Goal: Task Accomplishment & Management: Use online tool/utility

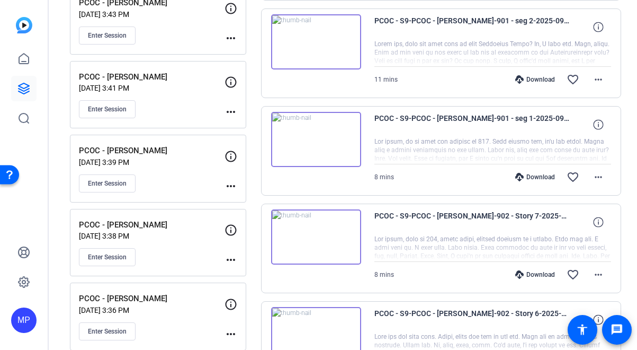
scroll to position [617, 0]
click at [108, 183] on span "Enter Session" at bounding box center [107, 184] width 39 height 8
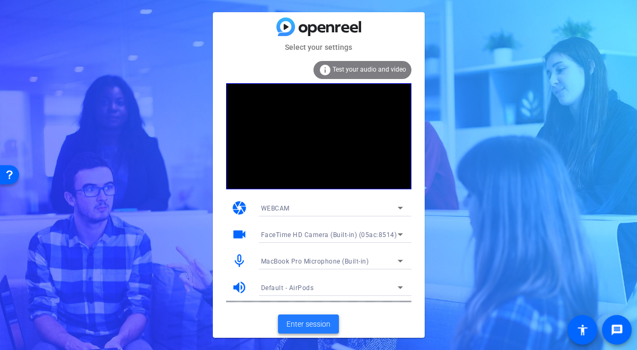
click at [305, 324] on span "Enter session" at bounding box center [309, 323] width 44 height 11
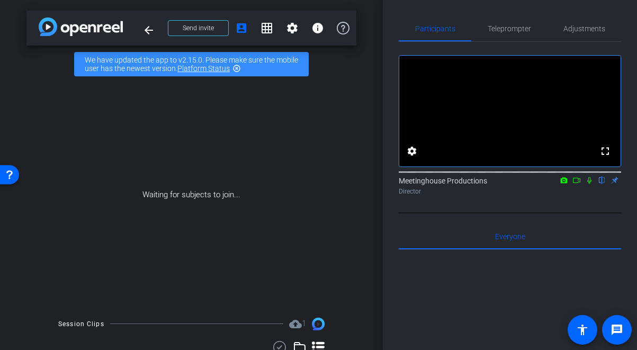
click at [578, 183] on icon at bounding box center [576, 180] width 7 height 5
click at [601, 184] on icon at bounding box center [602, 179] width 8 height 7
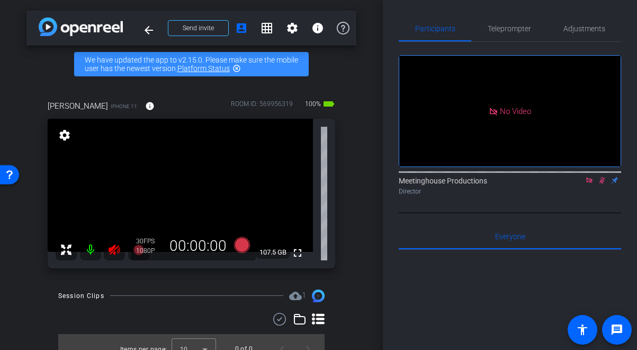
click at [588, 184] on icon at bounding box center [590, 179] width 8 height 7
click at [590, 184] on icon at bounding box center [590, 180] width 6 height 7
click at [112, 248] on icon at bounding box center [114, 249] width 11 height 11
click at [118, 251] on icon at bounding box center [114, 249] width 11 height 11
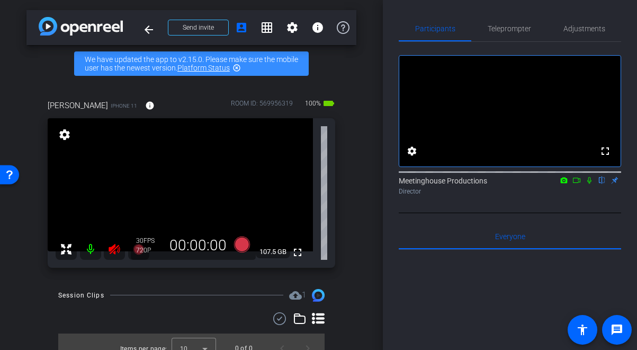
drag, startPoint x: 104, startPoint y: 257, endPoint x: 107, endPoint y: 252, distance: 5.7
click at [105, 255] on div at bounding box center [103, 248] width 94 height 21
click at [110, 251] on icon at bounding box center [114, 249] width 11 height 11
click at [582, 30] on span "Adjustments" at bounding box center [585, 28] width 42 height 7
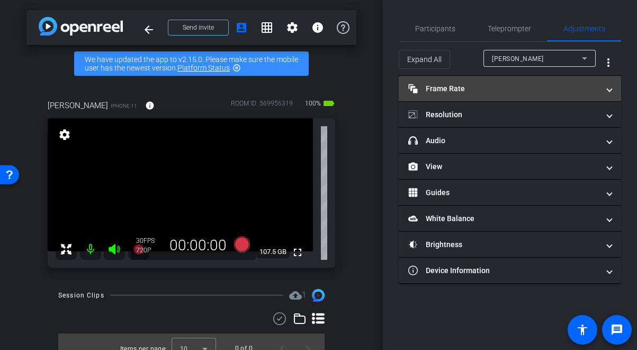
click at [507, 84] on mat-panel-title "Frame Rate Frame Rate" at bounding box center [504, 88] width 191 height 11
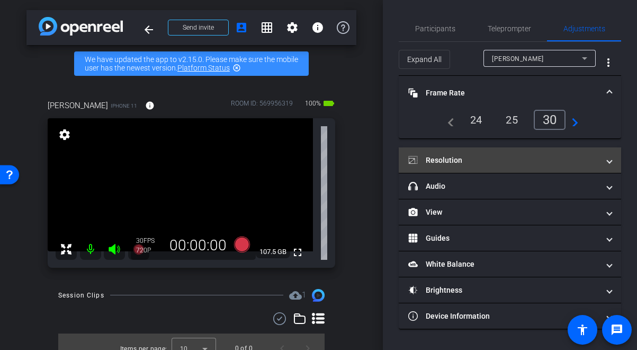
click at [523, 153] on mat-expansion-panel-header "Resolution" at bounding box center [510, 159] width 223 height 25
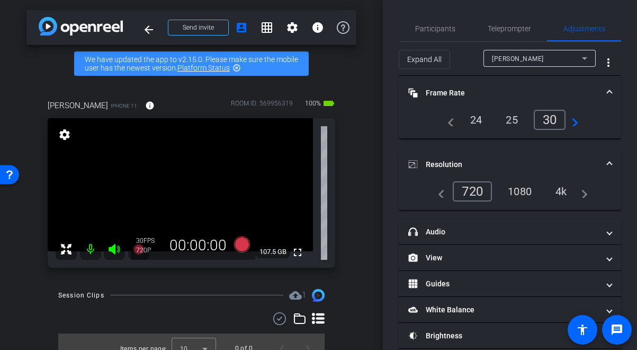
click at [558, 190] on div "4k" at bounding box center [562, 191] width 28 height 18
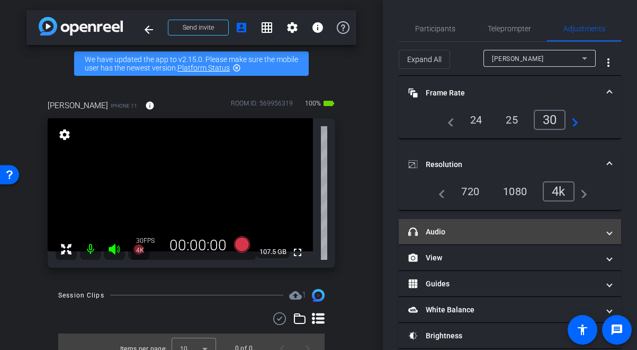
click at [536, 226] on mat-panel-title "headphone icon Audio" at bounding box center [504, 231] width 191 height 11
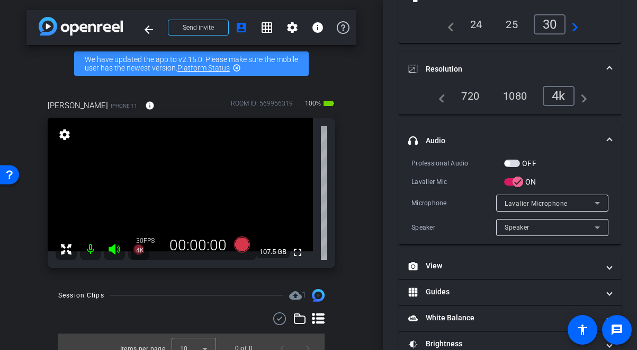
scroll to position [100, 0]
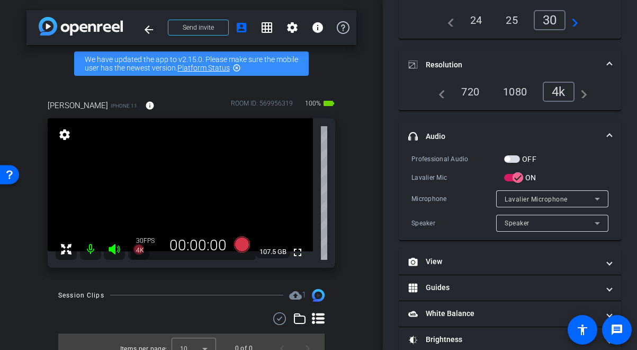
drag, startPoint x: 515, startPoint y: 154, endPoint x: 519, endPoint y: 159, distance: 6.5
click at [515, 154] on div "OFF" at bounding box center [520, 159] width 32 height 11
click at [519, 160] on span "button" at bounding box center [512, 158] width 16 height 7
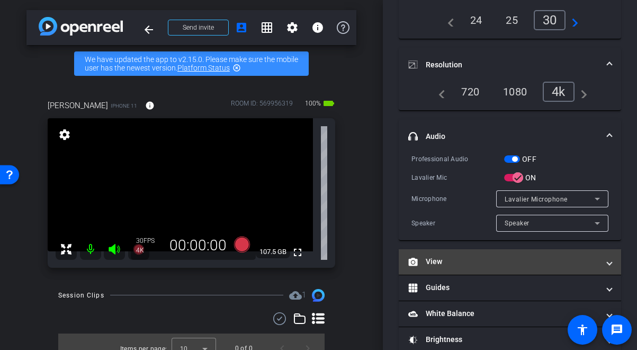
drag, startPoint x: 478, startPoint y: 261, endPoint x: 485, endPoint y: 261, distance: 6.4
click at [479, 261] on mat-panel-title "View" at bounding box center [504, 261] width 191 height 11
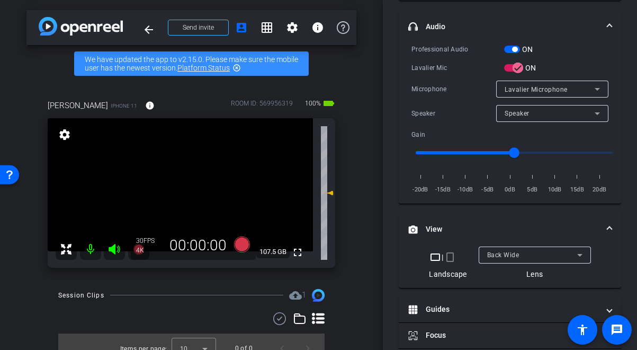
scroll to position [206, 0]
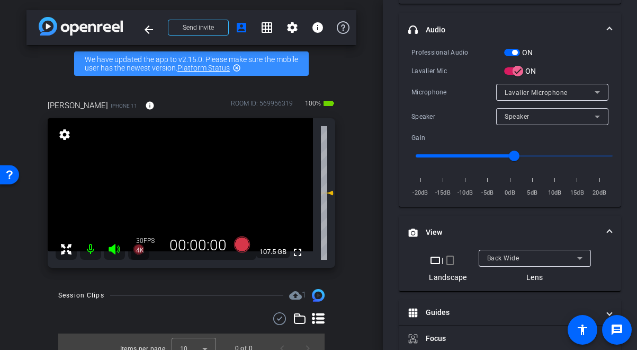
click at [174, 194] on video at bounding box center [180, 184] width 265 height 133
click at [188, 192] on video at bounding box center [180, 184] width 265 height 133
click at [189, 192] on video at bounding box center [180, 184] width 265 height 133
click at [238, 245] on icon at bounding box center [242, 244] width 16 height 16
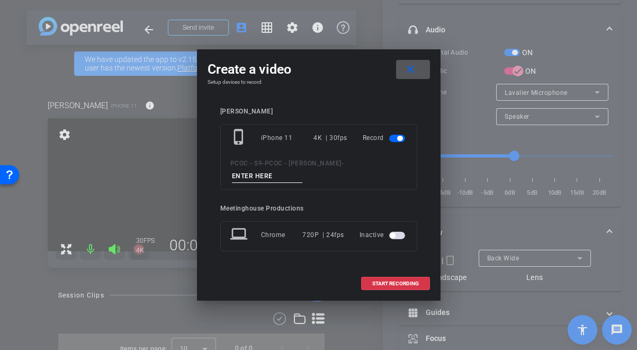
click at [263, 171] on input at bounding box center [267, 176] width 71 height 13
type input "test"
click at [412, 279] on span at bounding box center [396, 283] width 68 height 25
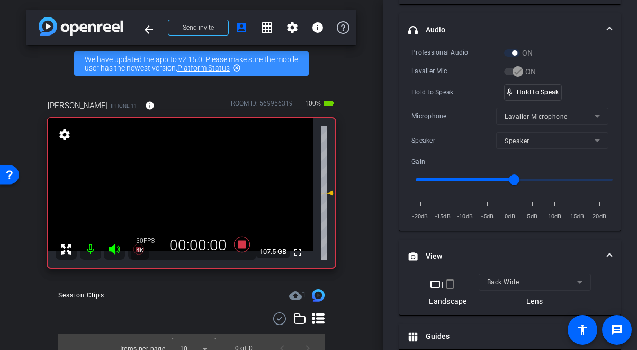
scroll to position [221, 0]
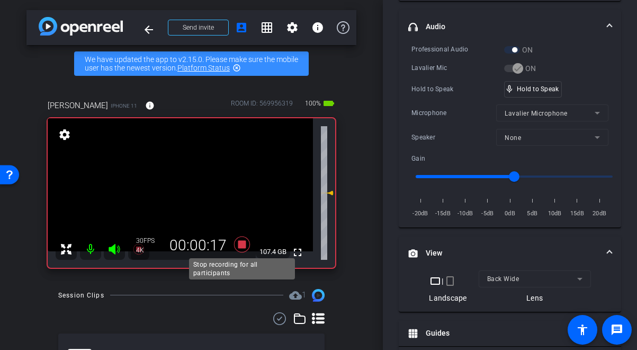
click at [242, 246] on icon at bounding box center [242, 244] width 16 height 16
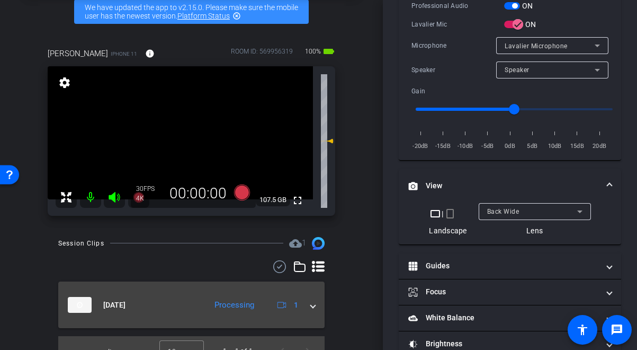
scroll to position [54, 0]
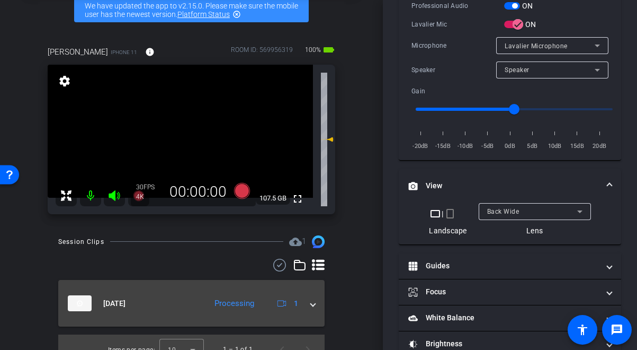
click at [311, 305] on span at bounding box center [313, 303] width 4 height 11
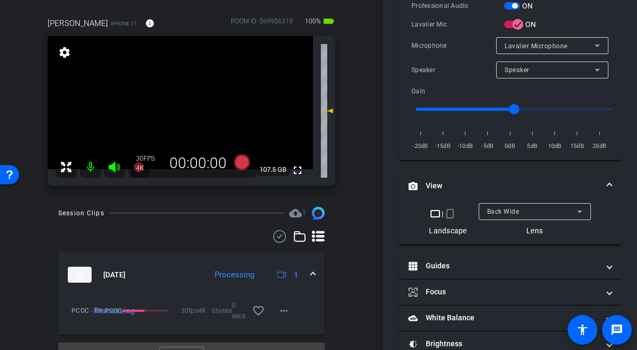
scroll to position [86, 0]
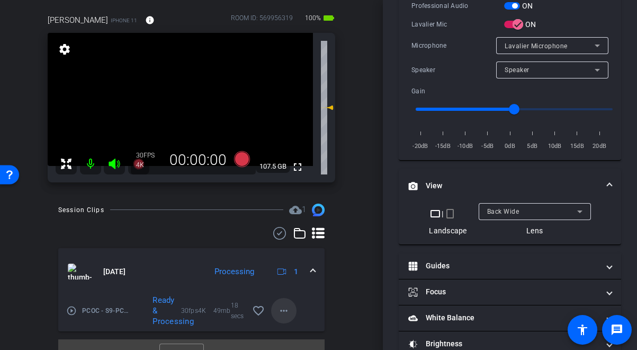
click at [282, 315] on mat-icon "more_horiz" at bounding box center [284, 310] width 13 height 13
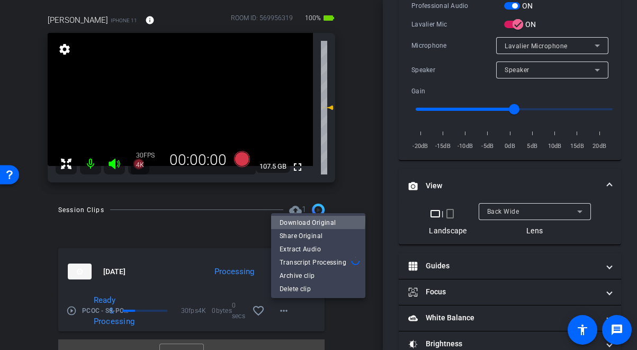
click at [317, 220] on span "Download Original" at bounding box center [318, 222] width 77 height 13
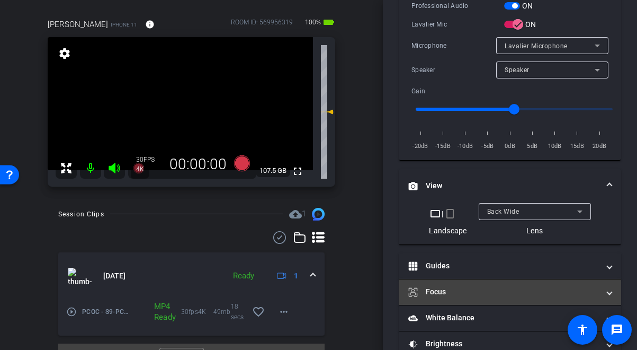
scroll to position [88, 0]
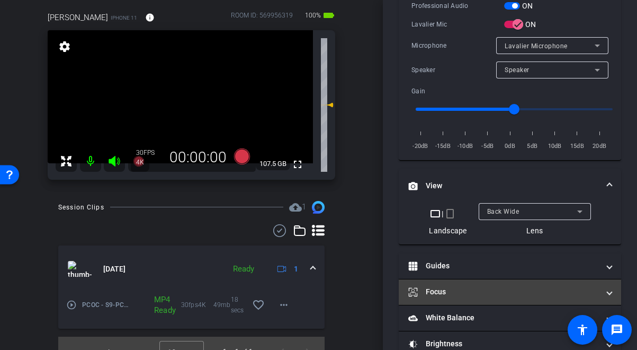
click at [487, 290] on mat-panel-title "Focus" at bounding box center [504, 291] width 191 height 11
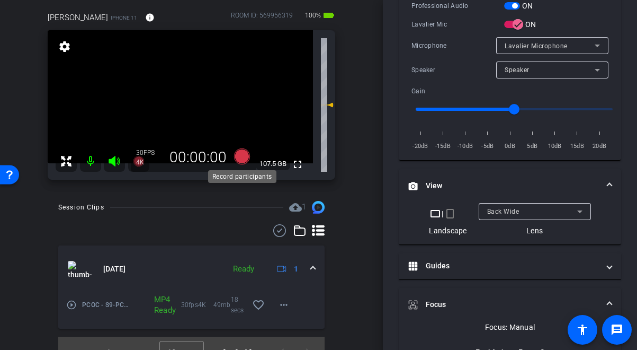
click at [234, 159] on icon at bounding box center [242, 156] width 16 height 16
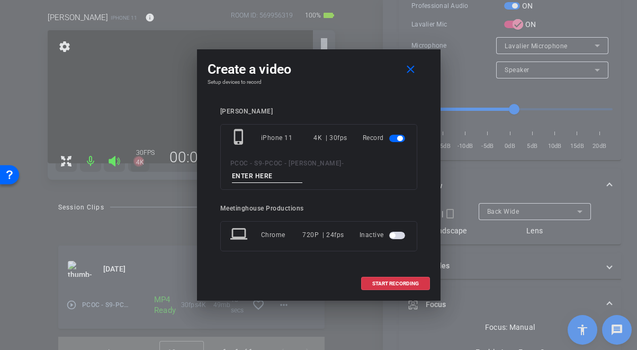
click at [270, 176] on input at bounding box center [267, 176] width 71 height 13
type input "901 - seg 1"
click at [397, 283] on span "START RECORDING" at bounding box center [396, 283] width 47 height 5
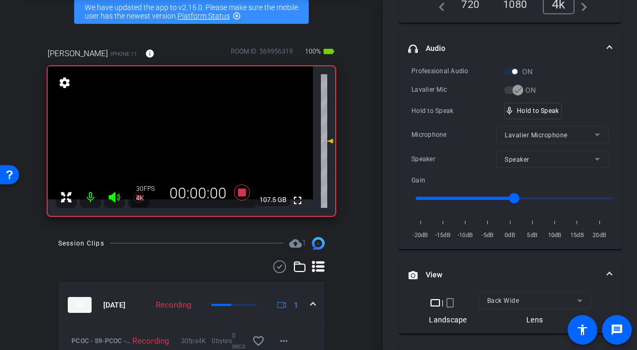
scroll to position [42, 0]
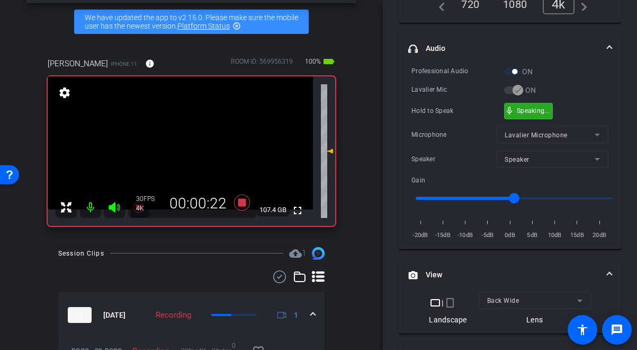
click at [516, 112] on div "mic_none Speaking..." at bounding box center [529, 110] width 48 height 15
click at [165, 144] on video at bounding box center [180, 142] width 265 height 133
click at [194, 145] on video at bounding box center [180, 142] width 265 height 133
click at [180, 147] on div "fullscreen settings 107.4 GB" at bounding box center [192, 150] width 288 height 149
click at [180, 147] on video at bounding box center [180, 142] width 265 height 133
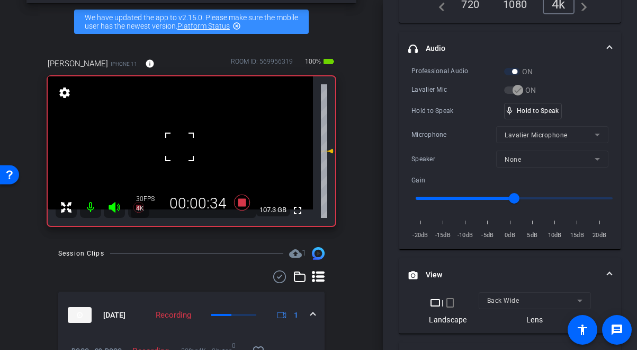
click at [185, 151] on div at bounding box center [179, 147] width 26 height 26
click at [182, 151] on video at bounding box center [180, 142] width 265 height 133
click at [183, 153] on div at bounding box center [182, 151] width 26 height 26
click at [183, 153] on video at bounding box center [180, 142] width 265 height 133
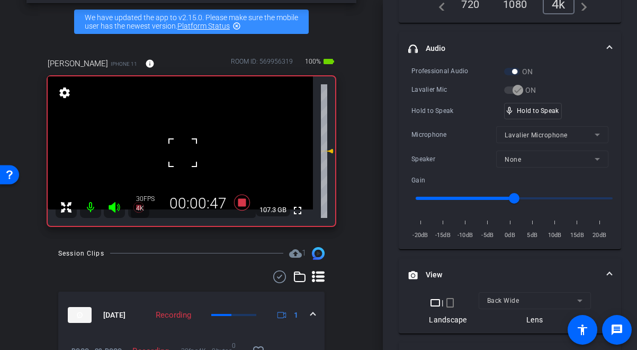
click at [183, 153] on div at bounding box center [183, 152] width 26 height 26
click at [183, 153] on video at bounding box center [180, 142] width 265 height 133
click at [183, 153] on div at bounding box center [183, 152] width 26 height 26
click at [183, 153] on video at bounding box center [180, 142] width 265 height 133
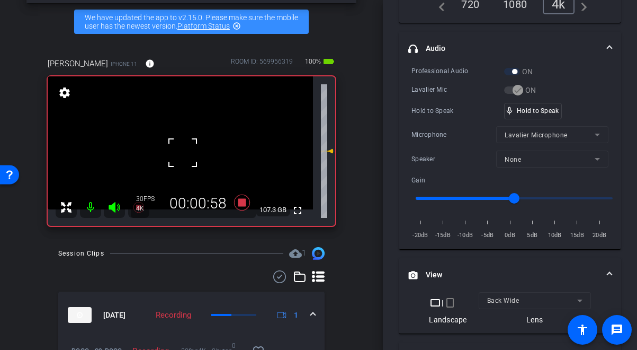
click at [183, 153] on div at bounding box center [183, 152] width 26 height 26
click at [183, 153] on video at bounding box center [180, 142] width 265 height 133
click at [187, 152] on video at bounding box center [180, 142] width 265 height 133
click at [187, 152] on div at bounding box center [187, 152] width 26 height 26
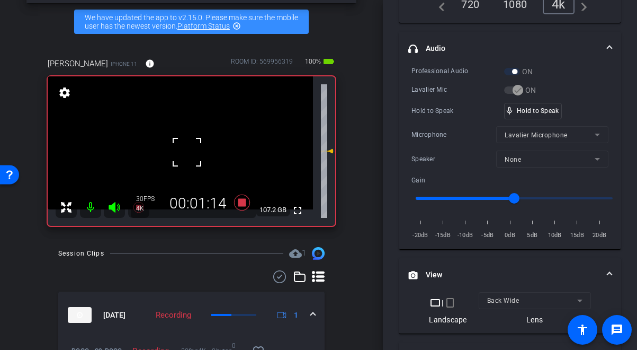
click at [187, 152] on div at bounding box center [187, 152] width 26 height 26
click at [187, 152] on video at bounding box center [180, 142] width 265 height 133
click at [187, 152] on div at bounding box center [187, 152] width 26 height 26
click at [187, 152] on video at bounding box center [180, 142] width 265 height 133
click at [187, 152] on div at bounding box center [187, 152] width 26 height 26
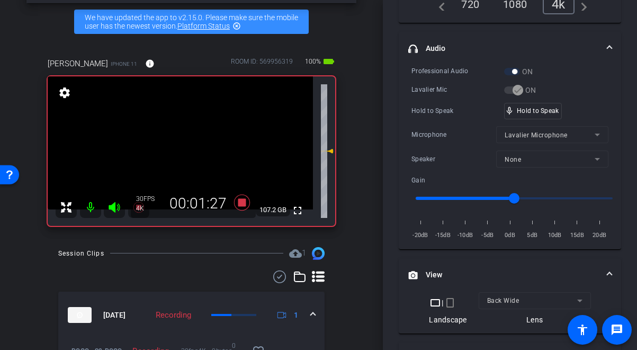
click at [187, 152] on video at bounding box center [180, 142] width 265 height 133
click at [175, 155] on div at bounding box center [187, 152] width 26 height 26
click at [179, 149] on video at bounding box center [180, 142] width 265 height 133
click at [179, 149] on div at bounding box center [179, 149] width 26 height 26
click at [179, 150] on video at bounding box center [180, 142] width 265 height 133
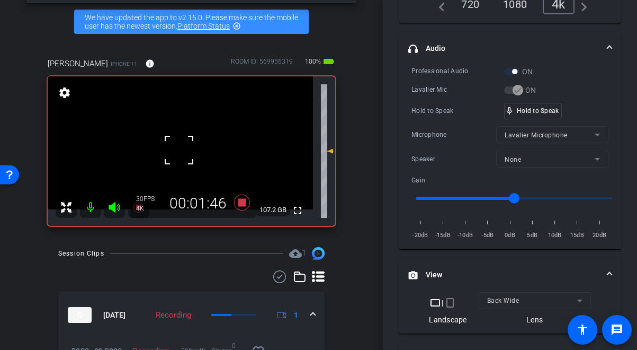
click at [182, 150] on div at bounding box center [179, 150] width 26 height 26
drag, startPoint x: 542, startPoint y: 112, endPoint x: 355, endPoint y: 148, distance: 190.6
click at [180, 157] on video at bounding box center [180, 142] width 265 height 133
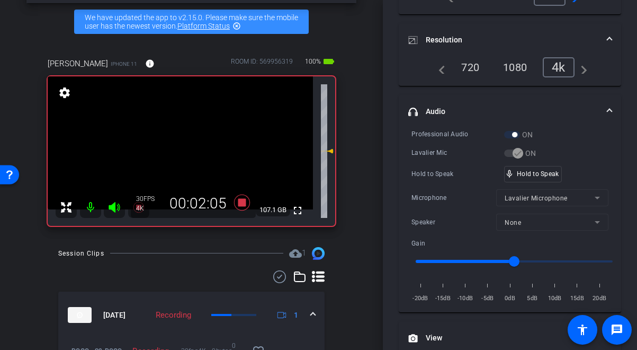
scroll to position [169, 0]
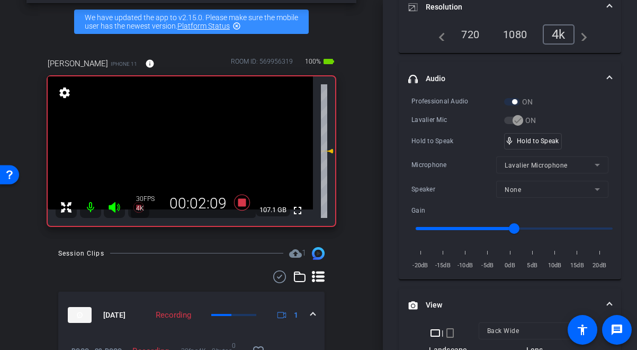
click at [169, 154] on video at bounding box center [180, 142] width 265 height 133
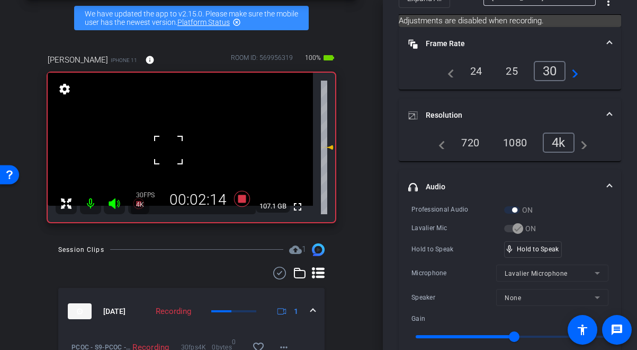
scroll to position [0, 0]
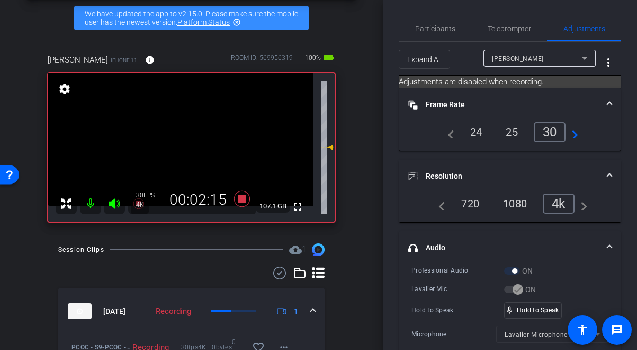
click at [186, 150] on video at bounding box center [180, 139] width 265 height 133
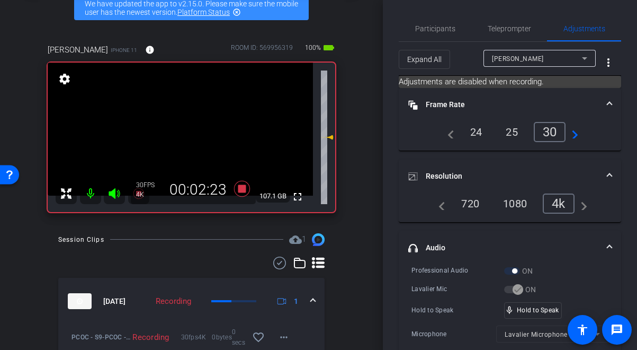
click at [187, 137] on video at bounding box center [180, 129] width 265 height 133
click at [184, 138] on div at bounding box center [187, 137] width 26 height 26
click at [184, 137] on video at bounding box center [180, 129] width 265 height 133
click at [179, 139] on div at bounding box center [184, 137] width 26 height 26
click at [181, 138] on video at bounding box center [180, 129] width 265 height 133
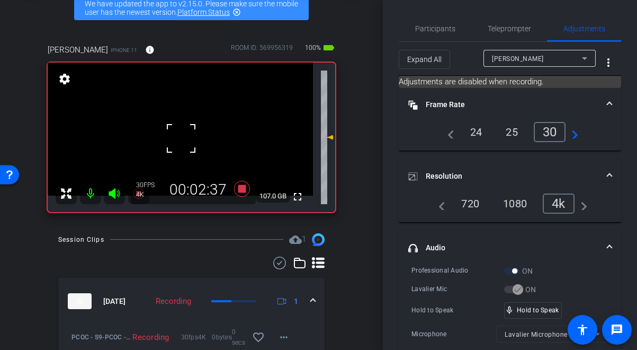
click at [181, 138] on div at bounding box center [181, 138] width 26 height 26
click at [181, 138] on video at bounding box center [180, 129] width 265 height 133
click at [174, 127] on video at bounding box center [180, 129] width 265 height 133
click at [186, 141] on video at bounding box center [180, 129] width 265 height 133
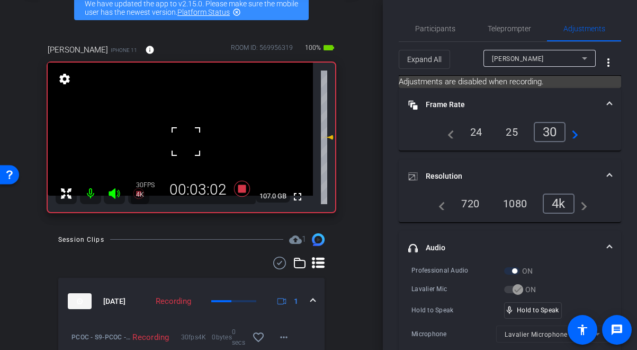
click at [179, 137] on div at bounding box center [186, 141] width 26 height 26
click at [180, 139] on video at bounding box center [180, 129] width 265 height 133
click at [180, 139] on div at bounding box center [179, 139] width 26 height 26
click at [180, 139] on video at bounding box center [180, 129] width 265 height 133
click at [183, 139] on div at bounding box center [179, 139] width 26 height 26
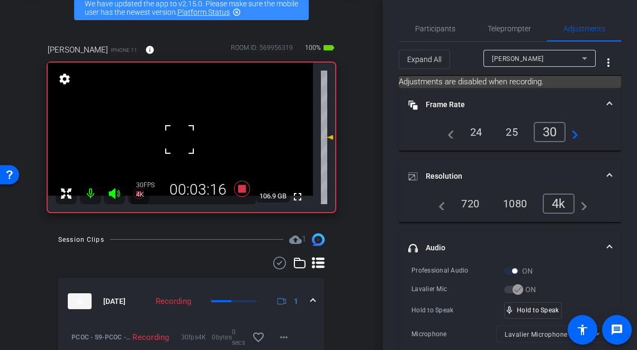
click at [186, 133] on div at bounding box center [179, 139] width 26 height 26
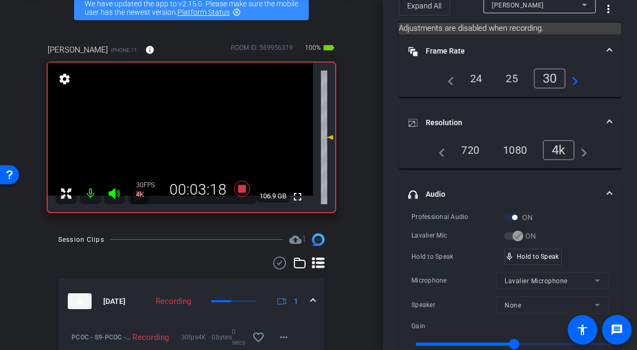
scroll to position [72, 0]
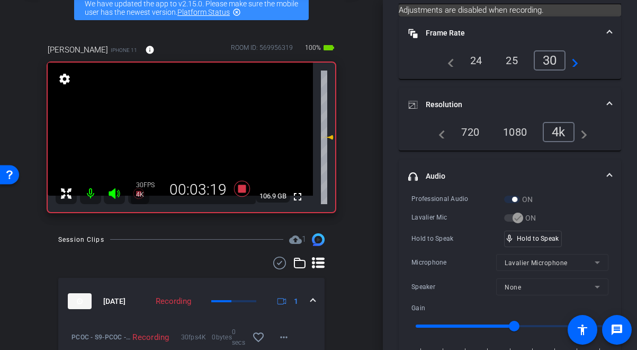
click at [180, 143] on video at bounding box center [180, 129] width 265 height 133
click at [179, 143] on div at bounding box center [179, 142] width 26 height 26
click at [182, 140] on video at bounding box center [180, 129] width 265 height 133
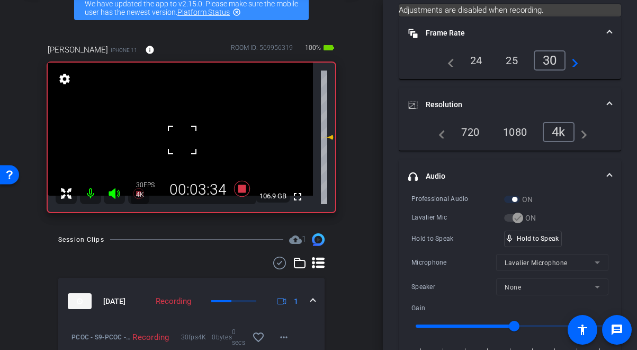
click at [182, 140] on div at bounding box center [182, 140] width 26 height 26
click at [182, 140] on video at bounding box center [180, 129] width 265 height 133
click at [183, 140] on div at bounding box center [182, 140] width 26 height 26
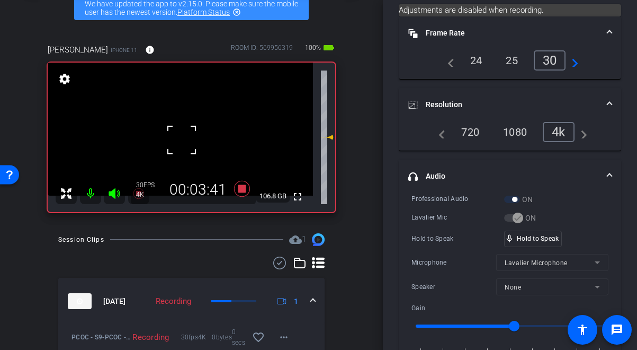
click at [184, 130] on div at bounding box center [182, 140] width 26 height 26
click at [184, 130] on video at bounding box center [180, 129] width 265 height 133
click at [184, 130] on div at bounding box center [184, 130] width 26 height 26
click at [184, 135] on video at bounding box center [180, 129] width 265 height 133
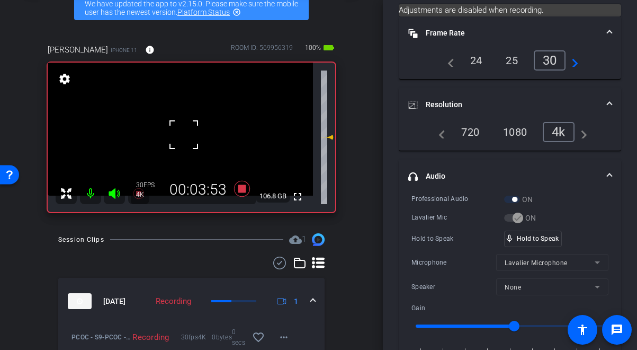
click at [184, 135] on div at bounding box center [184, 134] width 26 height 26
click at [184, 135] on video at bounding box center [180, 129] width 265 height 133
click at [184, 135] on div at bounding box center [184, 134] width 26 height 26
click at [184, 135] on video at bounding box center [180, 129] width 265 height 133
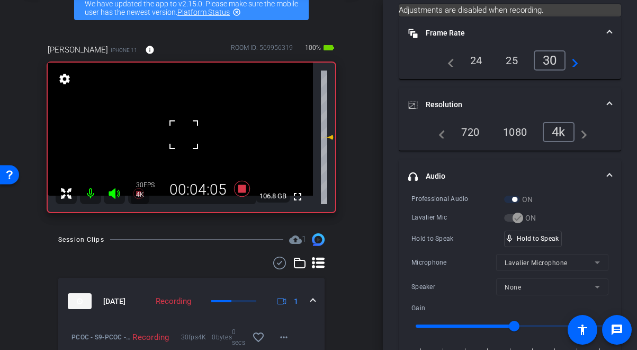
click at [184, 135] on div at bounding box center [184, 134] width 26 height 26
click at [184, 135] on video at bounding box center [180, 129] width 265 height 133
click at [184, 135] on div at bounding box center [184, 134] width 26 height 26
drag, startPoint x: 527, startPoint y: 235, endPoint x: 491, endPoint y: 224, distance: 37.9
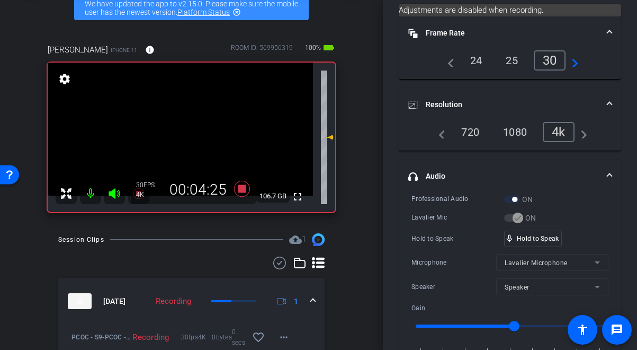
drag, startPoint x: 181, startPoint y: 151, endPoint x: 189, endPoint y: 146, distance: 9.1
click at [181, 151] on video at bounding box center [180, 129] width 265 height 133
click at [185, 132] on video at bounding box center [180, 129] width 265 height 133
click at [185, 132] on div at bounding box center [185, 132] width 26 height 26
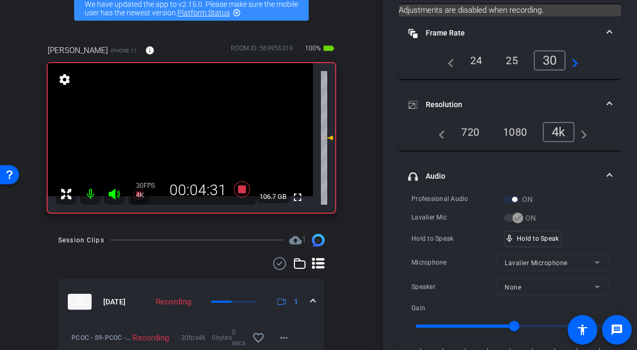
click at [179, 136] on video at bounding box center [180, 129] width 265 height 133
click at [178, 136] on div at bounding box center [178, 135] width 26 height 26
click at [178, 136] on video at bounding box center [180, 129] width 265 height 133
click at [178, 136] on div at bounding box center [178, 135] width 26 height 26
click at [179, 135] on video at bounding box center [180, 129] width 265 height 133
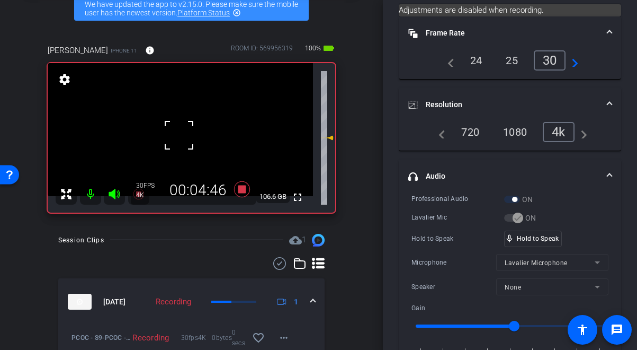
click at [180, 135] on div at bounding box center [179, 135] width 26 height 26
click at [182, 135] on video at bounding box center [180, 129] width 265 height 133
click at [182, 134] on div at bounding box center [182, 134] width 26 height 26
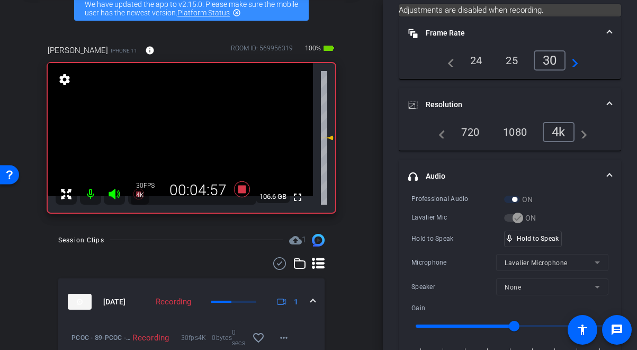
click at [182, 134] on video at bounding box center [180, 129] width 265 height 133
click at [183, 134] on div at bounding box center [182, 134] width 26 height 26
click at [183, 134] on video at bounding box center [180, 129] width 265 height 133
click at [183, 134] on div at bounding box center [183, 134] width 26 height 26
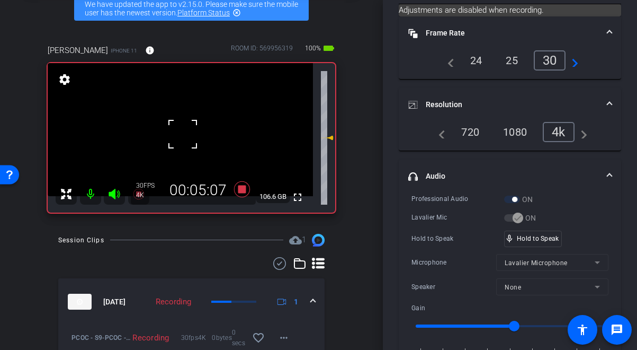
click at [183, 134] on div at bounding box center [183, 134] width 26 height 26
click at [183, 134] on video at bounding box center [180, 129] width 265 height 133
click at [183, 132] on div at bounding box center [183, 134] width 26 height 26
click at [182, 132] on video at bounding box center [180, 129] width 265 height 133
click at [182, 132] on div at bounding box center [182, 132] width 26 height 26
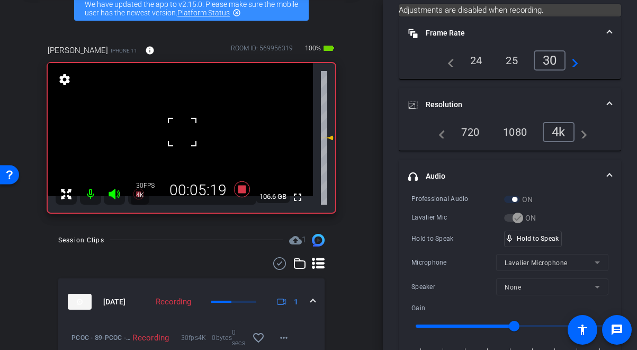
click at [182, 132] on div at bounding box center [182, 132] width 26 height 26
click at [182, 132] on video at bounding box center [180, 129] width 265 height 133
click at [182, 132] on div at bounding box center [182, 132] width 26 height 26
click at [182, 132] on video at bounding box center [180, 129] width 265 height 133
click at [182, 132] on div at bounding box center [182, 132] width 26 height 26
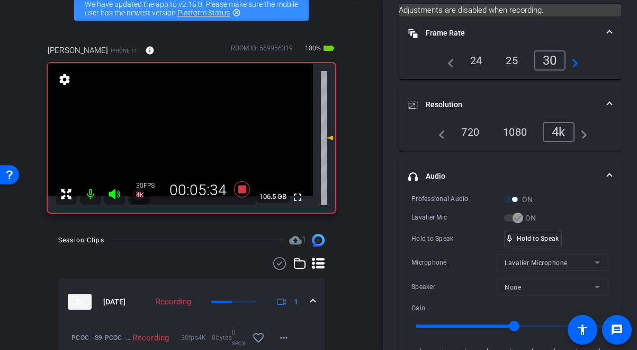
click at [182, 132] on video at bounding box center [180, 129] width 265 height 133
click at [182, 132] on div at bounding box center [182, 132] width 26 height 26
click at [182, 132] on video at bounding box center [180, 129] width 265 height 133
click at [182, 132] on div at bounding box center [182, 132] width 26 height 26
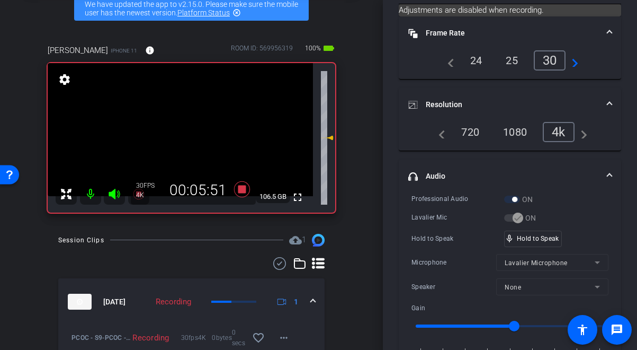
click at [178, 135] on video at bounding box center [180, 129] width 265 height 133
click at [178, 135] on div at bounding box center [178, 134] width 26 height 26
click at [178, 135] on video at bounding box center [180, 129] width 265 height 133
click at [178, 135] on div at bounding box center [178, 134] width 26 height 26
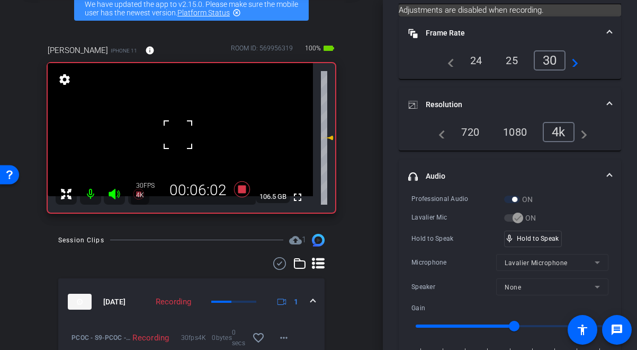
click at [178, 135] on div at bounding box center [178, 134] width 26 height 26
click at [178, 135] on video at bounding box center [180, 129] width 265 height 133
click at [178, 135] on div at bounding box center [178, 134] width 26 height 26
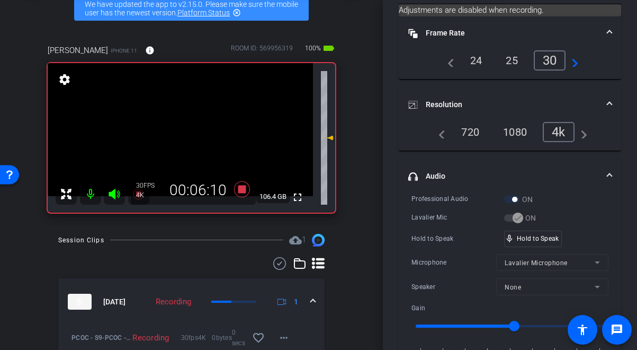
click at [178, 135] on video at bounding box center [180, 129] width 265 height 133
click at [178, 135] on div at bounding box center [178, 134] width 26 height 26
click at [182, 134] on div at bounding box center [178, 134] width 26 height 26
click at [182, 134] on video at bounding box center [180, 129] width 265 height 133
click at [182, 134] on div at bounding box center [182, 134] width 26 height 26
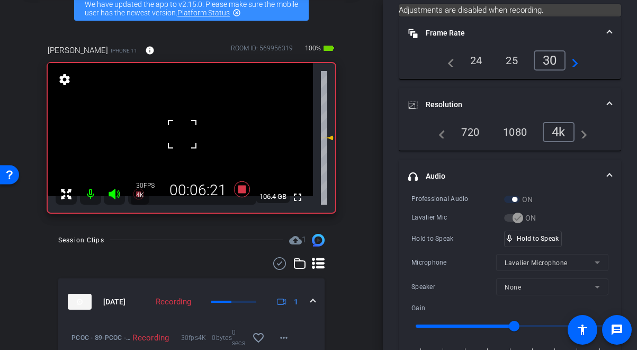
click at [182, 134] on div at bounding box center [182, 134] width 26 height 26
click at [182, 134] on video at bounding box center [180, 129] width 265 height 133
click at [182, 134] on div at bounding box center [182, 134] width 26 height 26
click at [182, 134] on video at bounding box center [180, 129] width 265 height 133
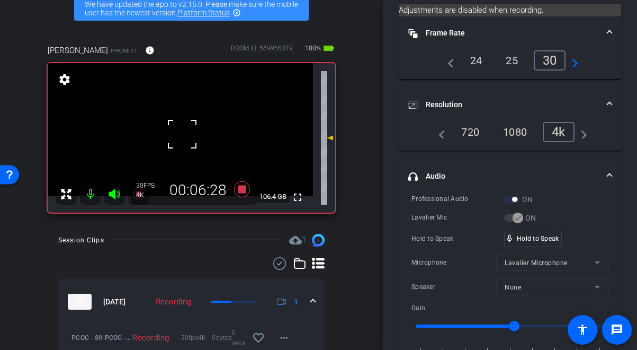
click at [182, 134] on div at bounding box center [182, 134] width 26 height 26
click at [182, 134] on video at bounding box center [180, 129] width 265 height 133
click at [182, 134] on div at bounding box center [182, 134] width 26 height 26
click at [180, 135] on video at bounding box center [180, 129] width 265 height 133
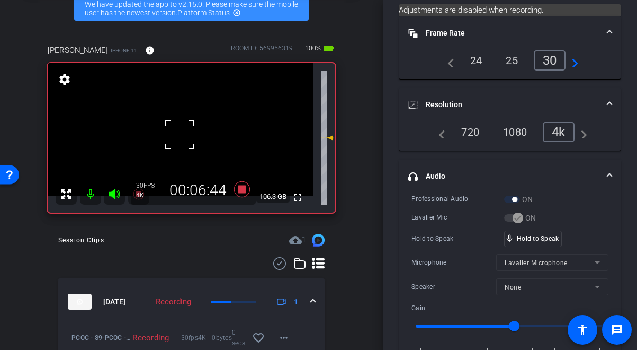
click at [180, 135] on div at bounding box center [179, 134] width 26 height 26
click at [180, 135] on video at bounding box center [180, 129] width 265 height 133
click at [180, 135] on div at bounding box center [179, 135] width 26 height 26
click at [180, 135] on video at bounding box center [180, 129] width 265 height 133
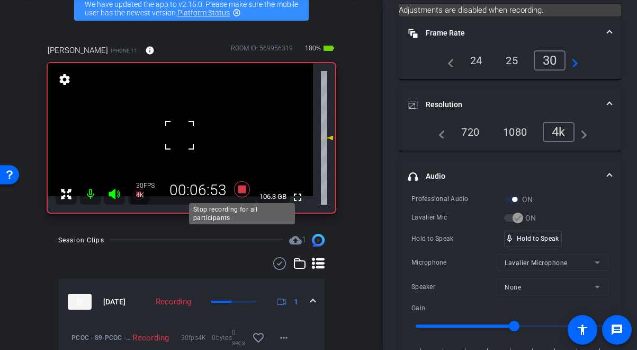
click at [242, 190] on icon at bounding box center [242, 189] width 16 height 16
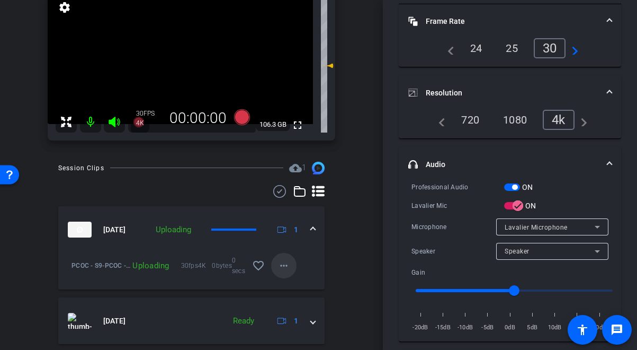
scroll to position [123, 0]
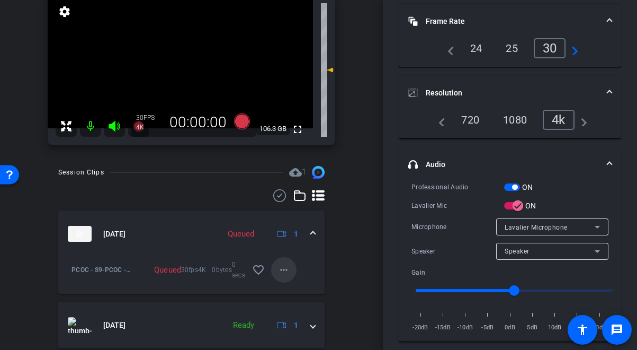
click at [288, 269] on mat-icon "more_horiz" at bounding box center [284, 269] width 13 height 13
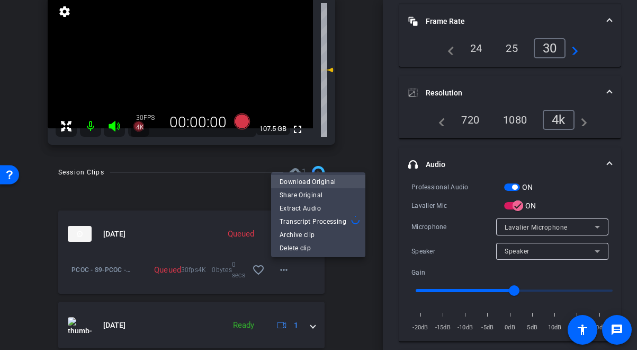
click at [304, 185] on span "Download Original" at bounding box center [318, 181] width 77 height 13
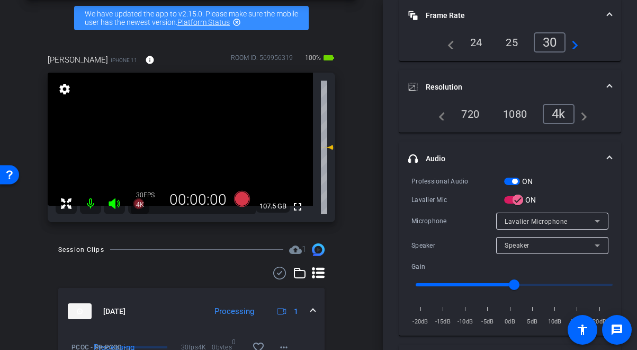
scroll to position [79, 0]
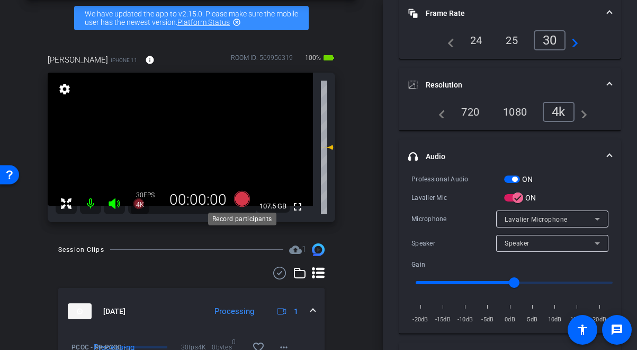
click at [233, 202] on icon at bounding box center [241, 198] width 25 height 19
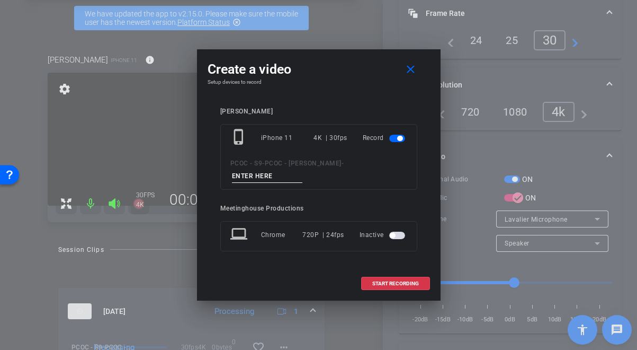
scroll to position [43, 0]
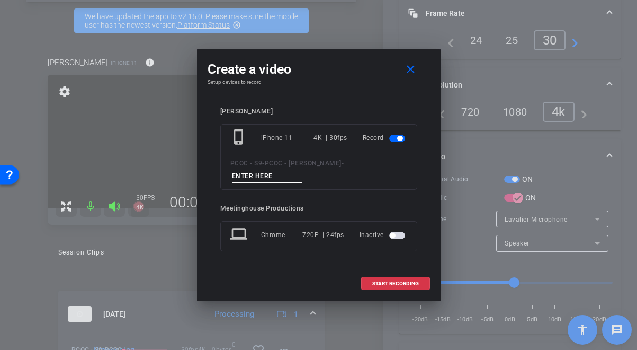
click at [289, 177] on input at bounding box center [267, 176] width 71 height 13
type input "901- seg 2"
click at [388, 281] on span "START RECORDING" at bounding box center [396, 283] width 47 height 5
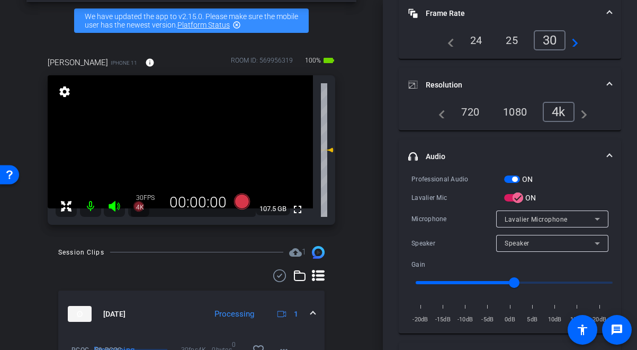
scroll to position [91, 0]
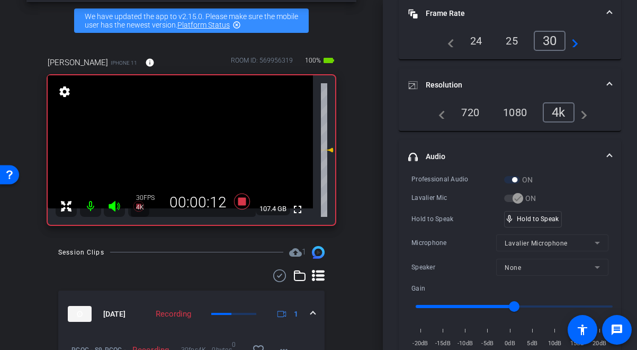
click at [205, 161] on video at bounding box center [180, 141] width 265 height 133
click at [188, 149] on video at bounding box center [180, 141] width 265 height 133
click at [188, 149] on div at bounding box center [188, 149] width 26 height 26
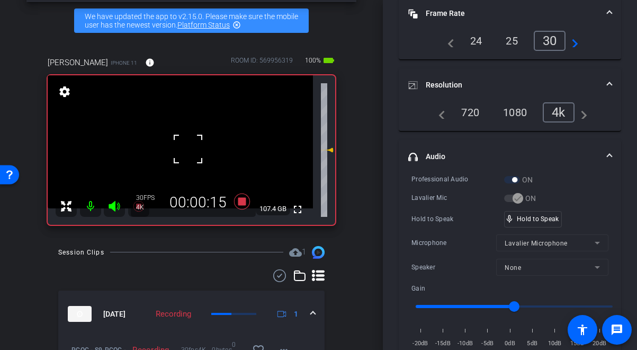
click at [187, 149] on div at bounding box center [188, 149] width 26 height 26
click at [187, 149] on video at bounding box center [180, 141] width 265 height 133
click at [187, 149] on div at bounding box center [187, 149] width 26 height 26
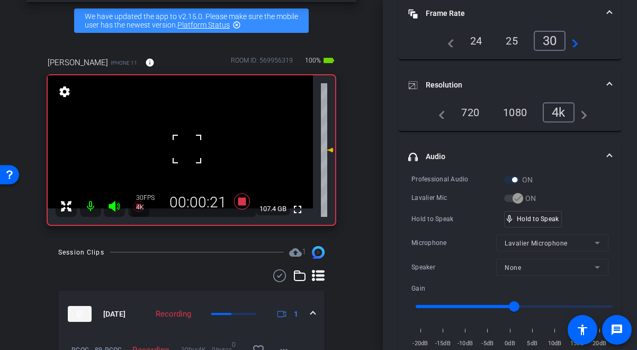
click at [187, 149] on div at bounding box center [187, 149] width 26 height 26
click at [187, 149] on video at bounding box center [180, 141] width 265 height 133
click at [187, 149] on div at bounding box center [187, 149] width 26 height 26
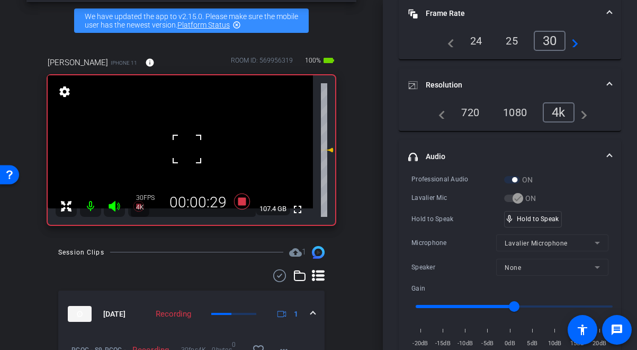
click at [188, 153] on div at bounding box center [187, 149] width 26 height 26
drag, startPoint x: 522, startPoint y: 215, endPoint x: 348, endPoint y: 209, distance: 174.4
click at [196, 156] on video at bounding box center [180, 141] width 265 height 133
click at [183, 147] on div at bounding box center [196, 156] width 26 height 26
click at [182, 148] on video at bounding box center [180, 141] width 265 height 133
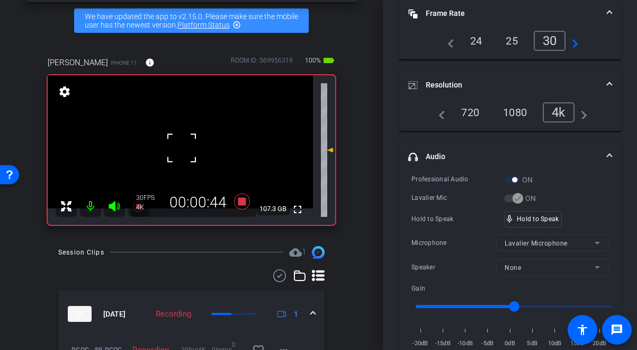
click at [181, 148] on div at bounding box center [182, 148] width 26 height 26
click at [181, 148] on video at bounding box center [180, 141] width 265 height 133
click at [181, 148] on div at bounding box center [180, 148] width 26 height 26
click at [181, 148] on video at bounding box center [180, 141] width 265 height 133
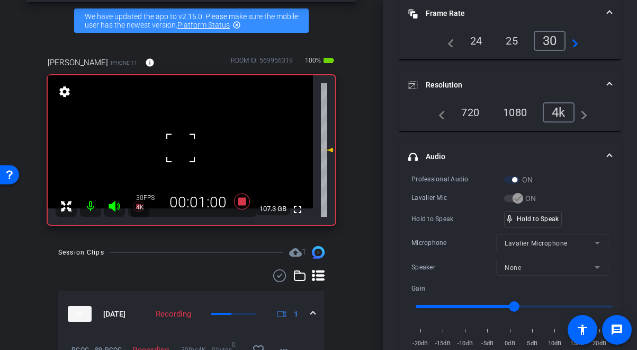
click at [181, 148] on div at bounding box center [180, 148] width 26 height 26
click at [181, 148] on video at bounding box center [180, 141] width 265 height 133
click at [181, 148] on div at bounding box center [180, 148] width 26 height 26
click at [181, 148] on video at bounding box center [180, 141] width 265 height 133
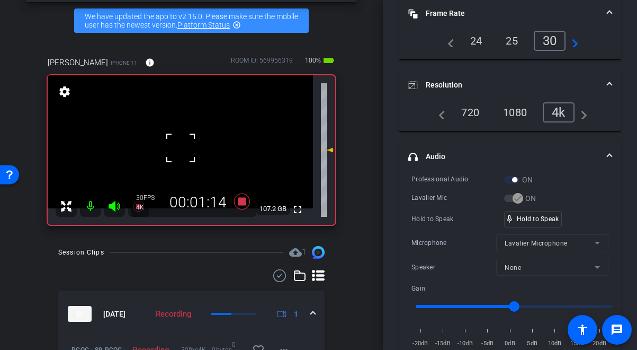
click at [181, 148] on div at bounding box center [180, 148] width 26 height 26
click at [181, 148] on video at bounding box center [180, 141] width 265 height 133
click at [181, 148] on div at bounding box center [180, 148] width 26 height 26
click at [174, 153] on video at bounding box center [180, 141] width 265 height 133
click at [176, 152] on div at bounding box center [174, 152] width 26 height 26
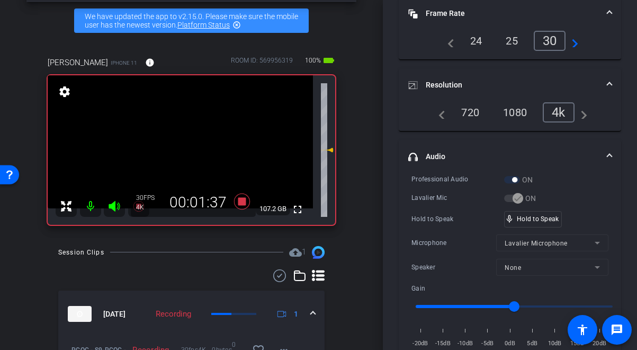
click at [179, 151] on video at bounding box center [180, 141] width 265 height 133
click at [179, 151] on div at bounding box center [178, 151] width 26 height 26
click at [179, 151] on video at bounding box center [180, 141] width 265 height 133
click at [182, 150] on div at bounding box center [178, 151] width 26 height 26
click at [182, 150] on video at bounding box center [180, 141] width 265 height 133
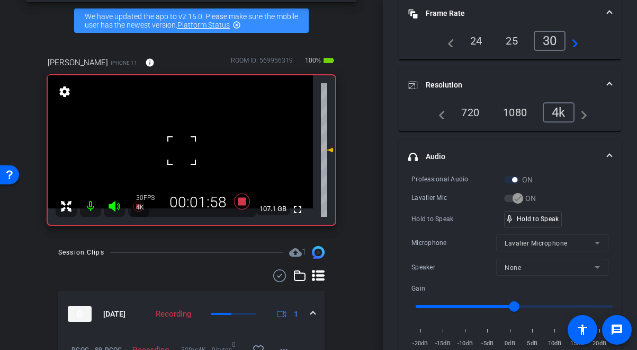
click at [176, 150] on div "fullscreen settings 107.1 GB" at bounding box center [192, 149] width 288 height 149
click at [176, 150] on video at bounding box center [180, 141] width 265 height 133
click at [176, 150] on div at bounding box center [176, 150] width 26 height 26
click at [176, 150] on video at bounding box center [180, 141] width 265 height 133
click at [176, 150] on div at bounding box center [176, 150] width 26 height 26
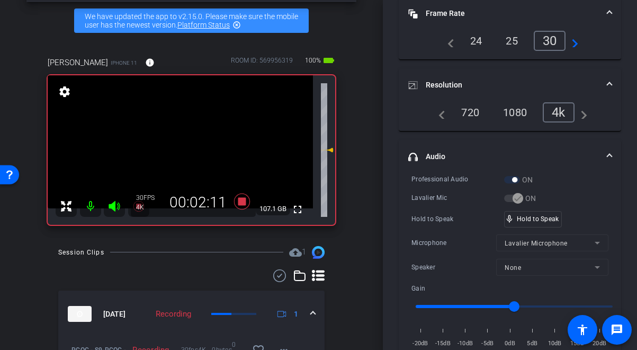
click at [179, 149] on video at bounding box center [180, 141] width 265 height 133
click at [178, 149] on div at bounding box center [178, 149] width 26 height 26
click at [178, 149] on video at bounding box center [180, 141] width 265 height 133
click at [178, 149] on div at bounding box center [178, 149] width 26 height 26
click at [178, 149] on video at bounding box center [180, 141] width 265 height 133
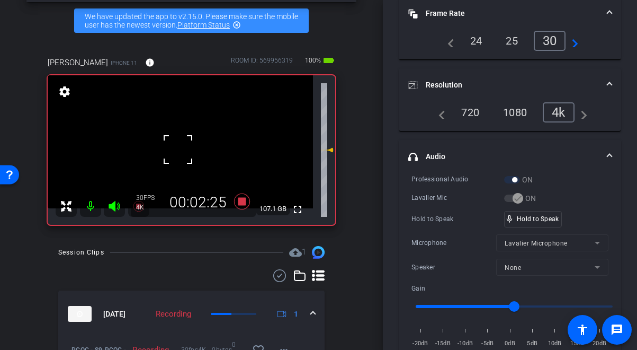
click at [178, 149] on div at bounding box center [178, 149] width 26 height 26
click at [178, 149] on video at bounding box center [180, 141] width 265 height 133
click at [178, 149] on div at bounding box center [178, 149] width 26 height 26
click at [178, 149] on video at bounding box center [180, 141] width 265 height 133
click at [178, 149] on div at bounding box center [178, 149] width 26 height 26
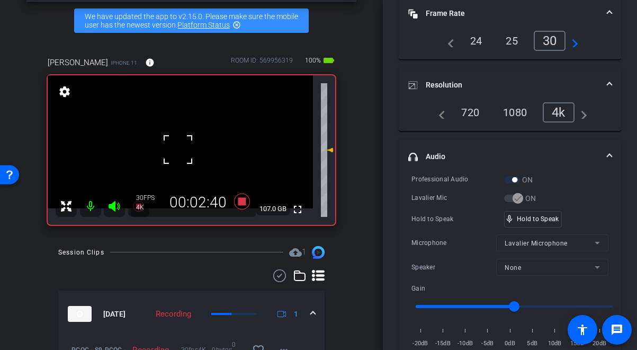
click at [178, 149] on div at bounding box center [178, 149] width 26 height 26
click at [178, 149] on video at bounding box center [180, 141] width 265 height 133
drag, startPoint x: 533, startPoint y: 217, endPoint x: 338, endPoint y: 191, distance: 196.8
click at [196, 158] on video at bounding box center [180, 141] width 265 height 133
click at [188, 154] on div at bounding box center [195, 158] width 26 height 26
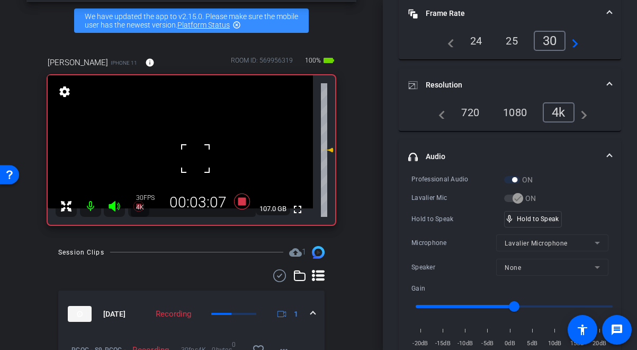
click at [186, 146] on div at bounding box center [195, 158] width 26 height 26
click at [185, 145] on div at bounding box center [195, 158] width 26 height 26
click at [182, 140] on video at bounding box center [180, 141] width 265 height 133
click at [180, 144] on div at bounding box center [182, 140] width 26 height 26
click at [180, 143] on video at bounding box center [180, 141] width 265 height 133
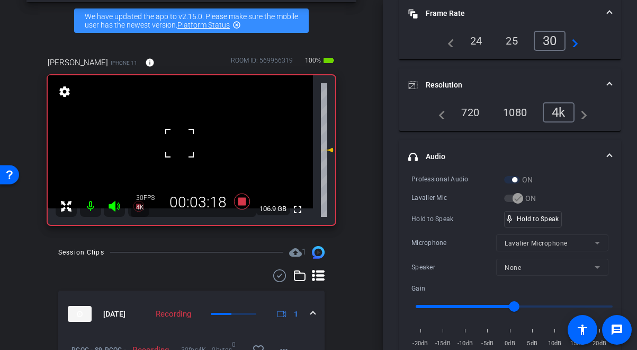
click at [180, 143] on div at bounding box center [179, 143] width 26 height 26
click at [177, 146] on div at bounding box center [179, 143] width 26 height 26
click at [177, 146] on video at bounding box center [180, 141] width 265 height 133
click at [177, 146] on div at bounding box center [177, 146] width 26 height 26
click at [177, 146] on video at bounding box center [180, 141] width 265 height 133
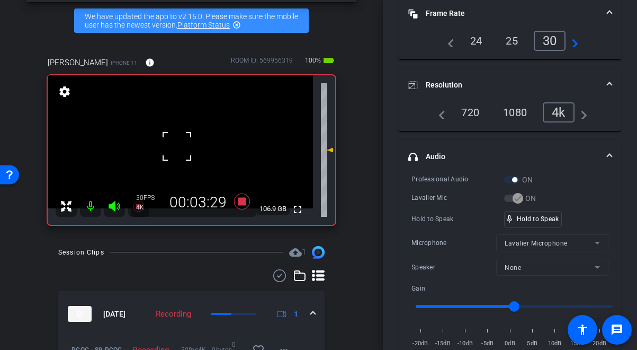
click at [177, 146] on div at bounding box center [177, 146] width 26 height 26
click at [177, 146] on video at bounding box center [180, 141] width 265 height 133
click at [177, 146] on div at bounding box center [177, 146] width 26 height 26
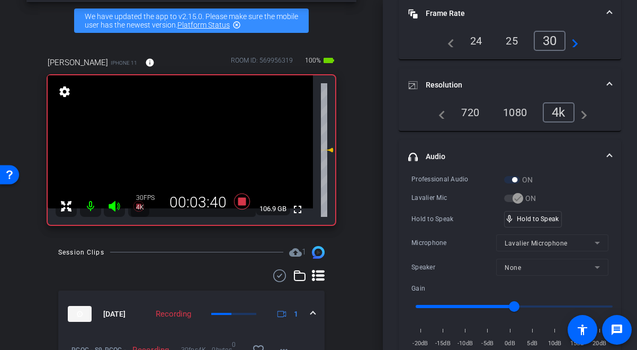
click at [177, 146] on video at bounding box center [180, 141] width 265 height 133
click at [177, 146] on div at bounding box center [177, 146] width 26 height 26
click at [177, 146] on video at bounding box center [180, 141] width 265 height 133
click at [177, 146] on div at bounding box center [177, 146] width 26 height 26
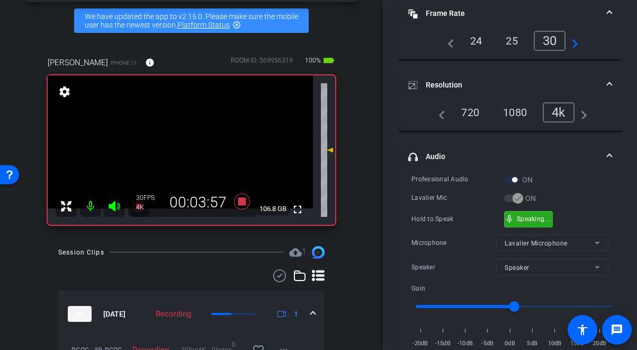
drag, startPoint x: 520, startPoint y: 214, endPoint x: 342, endPoint y: 187, distance: 180.6
click at [195, 149] on video at bounding box center [180, 141] width 265 height 133
click at [192, 149] on div at bounding box center [195, 149] width 26 height 26
click at [186, 150] on video at bounding box center [180, 141] width 265 height 133
click at [185, 150] on div at bounding box center [186, 150] width 26 height 26
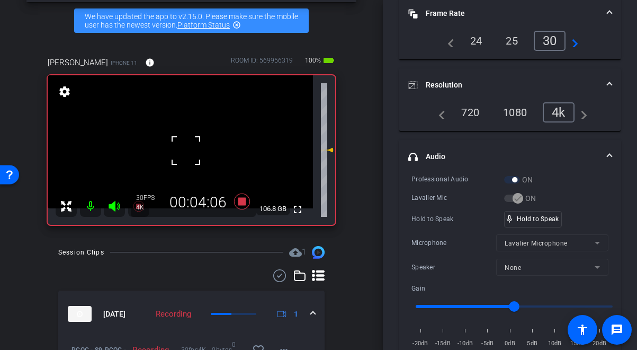
click at [185, 150] on div at bounding box center [186, 150] width 26 height 26
click at [185, 150] on video at bounding box center [180, 141] width 265 height 133
click at [185, 150] on div at bounding box center [185, 150] width 26 height 26
click at [185, 150] on video at bounding box center [180, 141] width 265 height 133
click at [185, 150] on div at bounding box center [185, 150] width 26 height 26
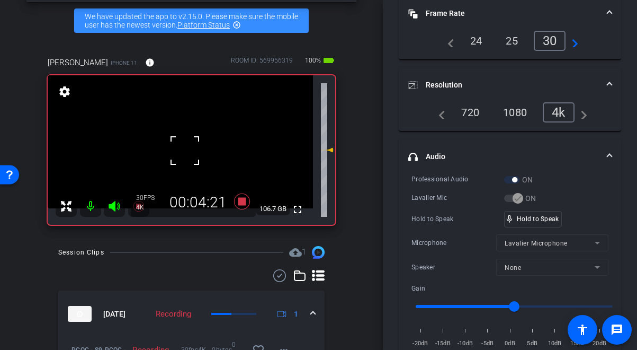
click at [185, 150] on div at bounding box center [185, 150] width 26 height 26
click at [185, 150] on video at bounding box center [180, 141] width 265 height 133
click at [185, 150] on div at bounding box center [185, 150] width 26 height 26
click at [185, 150] on video at bounding box center [180, 141] width 265 height 133
click at [185, 150] on div at bounding box center [185, 150] width 26 height 26
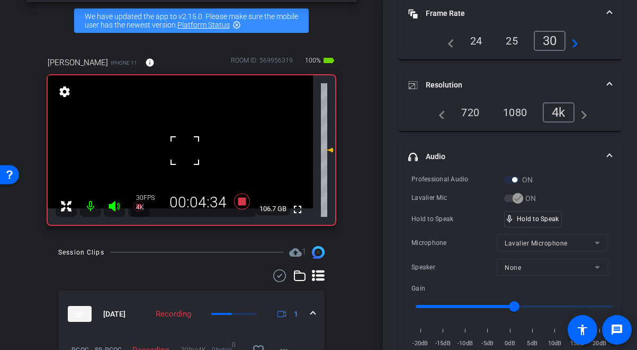
click at [185, 150] on div "fullscreen settings 106.7 GB" at bounding box center [192, 149] width 288 height 149
click at [185, 150] on video at bounding box center [180, 141] width 265 height 133
click at [185, 150] on div at bounding box center [185, 150] width 26 height 26
click at [185, 150] on video at bounding box center [180, 141] width 265 height 133
click at [185, 150] on div at bounding box center [185, 150] width 26 height 26
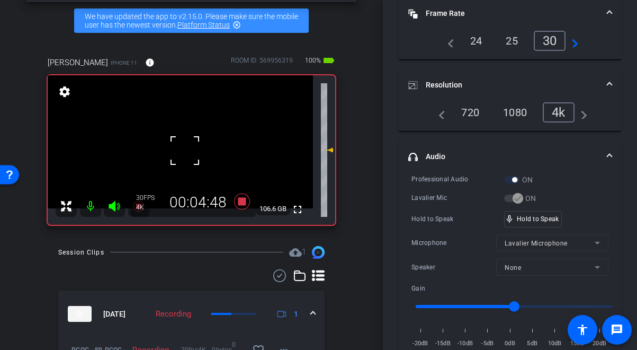
click at [185, 150] on video at bounding box center [180, 141] width 265 height 133
drag, startPoint x: 520, startPoint y: 217, endPoint x: 488, endPoint y: 205, distance: 33.9
click at [188, 152] on video at bounding box center [180, 141] width 265 height 133
click at [176, 157] on div at bounding box center [188, 151] width 26 height 26
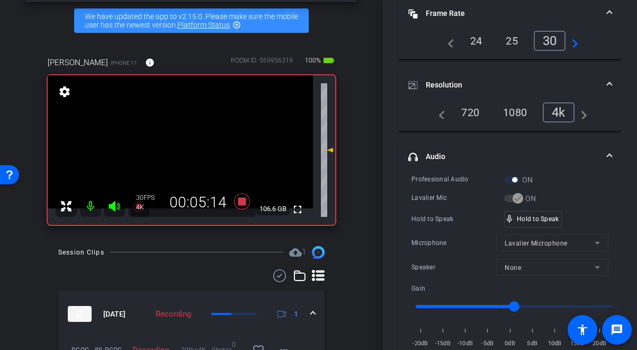
click at [176, 157] on video at bounding box center [180, 141] width 265 height 133
click at [176, 157] on div at bounding box center [176, 157] width 26 height 26
click at [176, 155] on video at bounding box center [180, 141] width 265 height 133
click at [176, 155] on div at bounding box center [176, 154] width 26 height 26
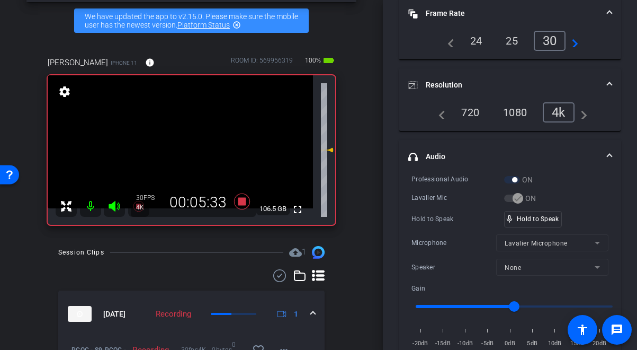
click at [176, 155] on video at bounding box center [180, 141] width 265 height 133
click at [176, 155] on div at bounding box center [176, 154] width 26 height 26
click at [178, 156] on div at bounding box center [176, 154] width 26 height 26
click at [178, 156] on video at bounding box center [180, 141] width 265 height 133
click at [178, 156] on div at bounding box center [177, 156] width 26 height 26
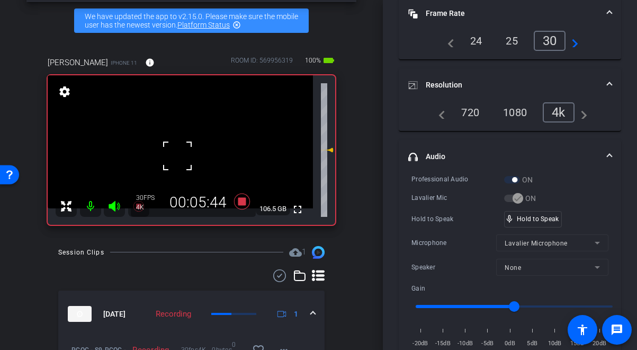
click at [178, 156] on video at bounding box center [180, 141] width 265 height 133
click at [178, 156] on div at bounding box center [178, 156] width 26 height 26
click at [513, 218] on span "mic_none" at bounding box center [510, 219] width 10 height 10
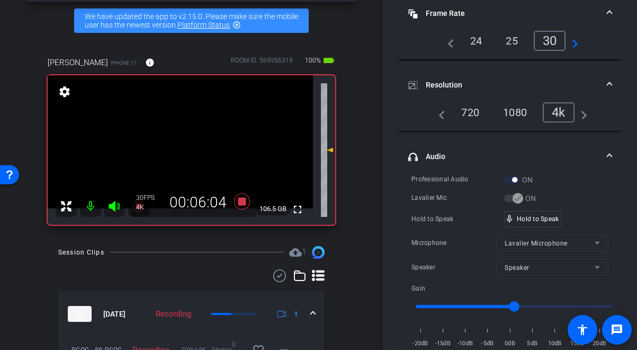
click at [185, 154] on video at bounding box center [180, 141] width 265 height 133
click at [185, 154] on div at bounding box center [185, 153] width 26 height 26
click at [185, 154] on video at bounding box center [180, 141] width 265 height 133
click at [185, 154] on div at bounding box center [185, 153] width 26 height 26
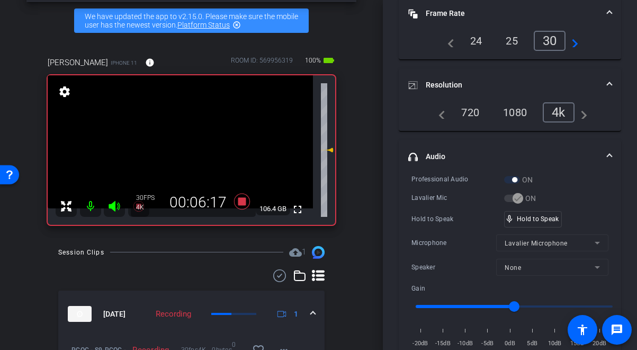
click at [185, 154] on video at bounding box center [180, 141] width 265 height 133
click at [176, 150] on div at bounding box center [185, 153] width 26 height 26
click at [177, 150] on div at bounding box center [185, 153] width 26 height 26
click at [177, 150] on video at bounding box center [180, 141] width 265 height 133
click at [177, 150] on div at bounding box center [177, 150] width 26 height 26
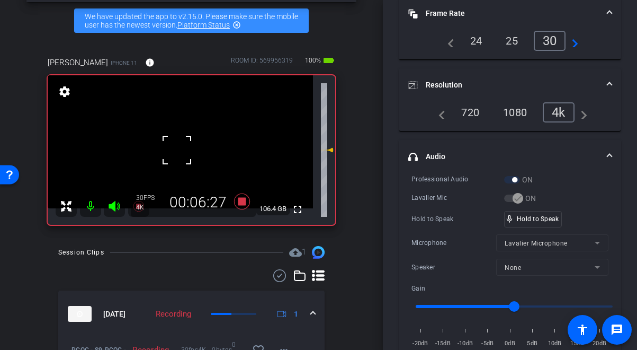
click at [177, 150] on div at bounding box center [177, 150] width 26 height 26
click at [177, 150] on video at bounding box center [180, 141] width 265 height 133
click at [177, 150] on div at bounding box center [177, 150] width 26 height 26
click at [177, 150] on video at bounding box center [180, 141] width 265 height 133
click at [177, 150] on div at bounding box center [177, 150] width 26 height 26
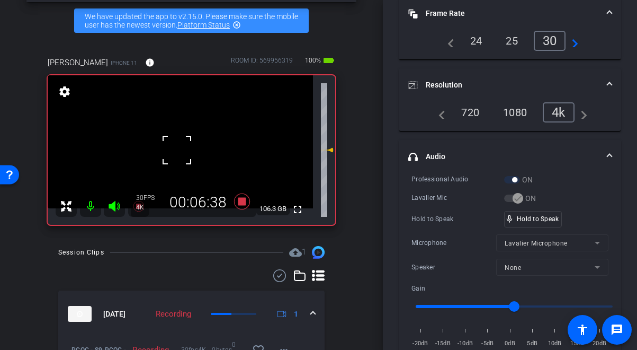
click at [185, 148] on div at bounding box center [177, 150] width 26 height 26
drag, startPoint x: 545, startPoint y: 216, endPoint x: 525, endPoint y: 210, distance: 21.0
click at [172, 153] on video at bounding box center [180, 141] width 265 height 133
click at [183, 155] on div at bounding box center [171, 152] width 26 height 26
click at [186, 152] on video at bounding box center [180, 141] width 265 height 133
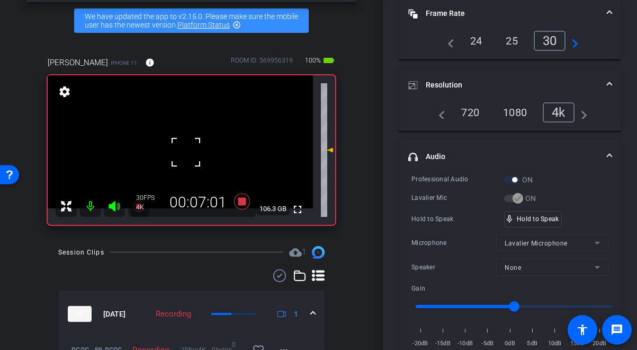
click at [186, 152] on div at bounding box center [186, 152] width 26 height 26
click at [186, 152] on video at bounding box center [180, 141] width 265 height 133
click at [187, 152] on div at bounding box center [186, 152] width 26 height 26
click at [187, 152] on video at bounding box center [180, 141] width 265 height 133
click at [177, 159] on div at bounding box center [186, 152] width 26 height 26
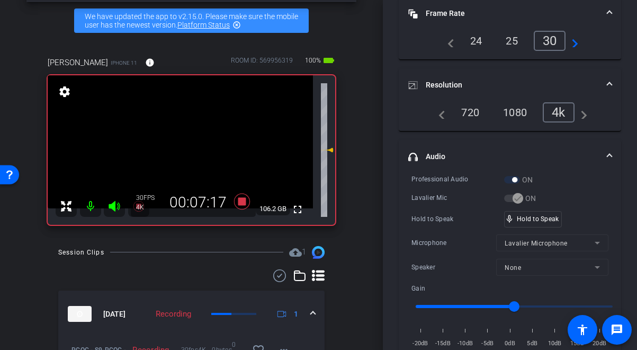
click at [177, 159] on video at bounding box center [180, 141] width 265 height 133
click at [175, 152] on div at bounding box center [177, 159] width 26 height 26
click at [180, 145] on video at bounding box center [180, 141] width 265 height 133
click at [185, 147] on div at bounding box center [179, 144] width 26 height 26
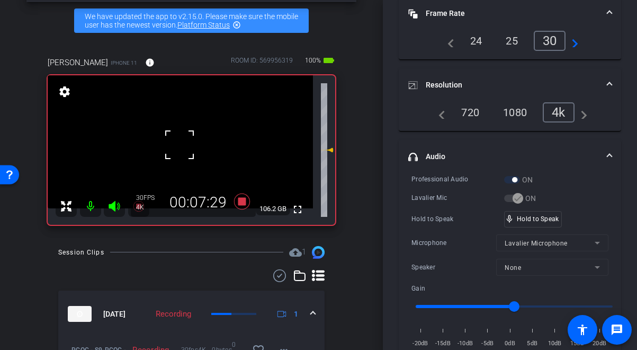
click at [184, 148] on div at bounding box center [179, 144] width 26 height 26
click at [184, 148] on video at bounding box center [180, 141] width 265 height 133
click at [184, 148] on div at bounding box center [184, 148] width 26 height 26
click at [184, 148] on video at bounding box center [180, 141] width 265 height 133
click at [184, 148] on div at bounding box center [184, 148] width 26 height 26
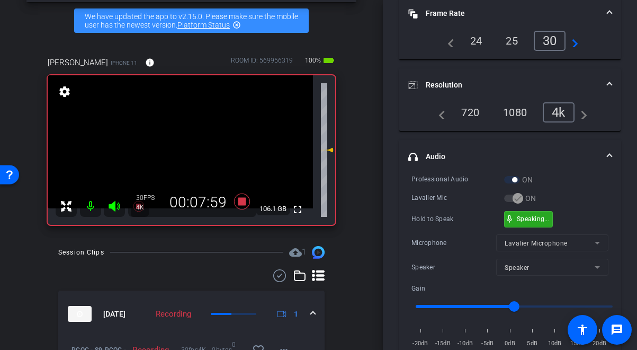
drag, startPoint x: 525, startPoint y: 218, endPoint x: 428, endPoint y: 191, distance: 100.3
click at [182, 156] on video at bounding box center [180, 141] width 265 height 133
click at [182, 156] on div at bounding box center [182, 156] width 26 height 26
click at [183, 145] on div at bounding box center [182, 156] width 26 height 26
click at [183, 144] on div at bounding box center [182, 156] width 26 height 26
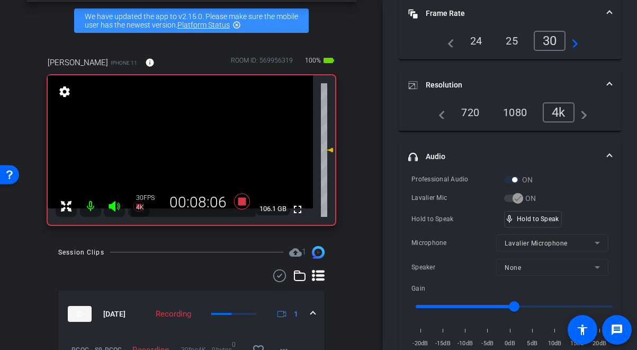
click at [183, 144] on video at bounding box center [180, 141] width 265 height 133
click at [183, 144] on div at bounding box center [183, 143] width 26 height 26
click at [183, 144] on video at bounding box center [180, 141] width 265 height 133
click at [183, 144] on div at bounding box center [183, 143] width 26 height 26
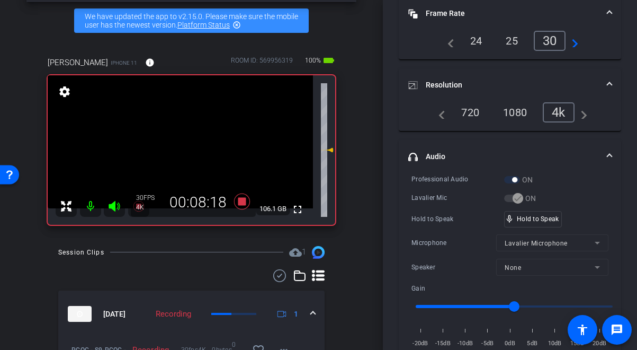
click at [183, 144] on video at bounding box center [180, 141] width 265 height 133
click at [191, 152] on div at bounding box center [183, 143] width 26 height 26
click at [187, 149] on div at bounding box center [183, 143] width 26 height 26
click at [187, 149] on video at bounding box center [180, 141] width 265 height 133
click at [187, 149] on div at bounding box center [186, 149] width 26 height 26
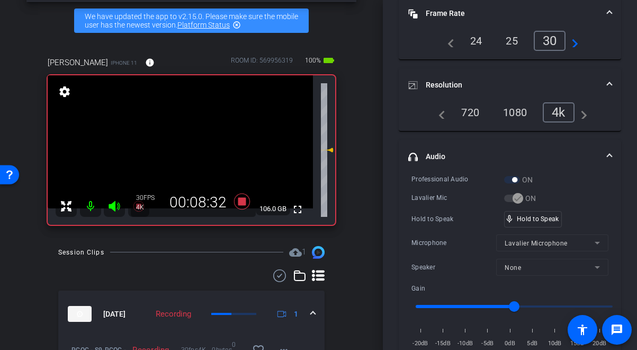
click at [187, 149] on video at bounding box center [180, 141] width 265 height 133
click at [187, 149] on div at bounding box center [186, 149] width 26 height 26
click at [187, 149] on video at bounding box center [180, 141] width 265 height 133
click at [187, 149] on div at bounding box center [186, 149] width 26 height 26
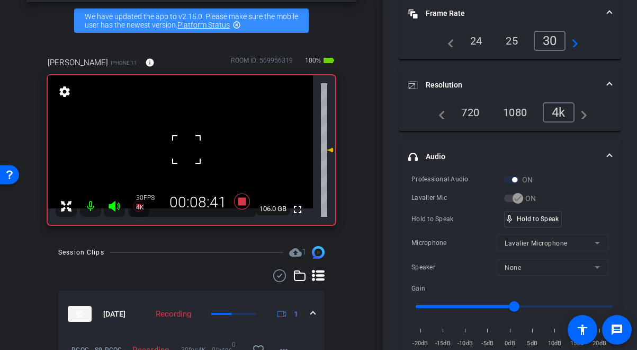
click at [187, 149] on div at bounding box center [186, 149] width 26 height 26
click at [187, 149] on video at bounding box center [180, 141] width 265 height 133
click at [187, 149] on div at bounding box center [186, 149] width 26 height 26
click at [187, 149] on video at bounding box center [180, 141] width 265 height 133
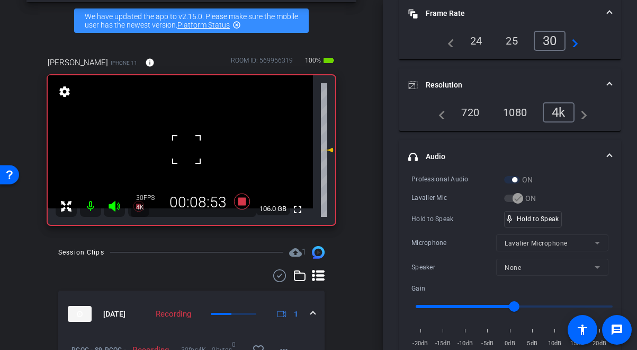
click at [187, 149] on div at bounding box center [186, 149] width 26 height 26
click at [187, 149] on video at bounding box center [180, 141] width 265 height 133
click at [187, 149] on div at bounding box center [186, 149] width 26 height 26
drag, startPoint x: 519, startPoint y: 218, endPoint x: 323, endPoint y: 174, distance: 201.4
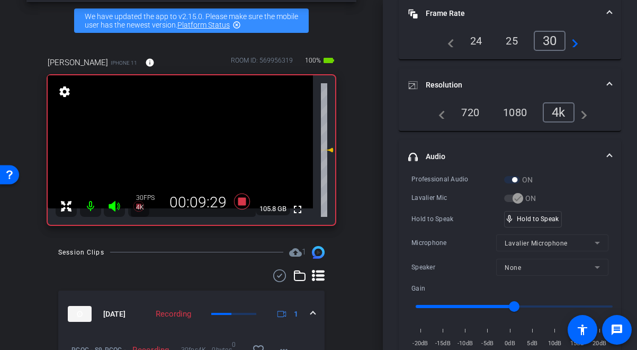
click at [180, 150] on video at bounding box center [180, 141] width 265 height 133
click at [180, 150] on div at bounding box center [180, 150] width 26 height 26
click at [180, 150] on video at bounding box center [180, 141] width 265 height 133
click at [181, 148] on div at bounding box center [180, 150] width 26 height 26
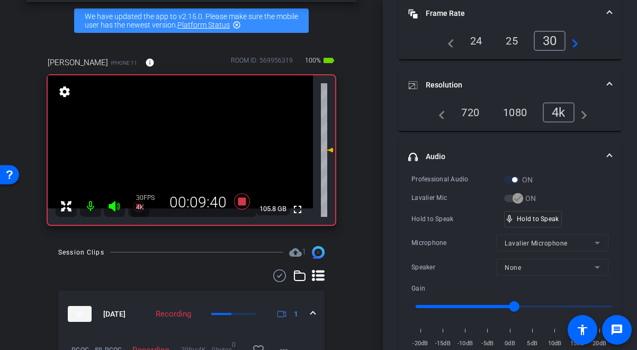
click at [181, 148] on video at bounding box center [180, 141] width 265 height 133
click at [181, 148] on div at bounding box center [181, 148] width 26 height 26
click at [181, 148] on video at bounding box center [180, 141] width 265 height 133
click at [181, 148] on div at bounding box center [181, 148] width 26 height 26
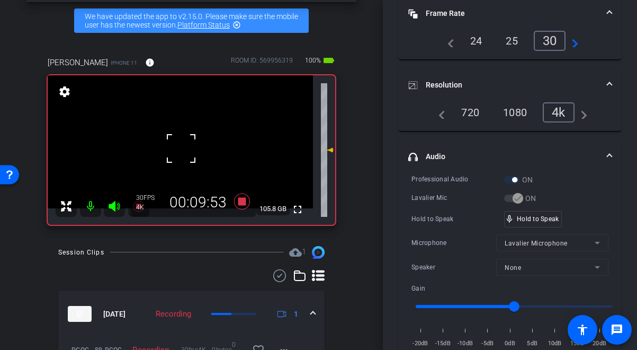
click at [181, 148] on div at bounding box center [181, 148] width 26 height 26
click at [181, 148] on video at bounding box center [180, 141] width 265 height 133
click at [181, 148] on div at bounding box center [181, 148] width 26 height 26
click at [181, 148] on video at bounding box center [180, 141] width 265 height 133
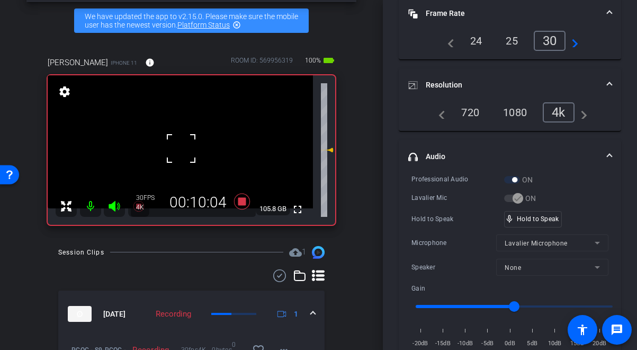
click at [181, 148] on div at bounding box center [181, 148] width 26 height 26
click at [181, 148] on video at bounding box center [180, 141] width 265 height 133
click at [181, 148] on div at bounding box center [181, 148] width 26 height 26
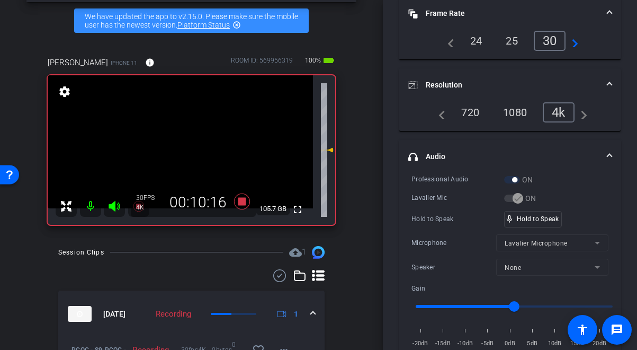
click at [181, 148] on video at bounding box center [180, 141] width 265 height 133
click at [181, 148] on div at bounding box center [181, 148] width 26 height 26
click at [181, 148] on video at bounding box center [180, 141] width 265 height 133
click at [181, 148] on div at bounding box center [181, 148] width 26 height 26
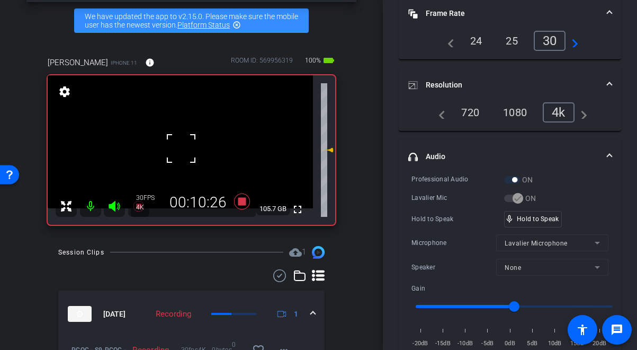
click at [181, 148] on div at bounding box center [181, 148] width 26 height 26
click at [181, 148] on video at bounding box center [180, 141] width 265 height 133
click at [181, 148] on div at bounding box center [181, 148] width 26 height 26
drag, startPoint x: 520, startPoint y: 216, endPoint x: 213, endPoint y: 210, distance: 307.4
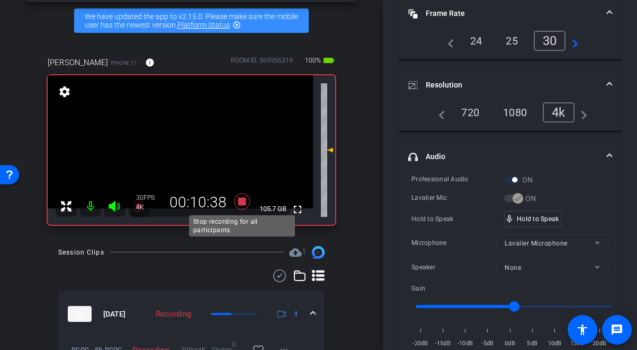
click at [243, 202] on icon at bounding box center [242, 201] width 16 height 16
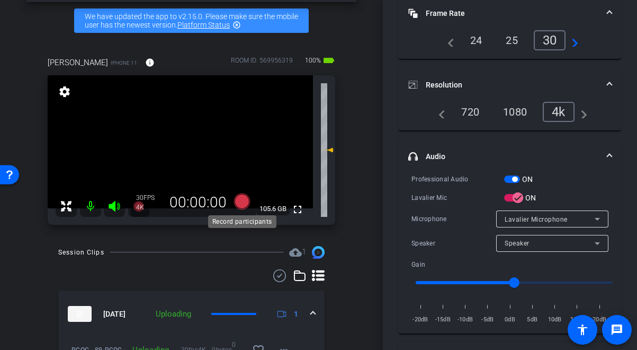
click at [238, 201] on icon at bounding box center [242, 201] width 16 height 16
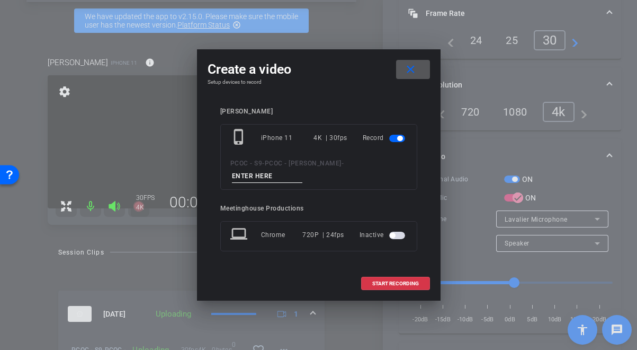
click at [396, 60] on button "close" at bounding box center [413, 69] width 34 height 19
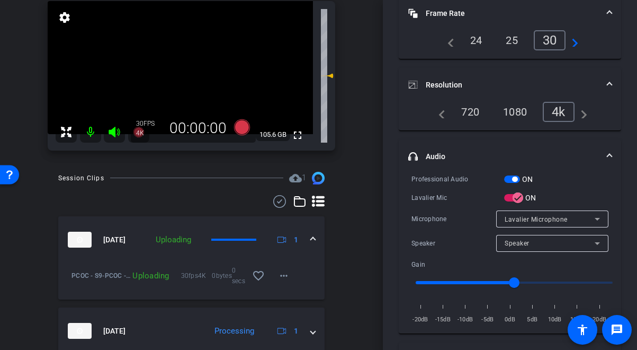
scroll to position [90, 0]
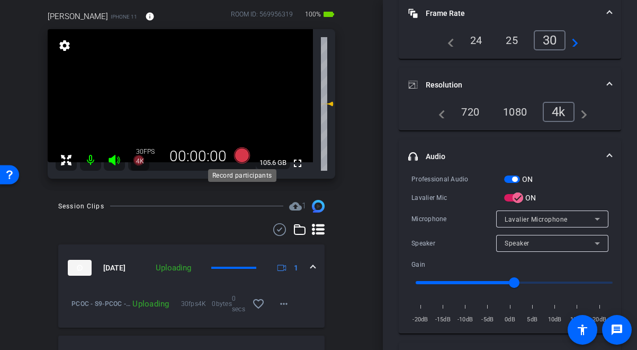
click at [241, 156] on icon at bounding box center [242, 155] width 16 height 16
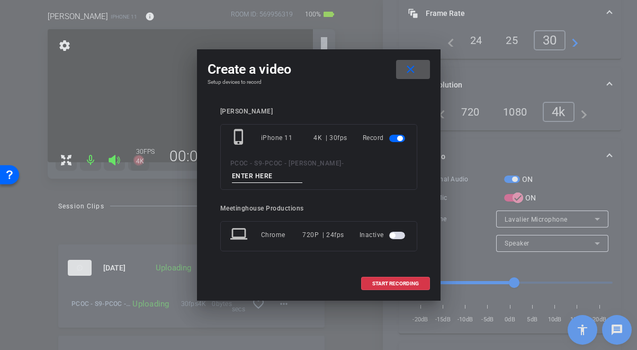
click at [272, 176] on input at bounding box center [267, 176] width 71 height 13
type input "901 - seg 3"
click at [407, 279] on span at bounding box center [396, 283] width 68 height 25
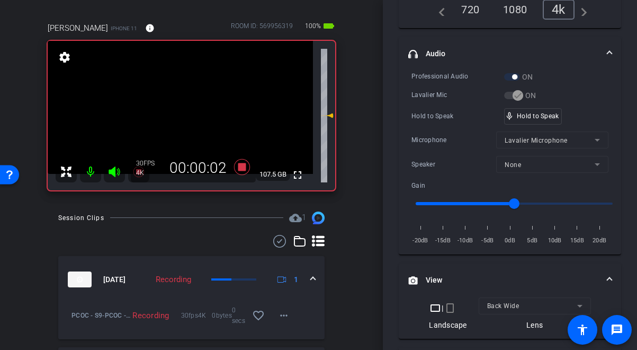
scroll to position [191, 0]
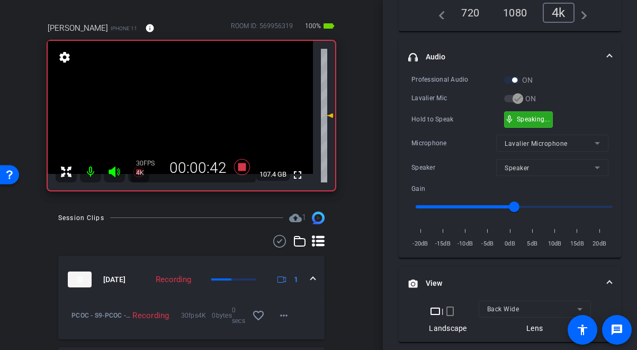
drag, startPoint x: 524, startPoint y: 118, endPoint x: 508, endPoint y: 129, distance: 19.1
click at [197, 108] on video at bounding box center [180, 107] width 265 height 133
click at [188, 108] on div at bounding box center [196, 108] width 26 height 26
click at [181, 109] on video at bounding box center [180, 107] width 265 height 133
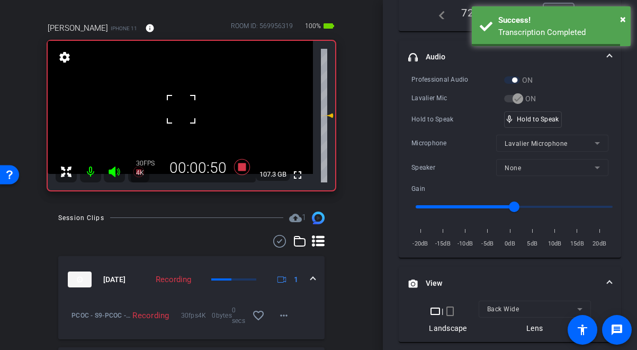
click at [181, 109] on div at bounding box center [181, 109] width 26 height 26
click at [181, 109] on video at bounding box center [180, 107] width 265 height 133
click at [181, 109] on div at bounding box center [181, 109] width 26 height 26
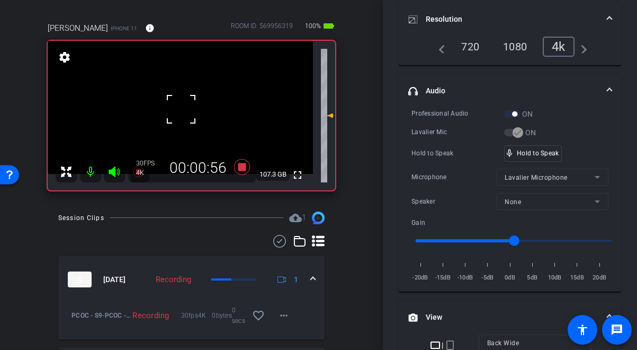
scroll to position [154, 0]
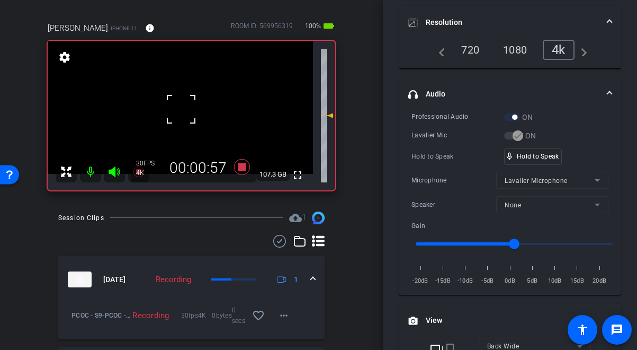
click at [189, 108] on div at bounding box center [181, 109] width 26 height 26
click at [180, 112] on video at bounding box center [180, 107] width 265 height 133
click at [176, 110] on div at bounding box center [179, 112] width 26 height 26
click at [176, 110] on div "fullscreen settings 107.3 GB" at bounding box center [192, 115] width 288 height 149
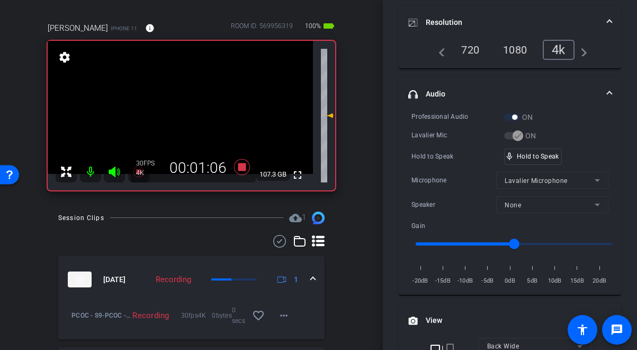
click at [187, 111] on video at bounding box center [180, 107] width 265 height 133
click at [187, 111] on div at bounding box center [187, 112] width 26 height 26
click at [187, 111] on video at bounding box center [180, 107] width 265 height 133
click at [183, 116] on div at bounding box center [187, 111] width 26 height 26
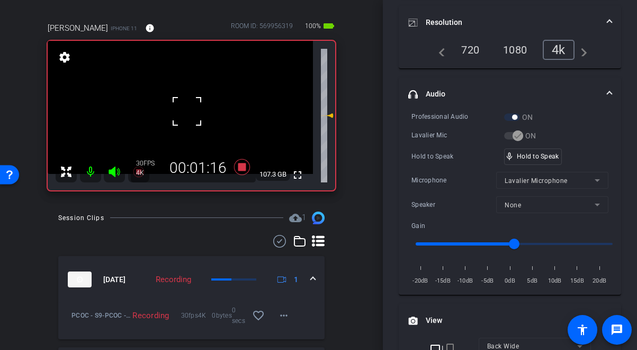
click at [182, 116] on div at bounding box center [187, 111] width 26 height 26
click at [189, 116] on video at bounding box center [180, 107] width 265 height 133
click at [189, 116] on div at bounding box center [189, 116] width 26 height 26
click at [190, 110] on video at bounding box center [180, 107] width 265 height 133
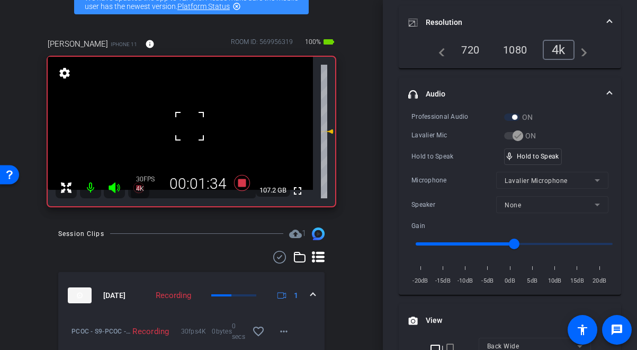
scroll to position [56, 0]
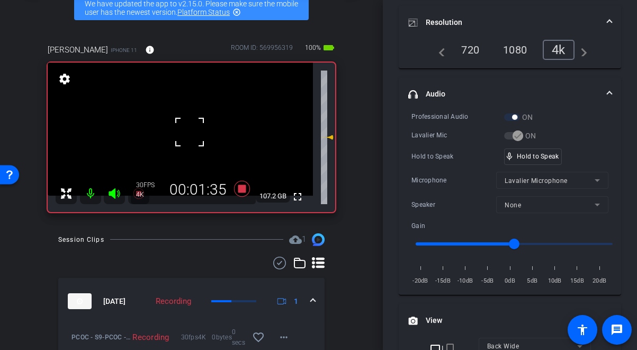
click at [187, 127] on div at bounding box center [189, 132] width 26 height 26
click at [186, 128] on video at bounding box center [180, 129] width 265 height 133
click at [186, 128] on div at bounding box center [186, 128] width 26 height 26
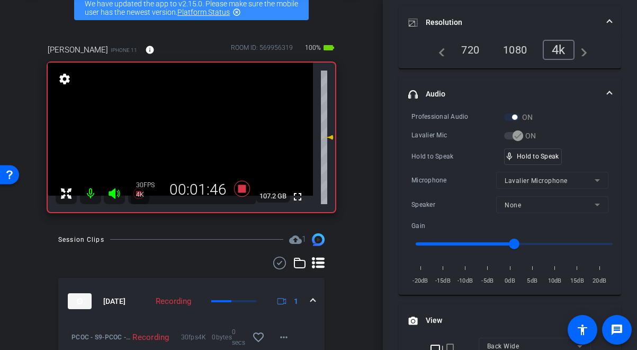
click at [186, 128] on video at bounding box center [180, 129] width 265 height 133
click at [186, 128] on div at bounding box center [186, 128] width 26 height 26
click at [186, 128] on video at bounding box center [180, 129] width 265 height 133
click at [186, 128] on div at bounding box center [186, 128] width 26 height 26
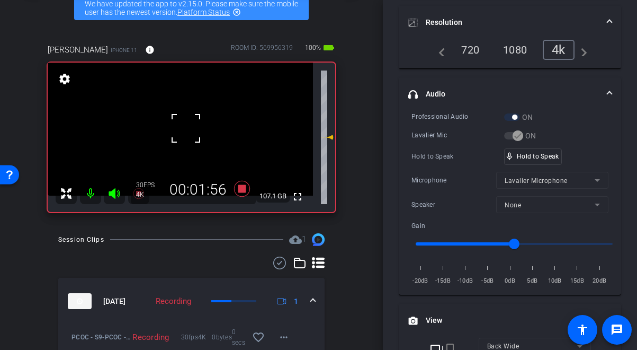
click at [186, 128] on div at bounding box center [186, 128] width 26 height 26
click at [186, 128] on video at bounding box center [180, 129] width 265 height 133
click at [173, 133] on div at bounding box center [186, 128] width 26 height 26
click at [173, 132] on video at bounding box center [180, 129] width 265 height 133
click at [180, 131] on div at bounding box center [173, 133] width 26 height 26
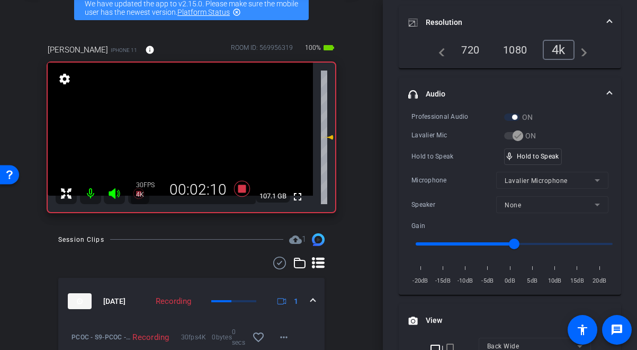
click at [180, 131] on video at bounding box center [180, 129] width 265 height 133
click at [180, 131] on div at bounding box center [180, 131] width 26 height 26
click at [180, 131] on video at bounding box center [180, 129] width 265 height 133
click at [181, 131] on div at bounding box center [180, 131] width 26 height 26
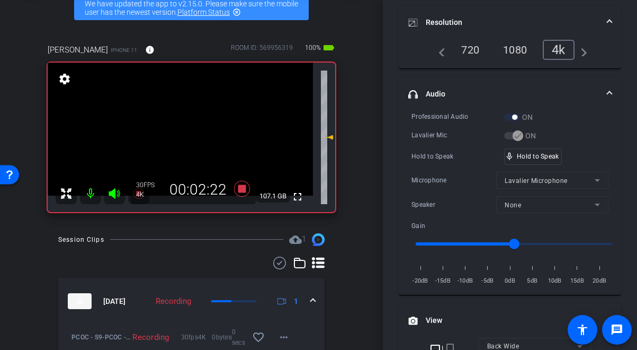
click at [181, 131] on video at bounding box center [180, 129] width 265 height 133
click at [181, 131] on div at bounding box center [180, 131] width 26 height 26
click at [181, 131] on video at bounding box center [180, 129] width 265 height 133
click at [181, 131] on div at bounding box center [180, 131] width 26 height 26
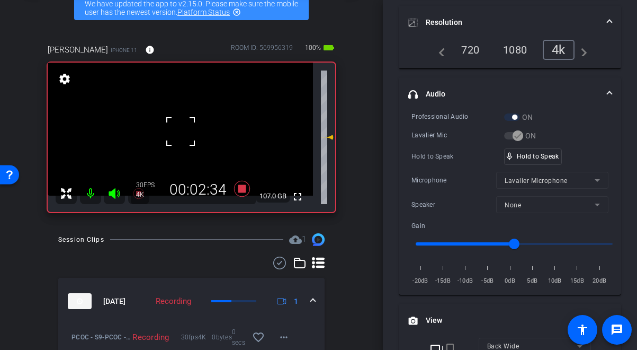
click at [181, 131] on div at bounding box center [180, 131] width 26 height 26
click at [188, 129] on video at bounding box center [180, 129] width 265 height 133
click at [188, 129] on div at bounding box center [188, 129] width 26 height 26
click at [188, 129] on video at bounding box center [180, 129] width 265 height 133
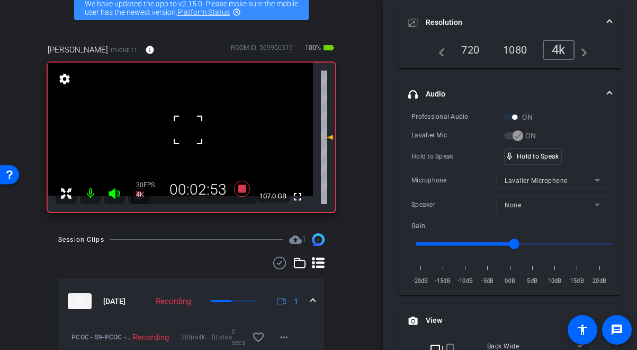
click at [185, 129] on div at bounding box center [188, 130] width 26 height 26
click at [185, 129] on video at bounding box center [180, 129] width 265 height 133
click at [185, 129] on div at bounding box center [185, 130] width 26 height 26
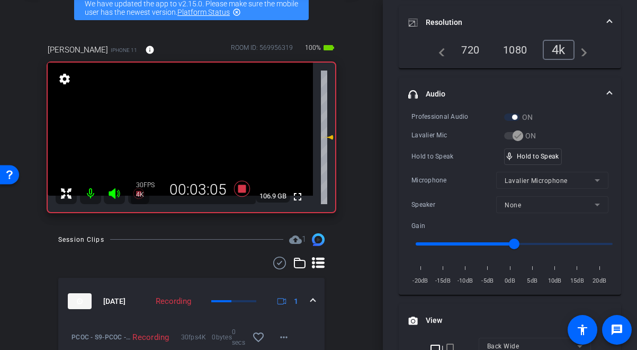
click at [185, 129] on video at bounding box center [180, 129] width 265 height 133
click at [185, 129] on div at bounding box center [185, 130] width 26 height 26
click at [185, 129] on video at bounding box center [180, 129] width 265 height 133
click at [185, 129] on div at bounding box center [185, 130] width 26 height 26
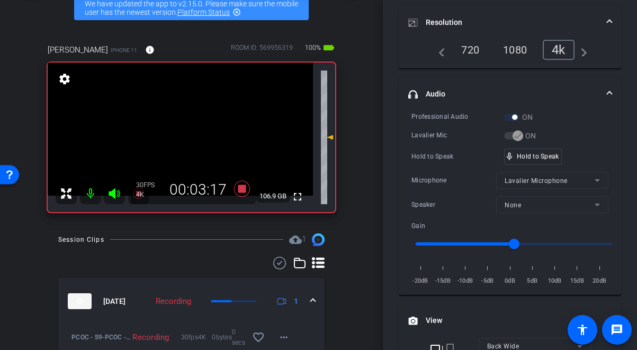
click at [185, 129] on video at bounding box center [180, 129] width 265 height 133
click at [184, 130] on div at bounding box center [185, 130] width 26 height 26
click at [184, 130] on video at bounding box center [180, 129] width 265 height 133
click at [184, 130] on div at bounding box center [184, 131] width 26 height 26
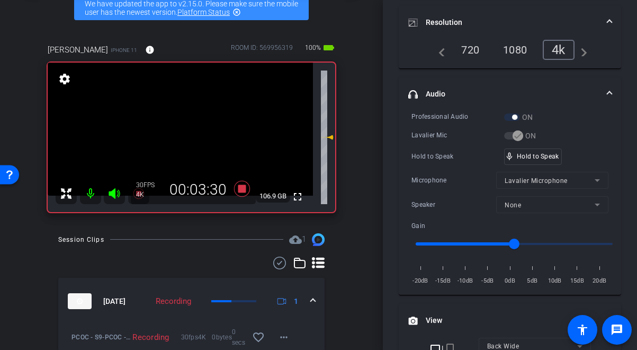
click at [184, 130] on video at bounding box center [180, 129] width 265 height 133
click at [184, 130] on div at bounding box center [184, 131] width 26 height 26
click at [184, 130] on video at bounding box center [180, 129] width 265 height 133
click at [184, 130] on div at bounding box center [184, 131] width 26 height 26
click at [184, 130] on video at bounding box center [180, 129] width 265 height 133
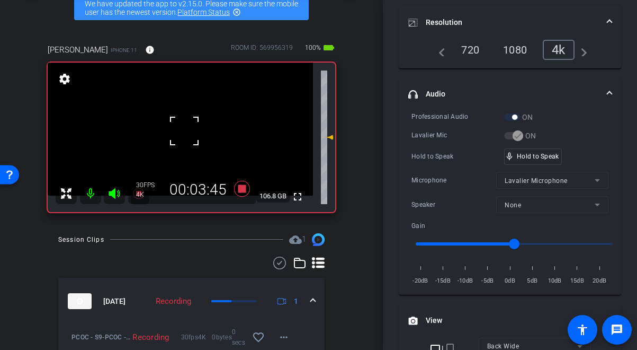
click at [181, 132] on div at bounding box center [184, 131] width 26 height 26
click at [181, 132] on video at bounding box center [180, 129] width 265 height 133
click at [181, 132] on div at bounding box center [180, 133] width 26 height 26
click at [181, 132] on video at bounding box center [180, 129] width 265 height 133
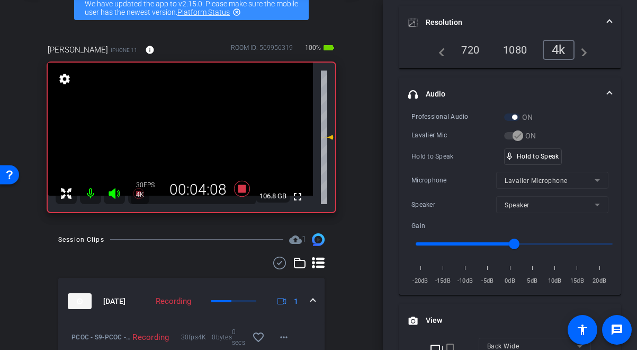
click at [188, 141] on video at bounding box center [180, 129] width 265 height 133
click at [188, 141] on div at bounding box center [187, 142] width 26 height 26
click at [187, 138] on video at bounding box center [180, 129] width 265 height 133
click at [187, 138] on div at bounding box center [187, 139] width 26 height 26
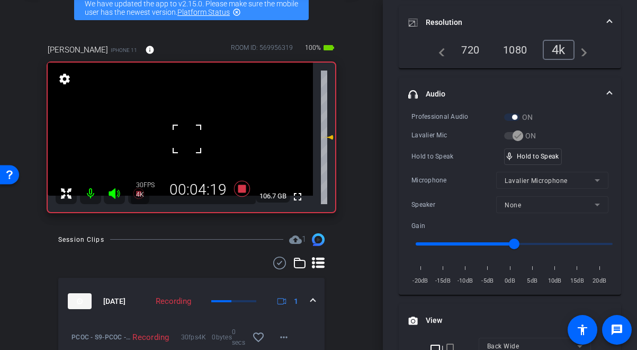
click at [187, 138] on div at bounding box center [187, 139] width 26 height 26
click at [187, 138] on video at bounding box center [180, 129] width 265 height 133
click at [187, 138] on div at bounding box center [186, 139] width 26 height 26
click at [187, 138] on video at bounding box center [180, 129] width 265 height 133
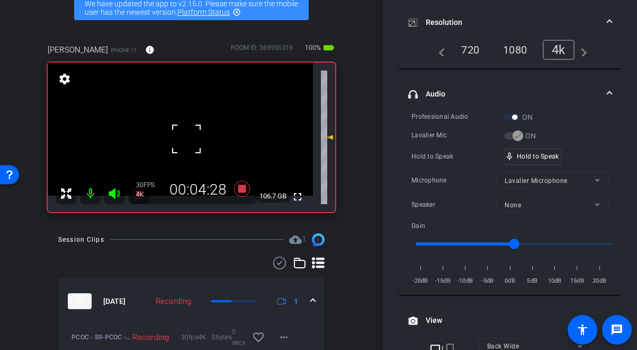
click at [187, 138] on div at bounding box center [186, 139] width 26 height 26
click at [187, 138] on video at bounding box center [180, 129] width 265 height 133
click at [187, 138] on div at bounding box center [186, 139] width 26 height 26
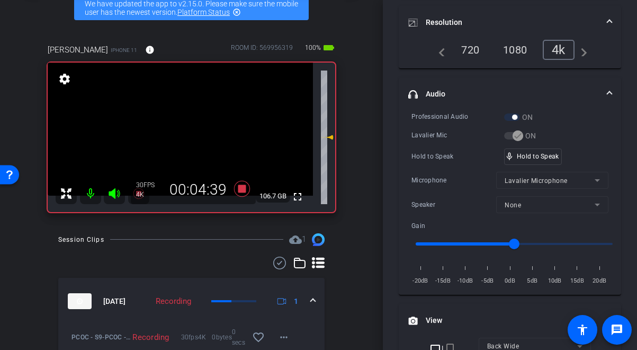
click at [187, 138] on video at bounding box center [180, 129] width 265 height 133
click at [187, 138] on div at bounding box center [186, 139] width 26 height 26
click at [187, 138] on video at bounding box center [180, 129] width 265 height 133
click at [187, 138] on div at bounding box center [186, 139] width 26 height 26
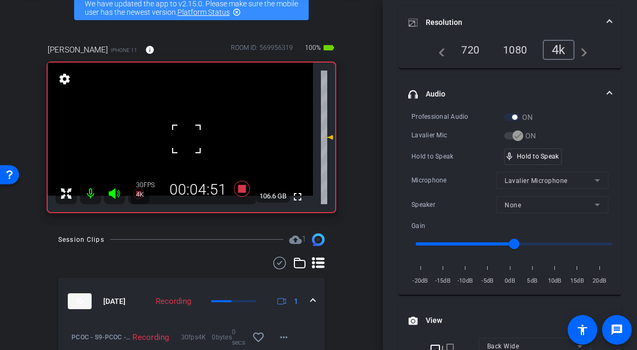
click at [183, 137] on div at bounding box center [186, 139] width 26 height 26
click at [183, 137] on video at bounding box center [180, 129] width 265 height 133
click at [183, 137] on div at bounding box center [183, 137] width 26 height 26
click at [183, 137] on video at bounding box center [180, 129] width 265 height 133
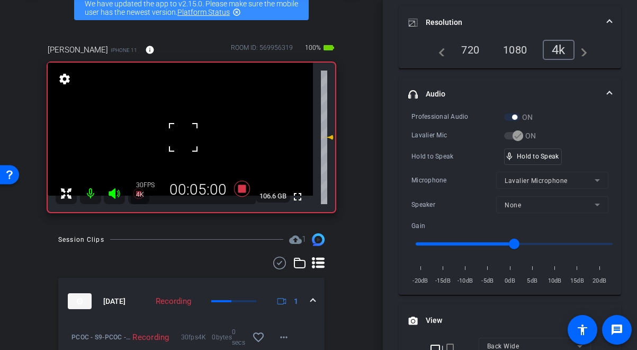
click at [183, 137] on div at bounding box center [183, 137] width 26 height 26
click at [183, 137] on video at bounding box center [180, 129] width 265 height 133
click at [183, 137] on div at bounding box center [183, 137] width 26 height 26
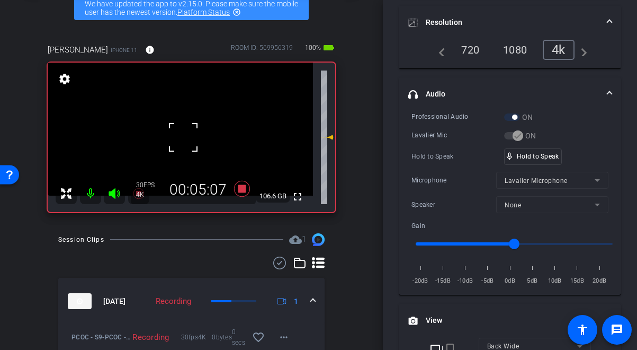
click at [183, 137] on div at bounding box center [183, 137] width 26 height 26
drag, startPoint x: 542, startPoint y: 158, endPoint x: 290, endPoint y: 158, distance: 251.7
click at [179, 140] on video at bounding box center [180, 129] width 265 height 133
click at [180, 140] on div at bounding box center [179, 141] width 26 height 26
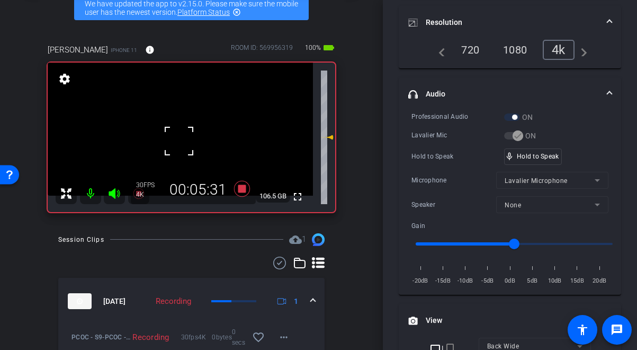
click at [180, 140] on div at bounding box center [179, 141] width 26 height 26
click at [179, 128] on video at bounding box center [180, 129] width 265 height 133
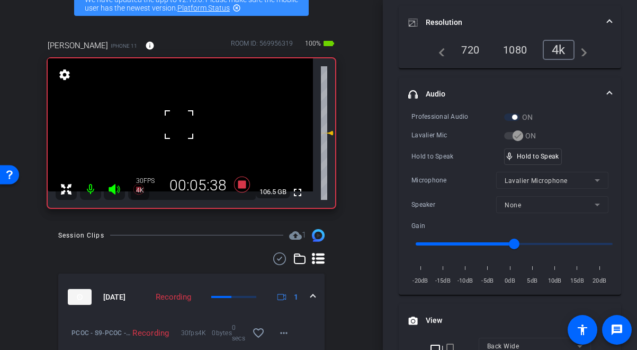
scroll to position [49, 0]
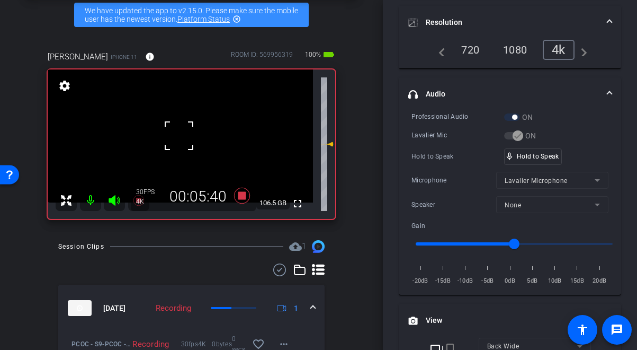
click at [186, 143] on div at bounding box center [179, 135] width 26 height 26
click at [186, 143] on video at bounding box center [180, 135] width 265 height 133
click at [186, 143] on div at bounding box center [186, 143] width 26 height 26
click at [184, 143] on div at bounding box center [186, 143] width 26 height 26
click at [184, 143] on video at bounding box center [180, 135] width 265 height 133
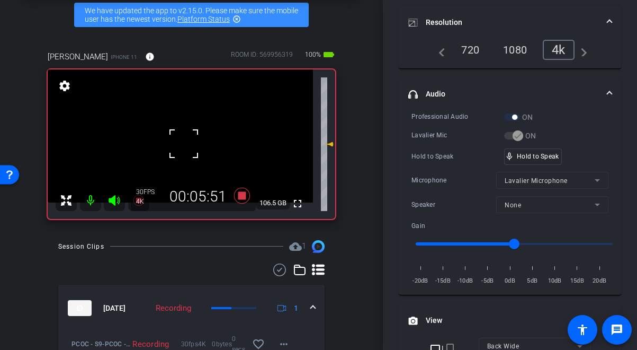
click at [184, 143] on div at bounding box center [184, 143] width 26 height 26
click at [184, 143] on video at bounding box center [180, 135] width 265 height 133
click at [184, 143] on div at bounding box center [184, 143] width 26 height 26
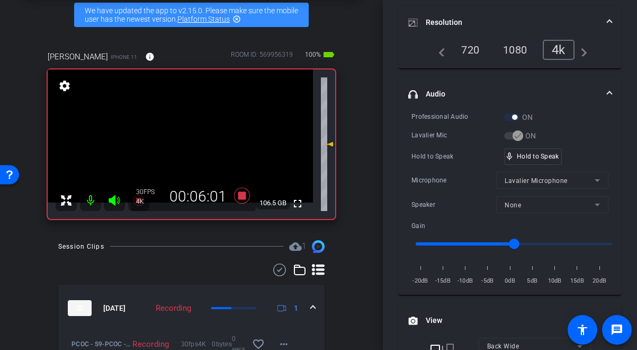
click at [184, 143] on video at bounding box center [180, 135] width 265 height 133
click at [184, 143] on div at bounding box center [184, 143] width 26 height 26
click at [184, 143] on video at bounding box center [180, 135] width 265 height 133
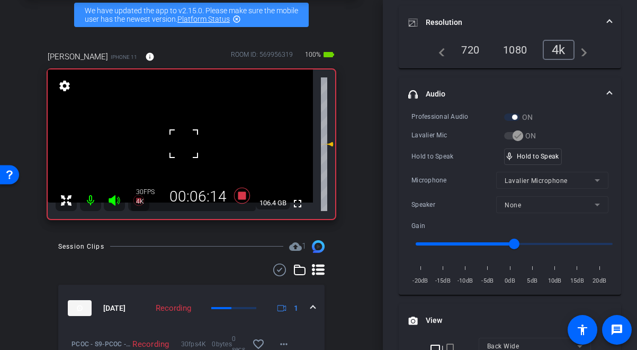
click at [184, 143] on div at bounding box center [184, 143] width 26 height 26
drag, startPoint x: 523, startPoint y: 158, endPoint x: 347, endPoint y: 197, distance: 180.5
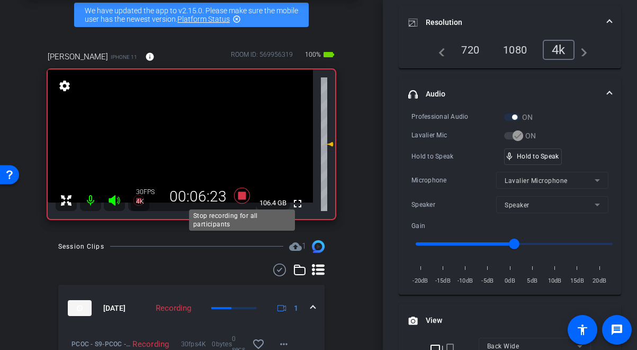
click at [240, 199] on icon at bounding box center [241, 195] width 25 height 19
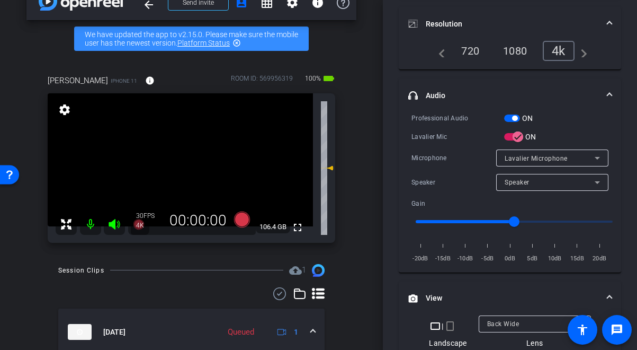
scroll to position [28, 0]
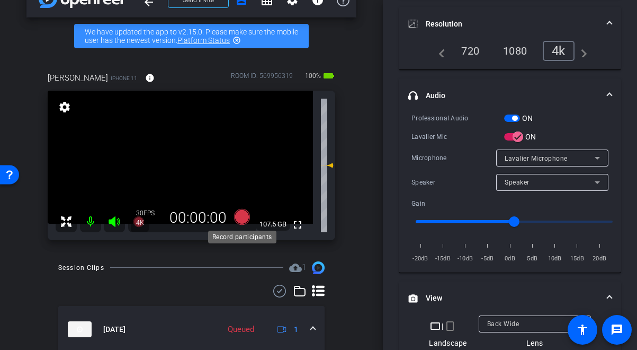
click at [236, 218] on icon at bounding box center [242, 217] width 16 height 16
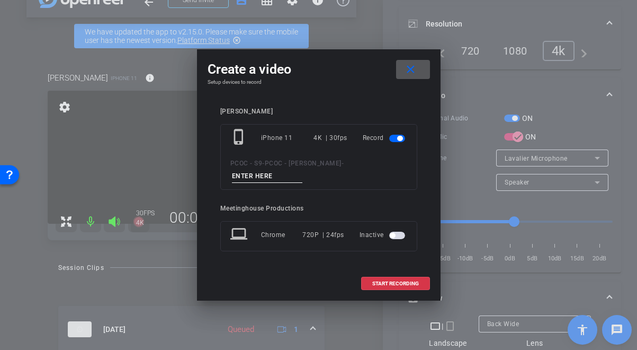
click at [272, 179] on input at bounding box center [267, 176] width 71 height 13
type input "901 - seg 4"
click at [390, 284] on span "START RECORDING" at bounding box center [396, 283] width 47 height 5
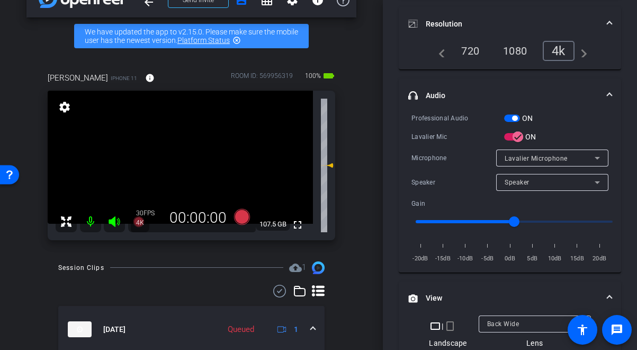
scroll to position [152, 0]
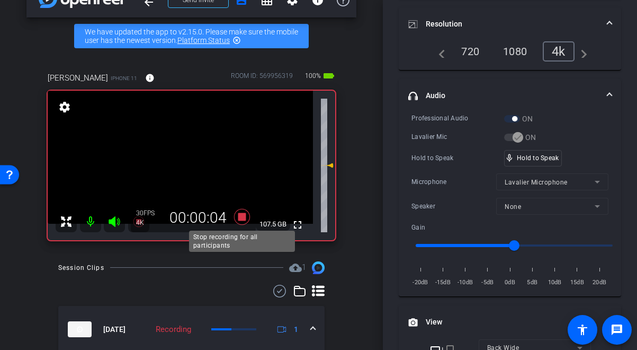
click at [245, 217] on icon at bounding box center [242, 217] width 16 height 16
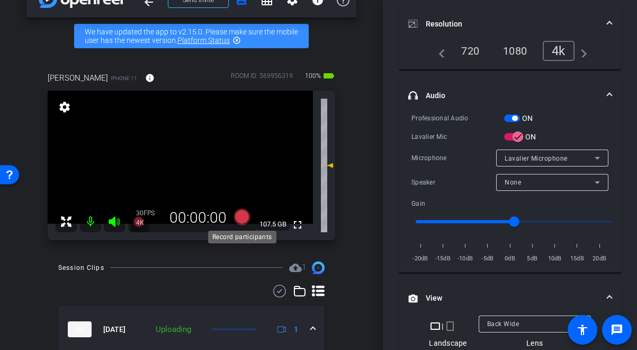
click at [245, 217] on icon at bounding box center [242, 217] width 16 height 16
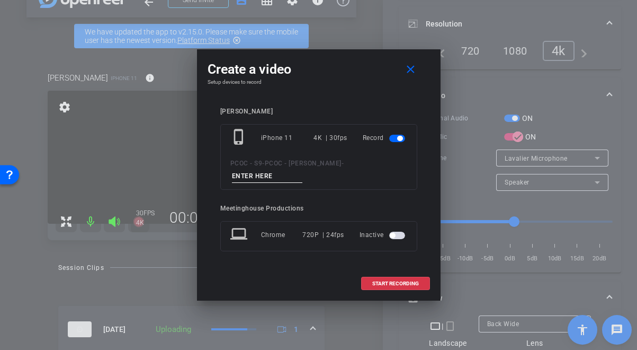
click at [267, 175] on input at bounding box center [267, 176] width 71 height 13
type input "901 - seg 4 pt 2"
click at [388, 286] on span "START RECORDING" at bounding box center [396, 283] width 47 height 5
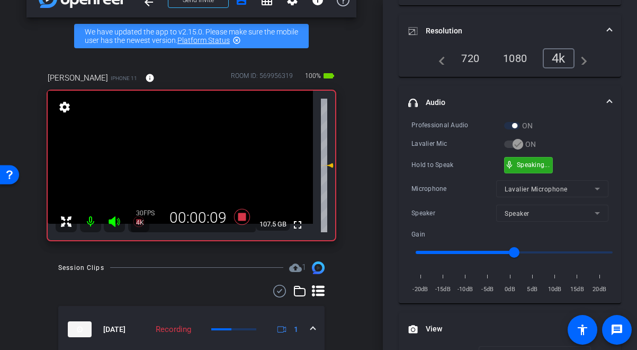
scroll to position [146, 0]
drag, startPoint x: 524, startPoint y: 161, endPoint x: 416, endPoint y: 170, distance: 108.5
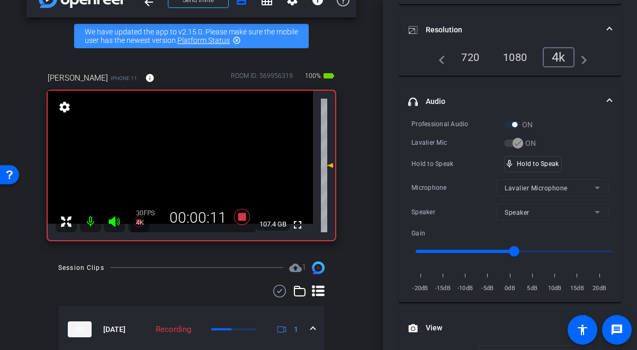
click at [197, 162] on video at bounding box center [180, 157] width 265 height 133
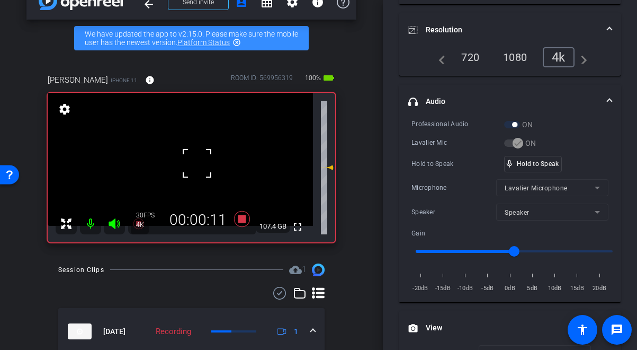
click at [197, 162] on div at bounding box center [197, 163] width 26 height 26
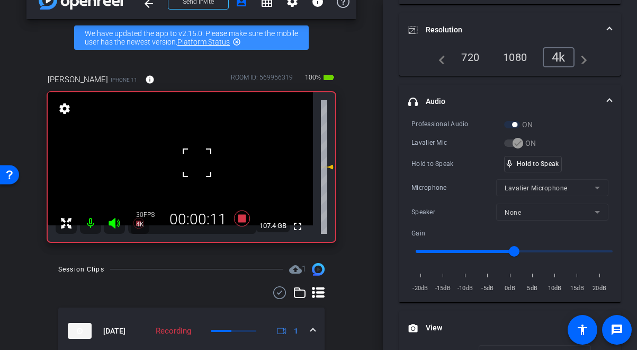
scroll to position [29, 0]
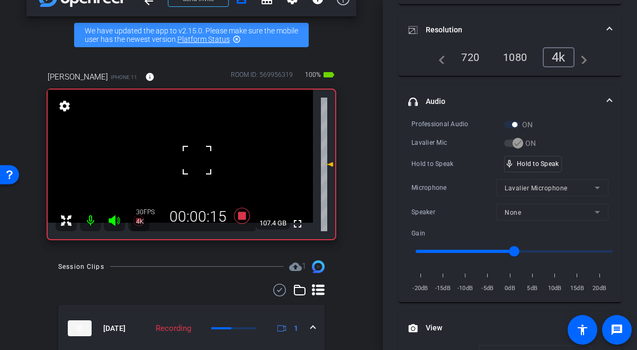
click at [184, 155] on div at bounding box center [197, 160] width 26 height 26
click at [188, 159] on video at bounding box center [180, 156] width 265 height 133
click at [188, 159] on div at bounding box center [188, 159] width 26 height 26
click at [188, 159] on video at bounding box center [180, 156] width 265 height 133
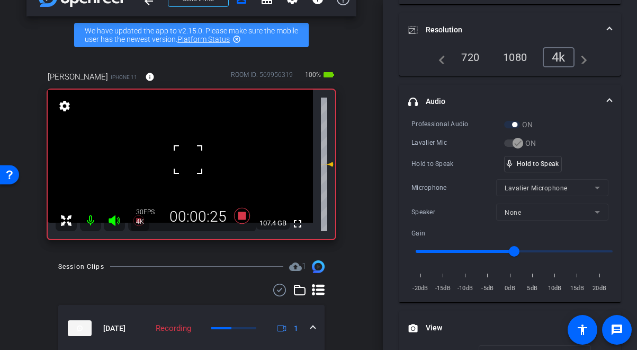
click at [188, 159] on div at bounding box center [188, 159] width 26 height 26
click at [188, 159] on video at bounding box center [180, 156] width 265 height 133
click at [188, 159] on div at bounding box center [188, 159] width 26 height 26
click at [187, 156] on div at bounding box center [188, 159] width 26 height 26
click at [187, 156] on video at bounding box center [180, 156] width 265 height 133
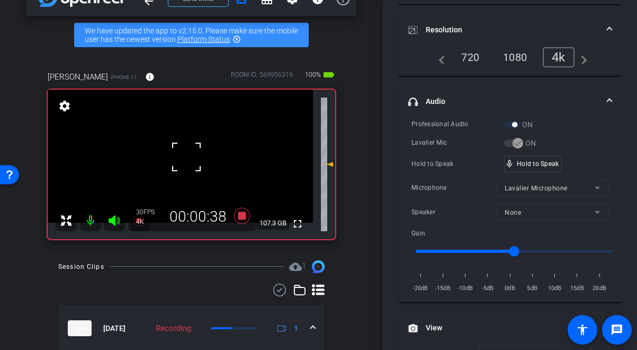
click at [187, 156] on div at bounding box center [186, 157] width 26 height 26
click at [187, 156] on video at bounding box center [180, 156] width 265 height 133
click at [186, 159] on div at bounding box center [186, 157] width 26 height 26
click at [185, 160] on video at bounding box center [180, 156] width 265 height 133
click at [185, 160] on div at bounding box center [185, 160] width 26 height 26
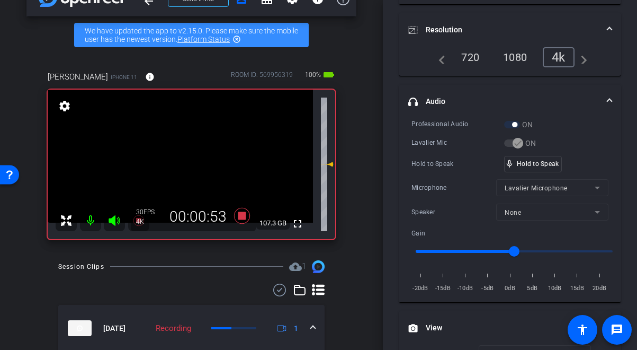
click at [185, 160] on video at bounding box center [180, 156] width 265 height 133
click at [185, 160] on div at bounding box center [185, 160] width 26 height 26
click at [185, 160] on video at bounding box center [180, 156] width 265 height 133
click at [185, 160] on div at bounding box center [185, 160] width 26 height 26
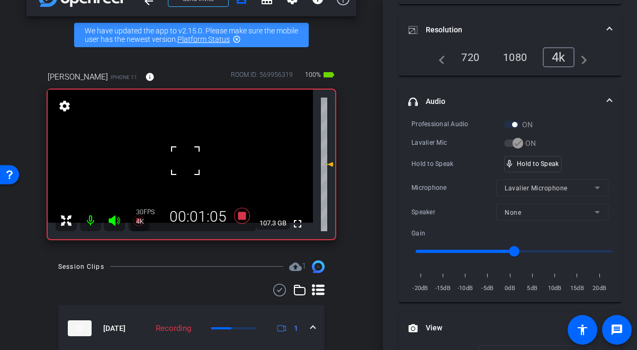
click at [185, 160] on div at bounding box center [185, 160] width 26 height 26
click at [185, 160] on video at bounding box center [180, 156] width 265 height 133
click at [185, 160] on div at bounding box center [185, 160] width 26 height 26
click at [185, 160] on video at bounding box center [180, 156] width 265 height 133
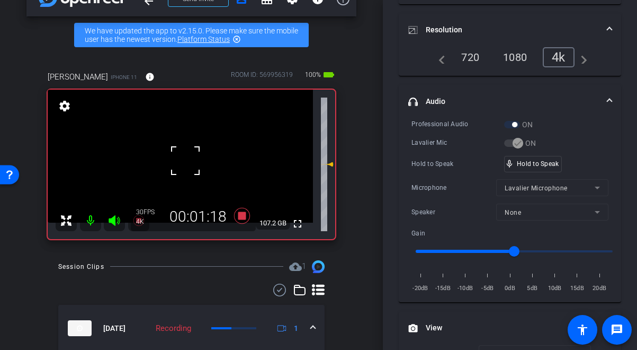
click at [185, 160] on div at bounding box center [185, 160] width 26 height 26
click at [185, 160] on div "fullscreen settings 107.2 GB" at bounding box center [192, 164] width 288 height 149
click at [185, 160] on video at bounding box center [180, 156] width 265 height 133
click at [185, 160] on div at bounding box center [185, 160] width 26 height 26
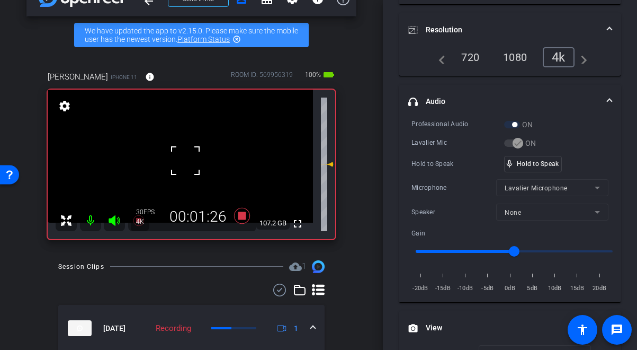
click at [185, 160] on div at bounding box center [185, 160] width 26 height 26
click at [185, 160] on video at bounding box center [180, 156] width 265 height 133
click at [185, 160] on div at bounding box center [185, 160] width 26 height 26
click at [185, 160] on video at bounding box center [180, 156] width 265 height 133
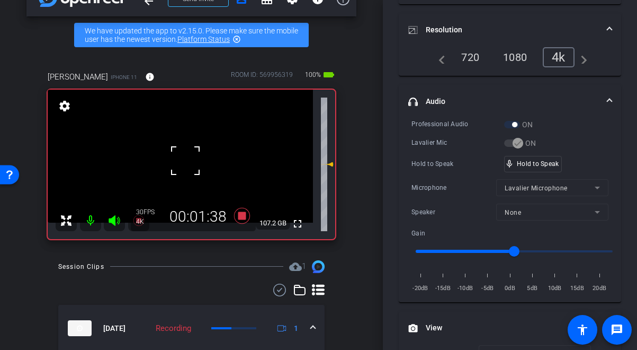
click at [185, 160] on div at bounding box center [185, 160] width 26 height 26
click at [185, 160] on video at bounding box center [180, 156] width 265 height 133
click at [185, 160] on div at bounding box center [185, 160] width 26 height 26
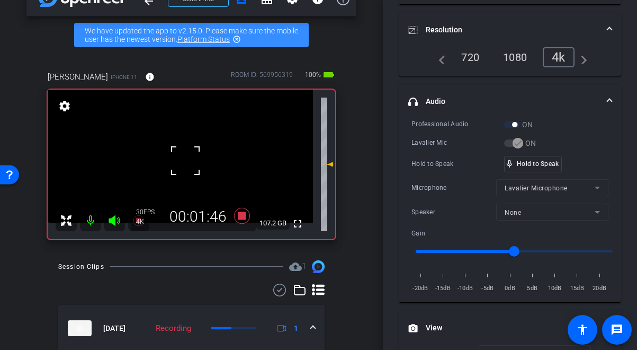
click at [185, 160] on div at bounding box center [185, 160] width 26 height 26
click at [185, 160] on video at bounding box center [180, 156] width 265 height 133
click at [185, 160] on div at bounding box center [185, 160] width 26 height 26
drag, startPoint x: 541, startPoint y: 165, endPoint x: 281, endPoint y: 162, distance: 260.2
click at [188, 164] on video at bounding box center [180, 156] width 265 height 133
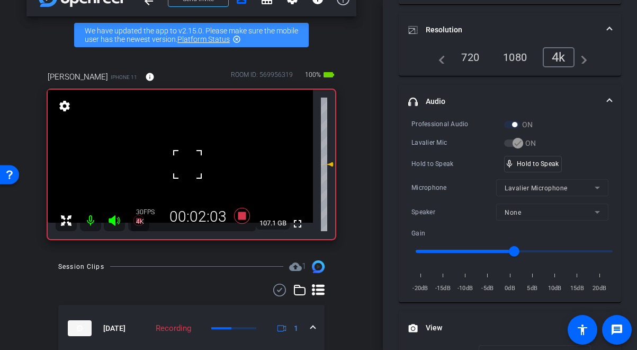
click at [187, 165] on div at bounding box center [187, 164] width 26 height 26
click at [187, 165] on video at bounding box center [180, 156] width 265 height 133
click at [187, 165] on div at bounding box center [187, 165] width 26 height 26
click at [186, 161] on div at bounding box center [187, 165] width 26 height 26
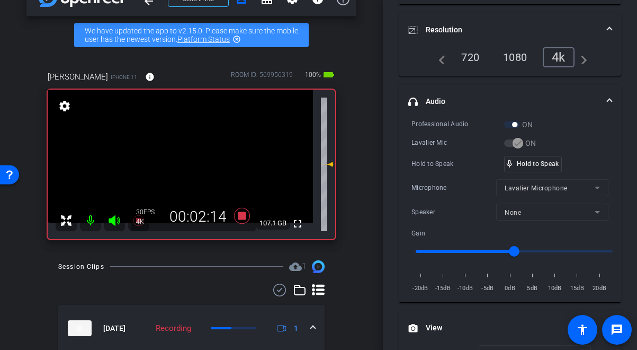
click at [185, 161] on video at bounding box center [180, 156] width 265 height 133
click at [185, 161] on div at bounding box center [185, 161] width 26 height 26
click at [185, 161] on video at bounding box center [180, 156] width 265 height 133
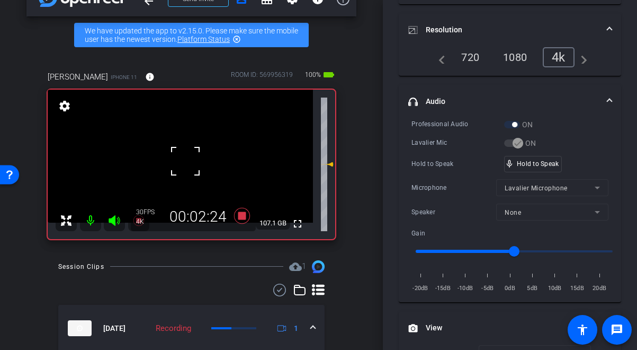
click at [185, 161] on div at bounding box center [185, 161] width 26 height 26
click at [185, 161] on video at bounding box center [180, 156] width 265 height 133
click at [185, 161] on div at bounding box center [185, 161] width 26 height 26
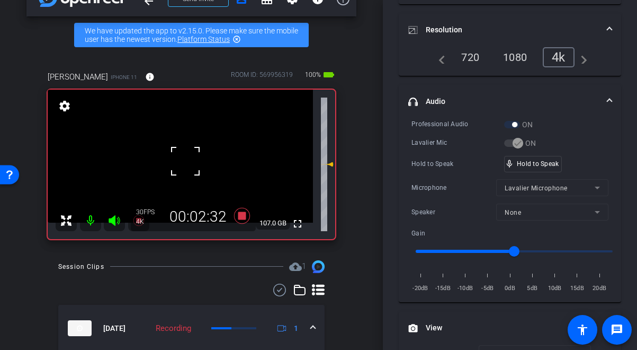
click at [185, 161] on div at bounding box center [185, 161] width 26 height 26
click at [185, 161] on video at bounding box center [180, 156] width 265 height 133
click at [185, 161] on div at bounding box center [185, 161] width 26 height 26
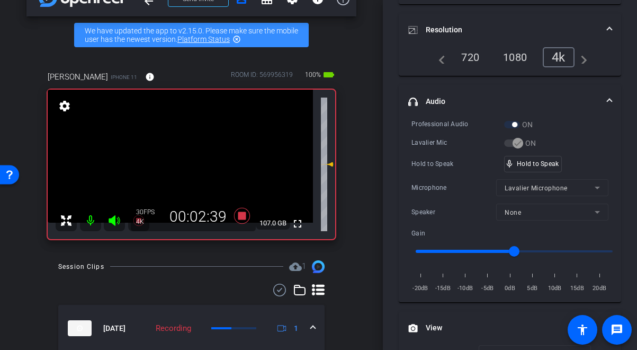
click at [185, 161] on video at bounding box center [180, 156] width 265 height 133
click at [185, 161] on div at bounding box center [185, 161] width 26 height 26
click at [185, 161] on video at bounding box center [180, 156] width 265 height 133
drag, startPoint x: 534, startPoint y: 164, endPoint x: 302, endPoint y: 159, distance: 231.6
click at [192, 156] on video at bounding box center [180, 156] width 265 height 133
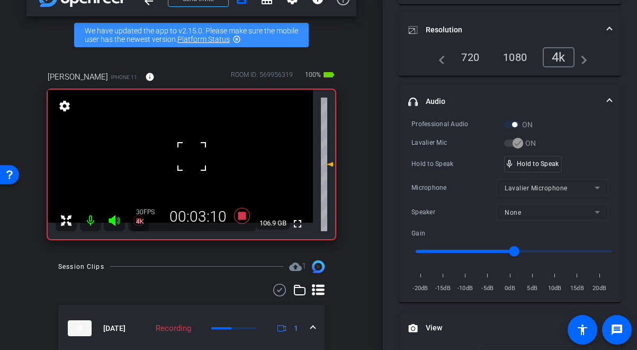
click at [179, 157] on div at bounding box center [192, 156] width 26 height 26
click at [179, 157] on video at bounding box center [180, 156] width 265 height 133
click at [180, 156] on div at bounding box center [179, 157] width 26 height 26
click at [180, 156] on video at bounding box center [180, 156] width 265 height 133
click at [180, 156] on div at bounding box center [179, 157] width 26 height 26
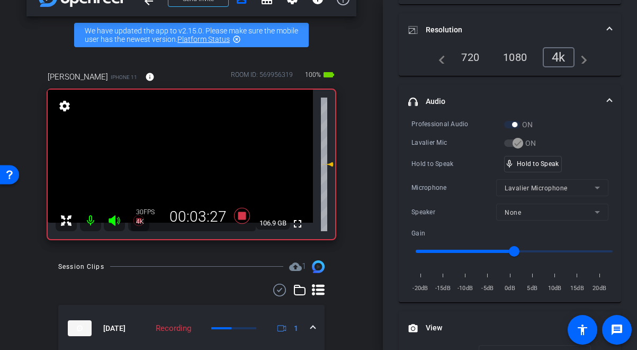
click at [180, 156] on video at bounding box center [180, 156] width 265 height 133
click at [180, 156] on div at bounding box center [179, 156] width 26 height 26
click at [180, 156] on video at bounding box center [180, 156] width 265 height 133
click at [180, 156] on div at bounding box center [179, 156] width 26 height 26
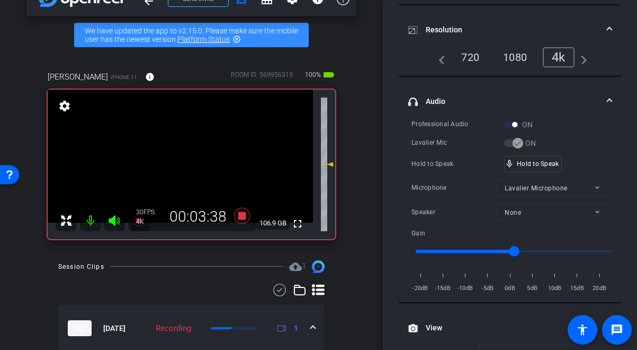
click at [180, 156] on video at bounding box center [180, 156] width 265 height 133
click at [180, 156] on div at bounding box center [179, 156] width 26 height 26
click at [180, 156] on video at bounding box center [180, 156] width 265 height 133
click at [180, 156] on div at bounding box center [179, 156] width 26 height 26
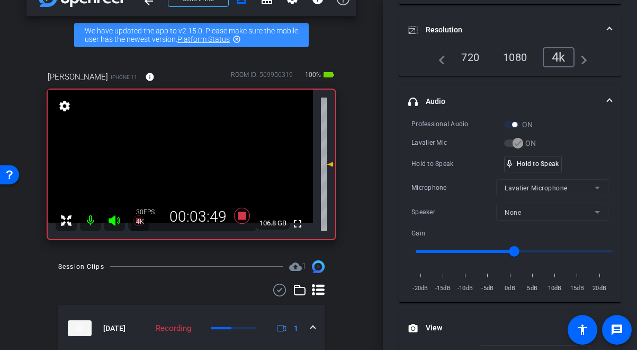
click at [180, 156] on div "fullscreen settings 106.8 GB" at bounding box center [192, 164] width 288 height 149
click at [178, 161] on video at bounding box center [180, 156] width 265 height 133
click at [178, 161] on div at bounding box center [178, 161] width 26 height 26
click at [185, 163] on video at bounding box center [180, 156] width 265 height 133
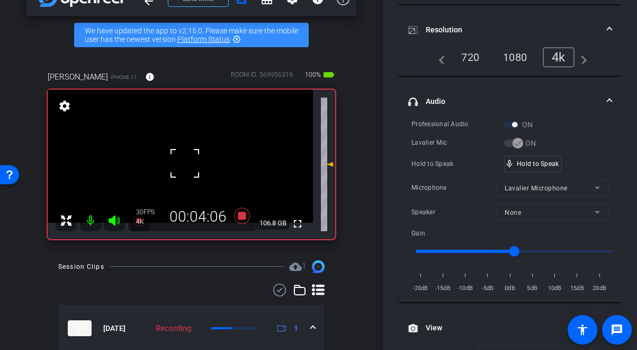
click at [175, 164] on div at bounding box center [185, 163] width 26 height 26
drag, startPoint x: 533, startPoint y: 163, endPoint x: 483, endPoint y: 163, distance: 49.8
click at [183, 164] on video at bounding box center [180, 156] width 265 height 133
click at [183, 164] on div at bounding box center [183, 165] width 26 height 26
click at [184, 161] on div at bounding box center [183, 165] width 26 height 26
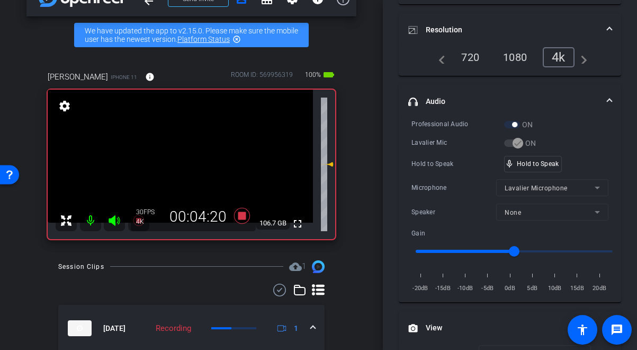
click at [184, 161] on video at bounding box center [180, 156] width 265 height 133
click at [184, 161] on div at bounding box center [184, 161] width 26 height 26
click at [187, 155] on video at bounding box center [180, 156] width 265 height 133
click at [185, 156] on div at bounding box center [186, 155] width 26 height 26
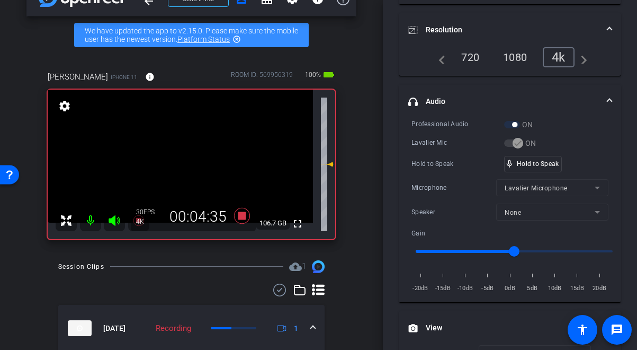
click at [185, 156] on video at bounding box center [180, 156] width 265 height 133
click at [185, 156] on div at bounding box center [185, 157] width 26 height 26
click at [185, 156] on video at bounding box center [180, 156] width 265 height 133
click at [185, 156] on div at bounding box center [185, 157] width 26 height 26
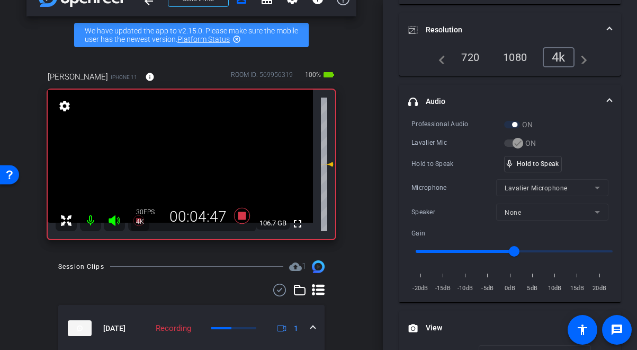
click at [185, 156] on video at bounding box center [180, 156] width 265 height 133
click at [185, 156] on div at bounding box center [185, 157] width 26 height 26
click at [182, 161] on div at bounding box center [185, 157] width 26 height 26
click at [182, 161] on video at bounding box center [180, 156] width 265 height 133
click at [182, 161] on div at bounding box center [182, 161] width 26 height 26
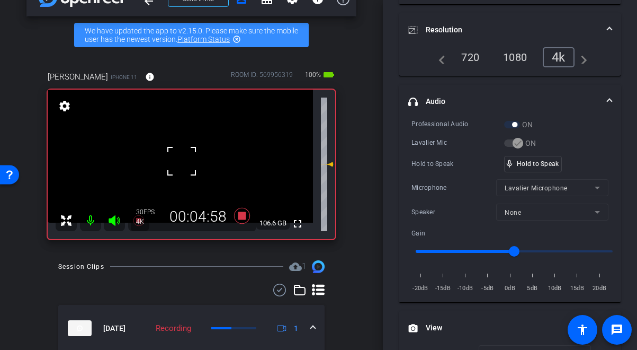
click at [182, 161] on div at bounding box center [182, 161] width 26 height 26
click at [182, 161] on video at bounding box center [180, 156] width 265 height 133
click at [196, 159] on video at bounding box center [180, 156] width 265 height 133
click at [196, 159] on div at bounding box center [195, 159] width 26 height 26
click at [193, 159] on div at bounding box center [195, 159] width 26 height 26
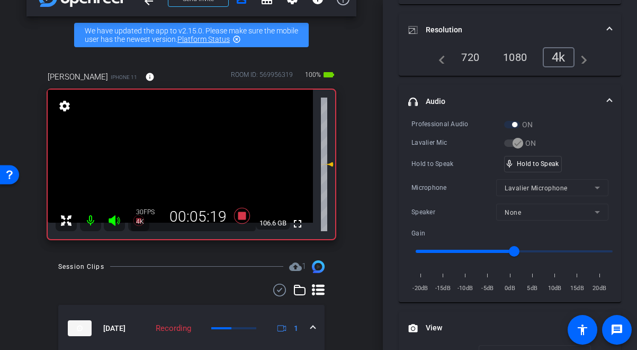
click at [193, 159] on video at bounding box center [180, 156] width 265 height 133
click at [188, 159] on div at bounding box center [193, 160] width 26 height 26
click at [179, 163] on video at bounding box center [180, 156] width 265 height 133
click at [183, 159] on video at bounding box center [180, 156] width 265 height 133
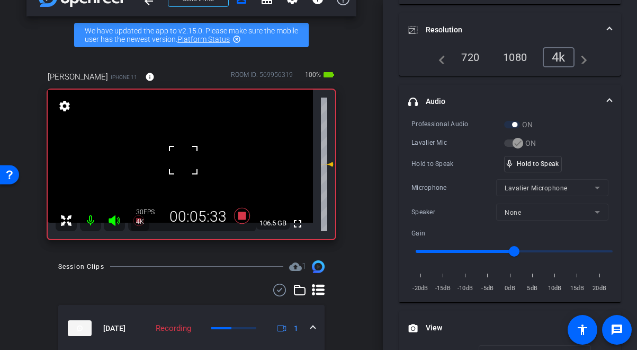
click at [184, 159] on div at bounding box center [183, 160] width 26 height 26
click at [190, 160] on div at bounding box center [183, 160] width 26 height 26
click at [190, 160] on video at bounding box center [180, 156] width 265 height 133
click at [190, 160] on div at bounding box center [189, 160] width 26 height 26
click at [190, 160] on video at bounding box center [180, 156] width 265 height 133
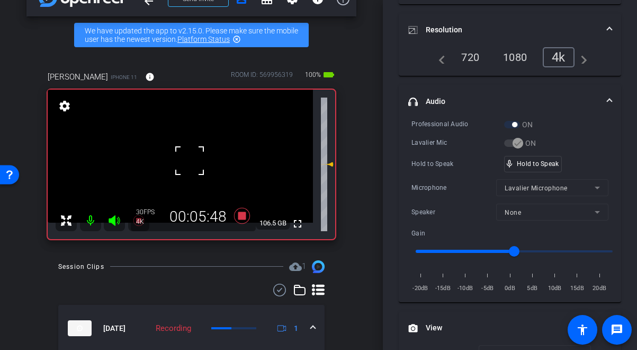
click at [188, 161] on div at bounding box center [189, 160] width 26 height 26
click at [188, 161] on video at bounding box center [180, 156] width 265 height 133
click at [187, 160] on div at bounding box center [187, 161] width 26 height 26
click at [187, 160] on video at bounding box center [180, 156] width 265 height 133
click at [187, 160] on div at bounding box center [187, 160] width 26 height 26
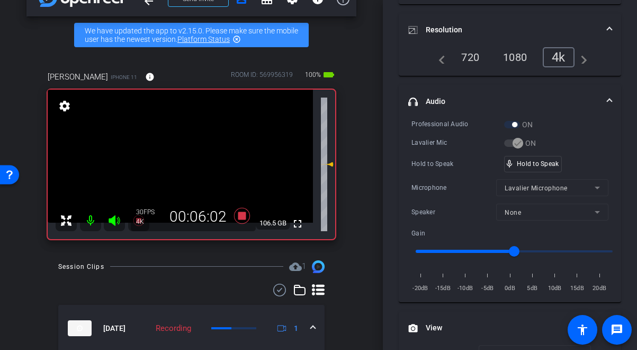
click at [183, 162] on video at bounding box center [180, 156] width 265 height 133
click at [181, 163] on div at bounding box center [183, 162] width 26 height 26
click at [181, 164] on div at bounding box center [183, 162] width 26 height 26
click at [181, 164] on video at bounding box center [180, 156] width 265 height 133
drag, startPoint x: 536, startPoint y: 167, endPoint x: 398, endPoint y: 153, distance: 137.9
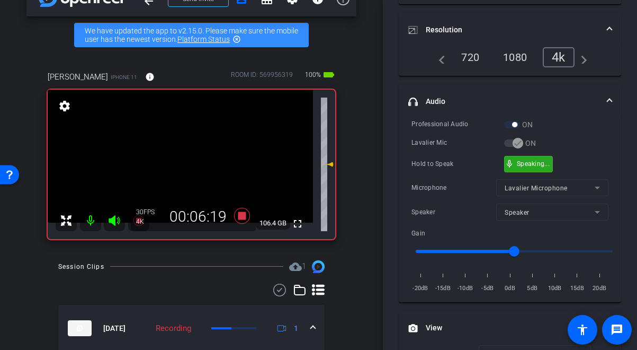
click at [536, 166] on div "mic_none Speaking..." at bounding box center [529, 163] width 48 height 15
click at [203, 162] on video at bounding box center [180, 156] width 265 height 133
click at [192, 161] on div at bounding box center [203, 162] width 26 height 26
click at [182, 160] on video at bounding box center [180, 156] width 265 height 133
click at [182, 154] on div at bounding box center [182, 160] width 26 height 26
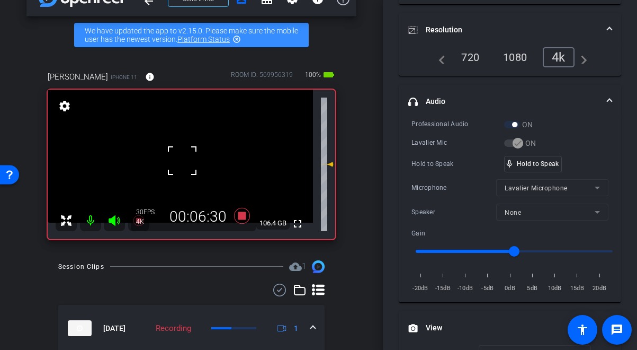
click at [181, 159] on div at bounding box center [182, 160] width 26 height 26
click at [181, 159] on video at bounding box center [180, 156] width 265 height 133
click at [181, 159] on div at bounding box center [181, 159] width 26 height 26
click at [187, 156] on div at bounding box center [181, 159] width 26 height 26
click at [187, 156] on video at bounding box center [180, 156] width 265 height 133
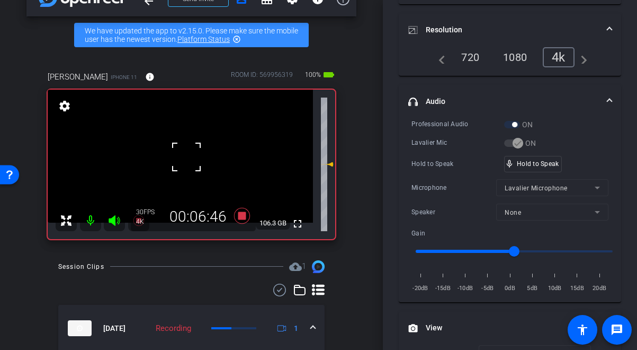
click at [183, 157] on div at bounding box center [186, 157] width 26 height 26
click at [183, 157] on video at bounding box center [180, 156] width 265 height 133
click at [183, 157] on div at bounding box center [183, 157] width 26 height 26
click at [183, 157] on video at bounding box center [180, 156] width 265 height 133
click at [183, 157] on div at bounding box center [183, 157] width 26 height 26
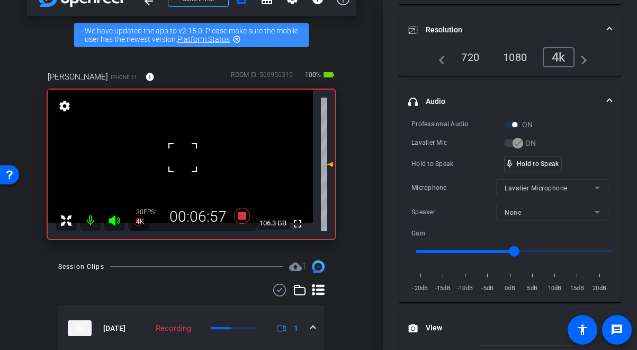
click at [183, 157] on div at bounding box center [183, 157] width 26 height 26
click at [181, 162] on video at bounding box center [180, 156] width 265 height 133
click at [181, 162] on div at bounding box center [180, 162] width 26 height 26
click at [181, 162] on video at bounding box center [180, 156] width 265 height 133
click at [181, 162] on div at bounding box center [180, 162] width 26 height 26
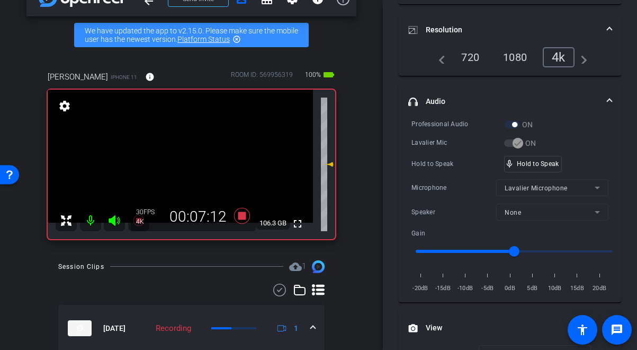
click at [181, 162] on video at bounding box center [180, 156] width 265 height 133
click at [181, 162] on div at bounding box center [180, 162] width 26 height 26
click at [181, 162] on video at bounding box center [180, 156] width 265 height 133
click at [181, 162] on div at bounding box center [180, 162] width 26 height 26
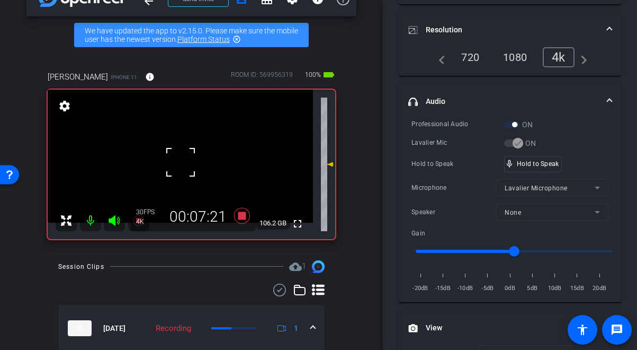
click at [181, 162] on div at bounding box center [180, 162] width 26 height 26
click at [170, 162] on video at bounding box center [180, 156] width 265 height 133
click at [178, 158] on div at bounding box center [170, 162] width 26 height 26
click at [525, 169] on div "mic_none Speaking..." at bounding box center [529, 163] width 48 height 15
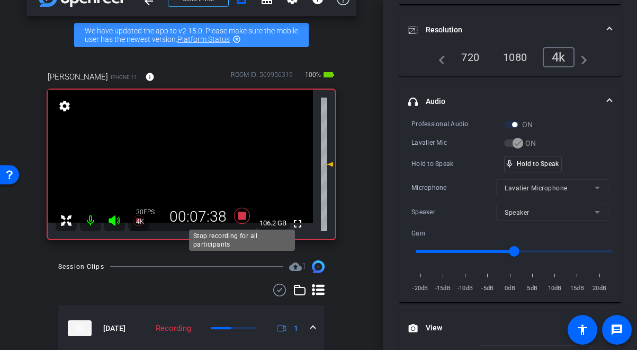
click at [241, 216] on icon at bounding box center [242, 216] width 16 height 16
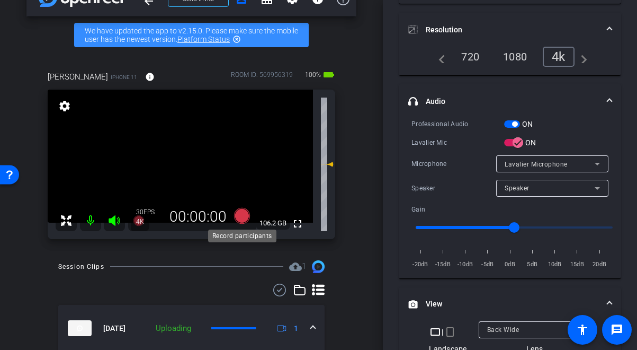
click at [243, 216] on icon at bounding box center [242, 216] width 16 height 16
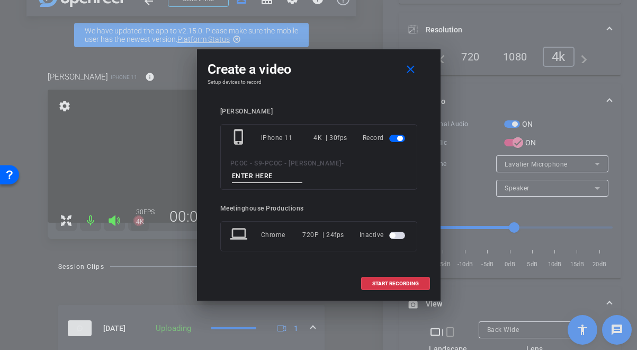
click at [258, 176] on input at bounding box center [267, 176] width 71 height 13
type input "901 - seg 5"
click at [377, 279] on span at bounding box center [396, 283] width 68 height 25
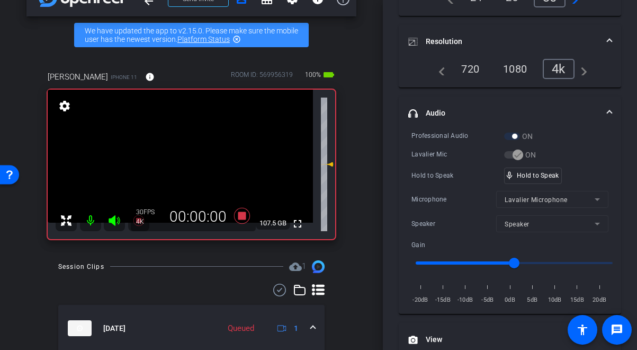
scroll to position [146, 0]
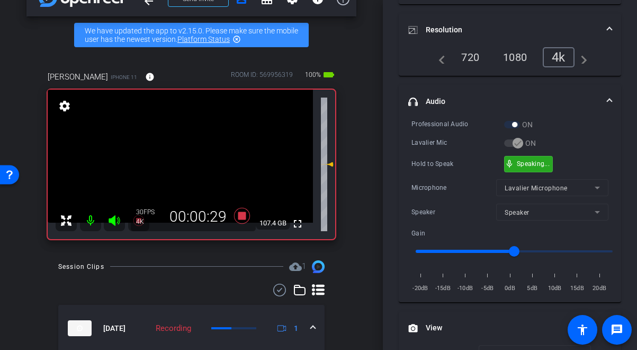
drag, startPoint x: 519, startPoint y: 164, endPoint x: 474, endPoint y: 156, distance: 46.3
click at [175, 156] on video at bounding box center [180, 156] width 265 height 133
drag, startPoint x: 185, startPoint y: 157, endPoint x: 192, endPoint y: 156, distance: 6.4
click at [185, 157] on div at bounding box center [175, 156] width 26 height 26
click at [194, 155] on video at bounding box center [180, 156] width 265 height 133
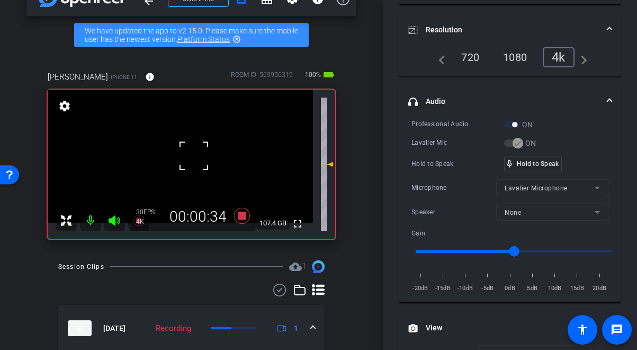
click at [193, 155] on div at bounding box center [194, 156] width 26 height 26
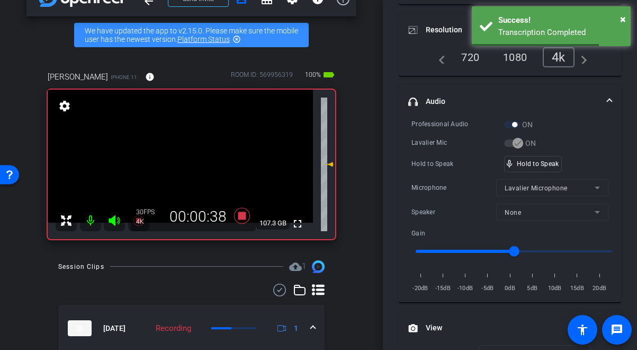
click at [193, 155] on video at bounding box center [180, 156] width 265 height 133
click at [191, 161] on div at bounding box center [193, 156] width 26 height 26
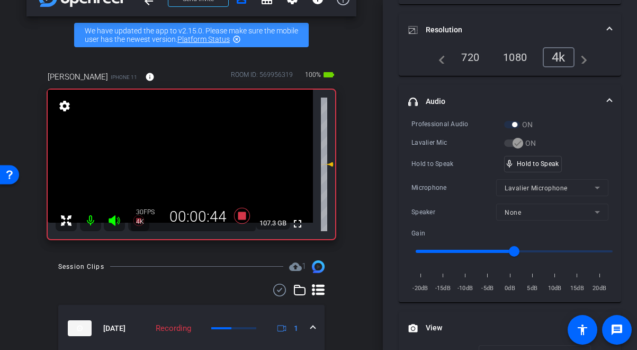
click at [183, 159] on video at bounding box center [180, 156] width 265 height 133
click at [185, 158] on div at bounding box center [183, 159] width 26 height 26
click at [185, 158] on video at bounding box center [180, 156] width 265 height 133
click at [185, 158] on div at bounding box center [185, 158] width 26 height 26
click at [185, 158] on video at bounding box center [180, 156] width 265 height 133
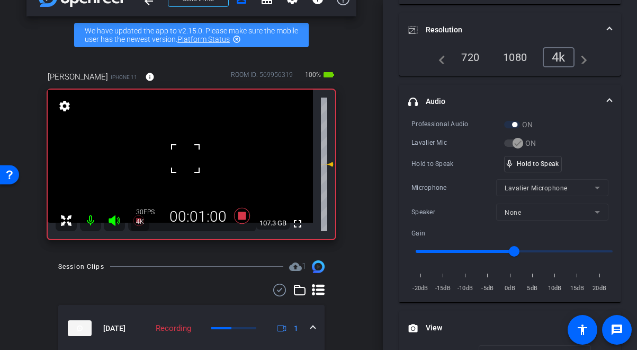
click at [185, 158] on div at bounding box center [185, 158] width 26 height 26
click at [188, 161] on video at bounding box center [180, 156] width 265 height 133
click at [188, 161] on div at bounding box center [188, 161] width 26 height 26
click at [188, 161] on video at bounding box center [180, 156] width 265 height 133
click at [188, 161] on div at bounding box center [188, 161] width 26 height 26
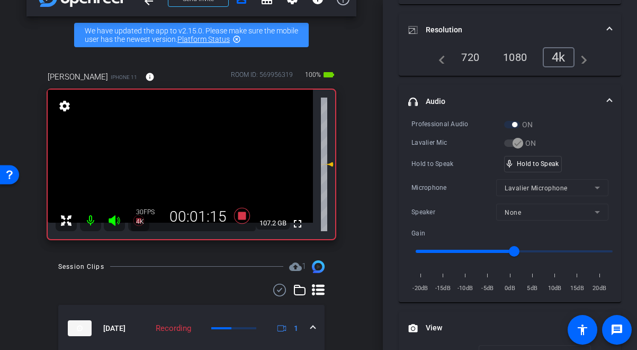
click at [188, 161] on video at bounding box center [180, 156] width 265 height 133
click at [188, 161] on div at bounding box center [187, 161] width 26 height 26
click at [188, 161] on video at bounding box center [180, 156] width 265 height 133
click at [188, 161] on div at bounding box center [187, 161] width 26 height 26
click at [178, 162] on video at bounding box center [180, 156] width 265 height 133
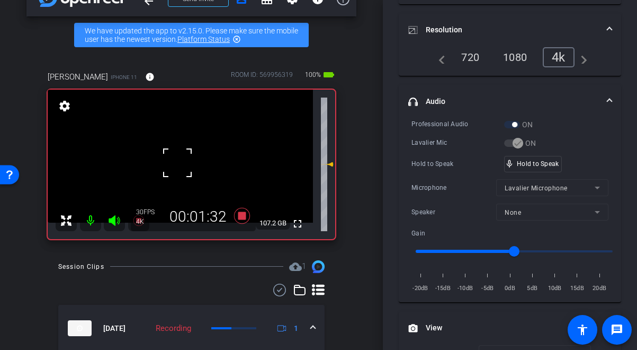
click at [178, 162] on div at bounding box center [177, 162] width 26 height 26
click at [181, 162] on video at bounding box center [180, 156] width 265 height 133
click at [181, 161] on div at bounding box center [180, 162] width 26 height 26
click at [182, 161] on video at bounding box center [180, 156] width 265 height 133
click at [181, 161] on div at bounding box center [182, 161] width 26 height 26
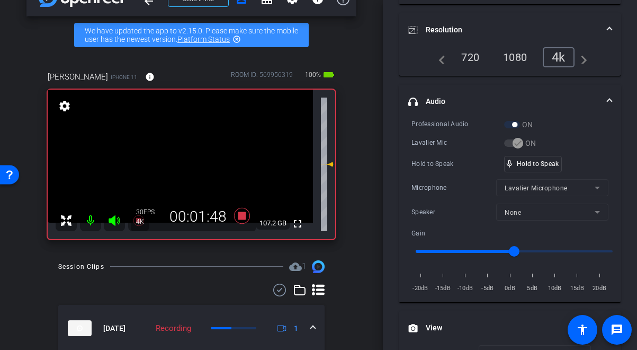
click at [185, 164] on video at bounding box center [180, 156] width 265 height 133
click at [186, 164] on div at bounding box center [185, 165] width 26 height 26
click at [186, 164] on video at bounding box center [180, 156] width 265 height 133
click at [186, 164] on div at bounding box center [186, 164] width 26 height 26
click at [186, 164] on video at bounding box center [180, 156] width 265 height 133
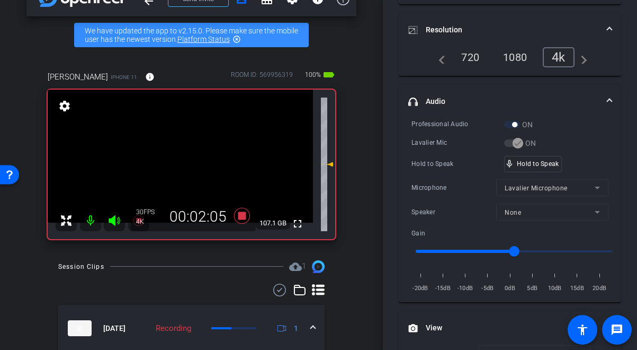
click at [188, 162] on video at bounding box center [180, 156] width 265 height 133
click at [188, 162] on div at bounding box center [187, 162] width 26 height 26
drag, startPoint x: 548, startPoint y: 164, endPoint x: 129, endPoint y: 149, distance: 419.4
click at [193, 166] on video at bounding box center [180, 156] width 265 height 133
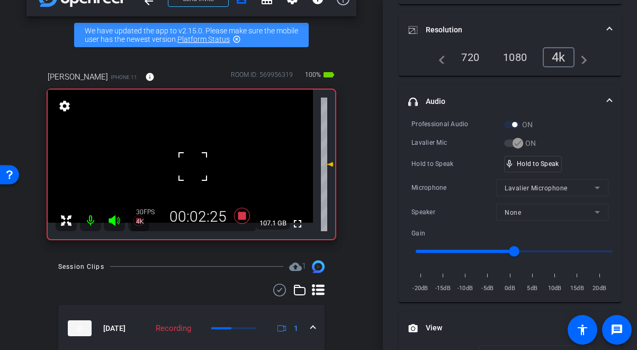
click at [186, 163] on div at bounding box center [193, 166] width 26 height 26
click at [186, 163] on video at bounding box center [180, 156] width 265 height 133
click at [186, 163] on div at bounding box center [186, 163] width 26 height 26
click at [183, 163] on video at bounding box center [180, 156] width 265 height 133
click at [183, 163] on div at bounding box center [183, 163] width 26 height 26
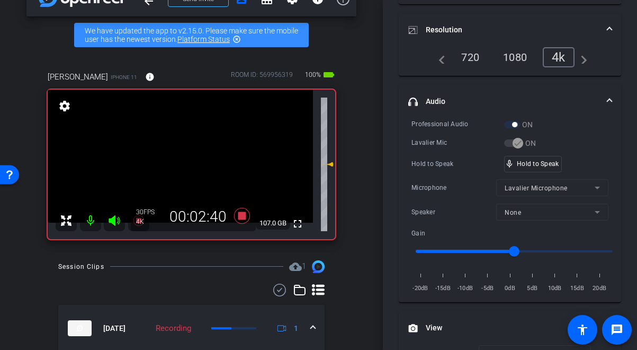
click at [183, 163] on video at bounding box center [180, 156] width 265 height 133
click at [183, 163] on div at bounding box center [183, 163] width 26 height 26
click at [183, 163] on div "fullscreen settings 107.0 GB" at bounding box center [192, 164] width 288 height 149
click at [183, 163] on video at bounding box center [180, 156] width 265 height 133
drag, startPoint x: 179, startPoint y: 157, endPoint x: 185, endPoint y: 163, distance: 8.6
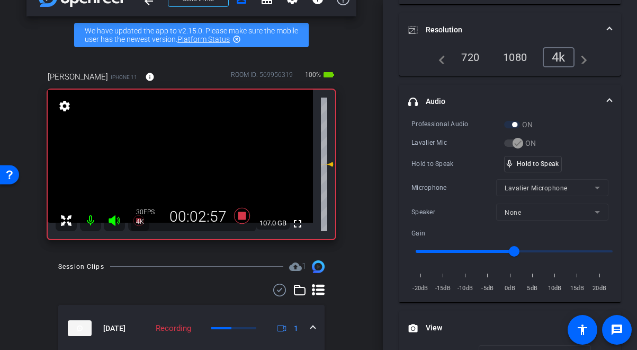
click at [179, 157] on video at bounding box center [180, 156] width 265 height 133
click at [188, 162] on video at bounding box center [180, 156] width 265 height 133
click at [188, 162] on div at bounding box center [188, 162] width 26 height 26
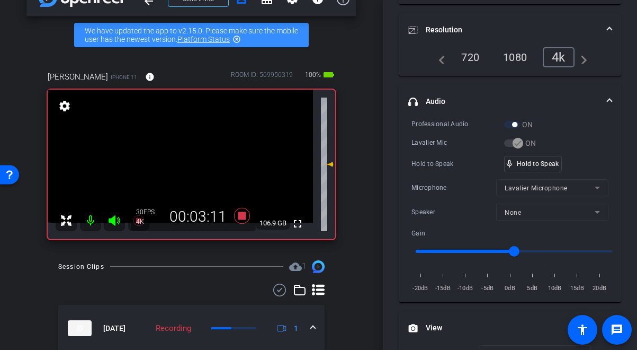
click at [188, 162] on video at bounding box center [180, 156] width 265 height 133
click at [188, 162] on div at bounding box center [188, 162] width 26 height 26
click at [188, 162] on video at bounding box center [180, 156] width 265 height 133
click at [188, 162] on div at bounding box center [188, 162] width 26 height 26
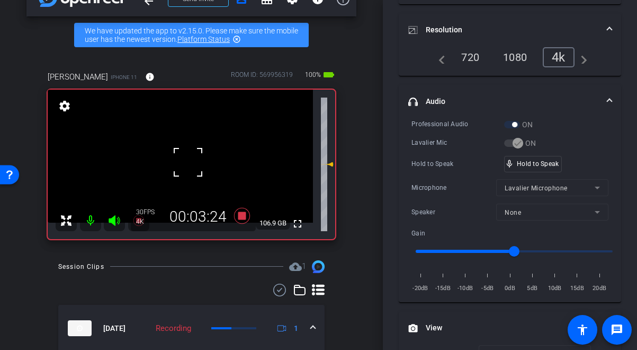
click at [188, 162] on div at bounding box center [188, 162] width 26 height 26
click at [188, 162] on video at bounding box center [180, 156] width 265 height 133
drag, startPoint x: 537, startPoint y: 163, endPoint x: 309, endPoint y: 153, distance: 228.1
click at [188, 165] on video at bounding box center [180, 156] width 265 height 133
click at [182, 158] on div at bounding box center [188, 165] width 26 height 26
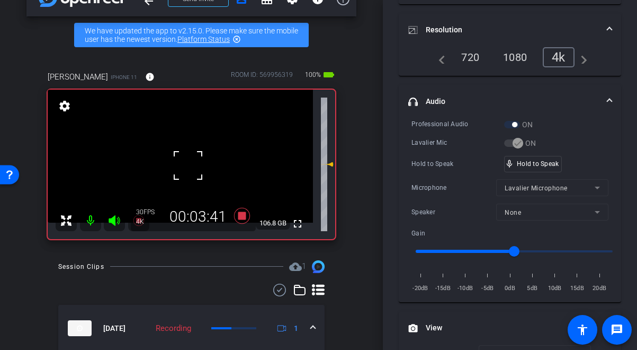
click at [178, 160] on div at bounding box center [188, 165] width 26 height 26
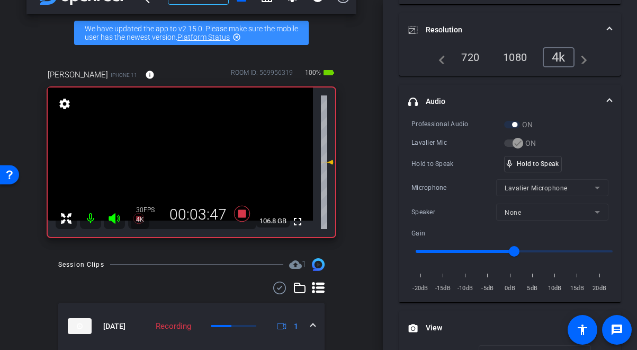
click at [185, 152] on video at bounding box center [180, 153] width 265 height 133
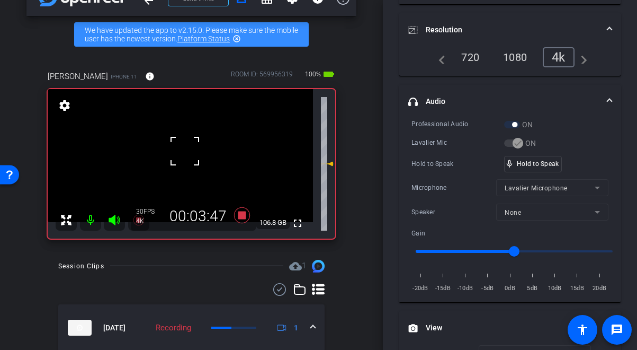
scroll to position [30, 0]
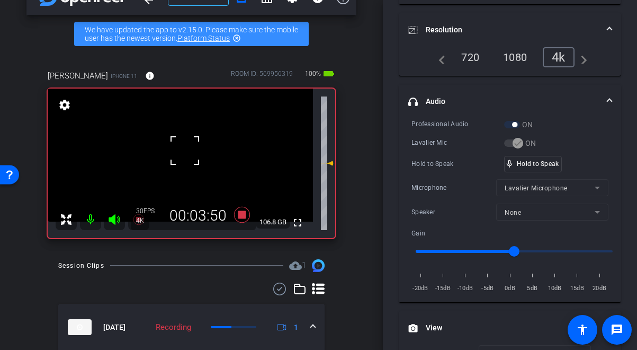
click at [178, 155] on div at bounding box center [185, 150] width 26 height 26
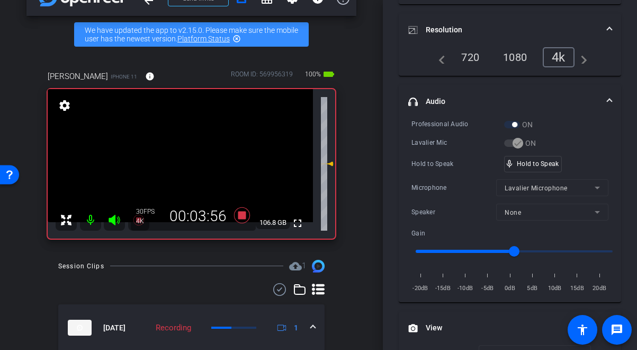
click at [189, 163] on video at bounding box center [180, 155] width 265 height 133
click at [181, 163] on div at bounding box center [189, 163] width 26 height 26
click at [181, 163] on video at bounding box center [180, 155] width 265 height 133
click at [181, 163] on div at bounding box center [181, 163] width 26 height 26
click at [172, 163] on video at bounding box center [180, 155] width 265 height 133
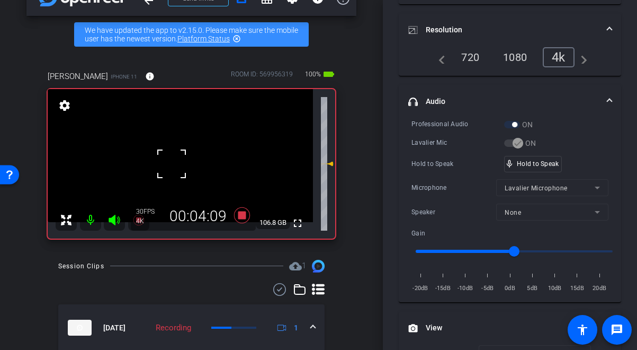
click at [172, 163] on div at bounding box center [171, 163] width 26 height 26
click at [179, 160] on div at bounding box center [171, 163] width 26 height 26
click at [183, 159] on video at bounding box center [180, 155] width 265 height 133
click at [183, 159] on div at bounding box center [183, 159] width 26 height 26
click at [183, 159] on video at bounding box center [180, 155] width 265 height 133
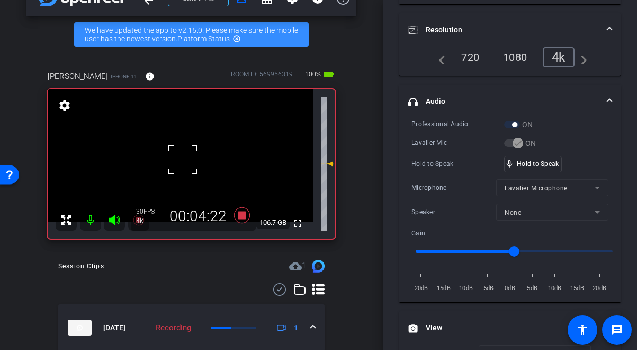
click at [183, 159] on div at bounding box center [183, 159] width 26 height 26
click at [183, 159] on video at bounding box center [180, 155] width 265 height 133
drag, startPoint x: 534, startPoint y: 165, endPoint x: 507, endPoint y: 155, distance: 29.2
click at [182, 165] on video at bounding box center [180, 155] width 265 height 133
click at [182, 165] on div at bounding box center [182, 166] width 26 height 26
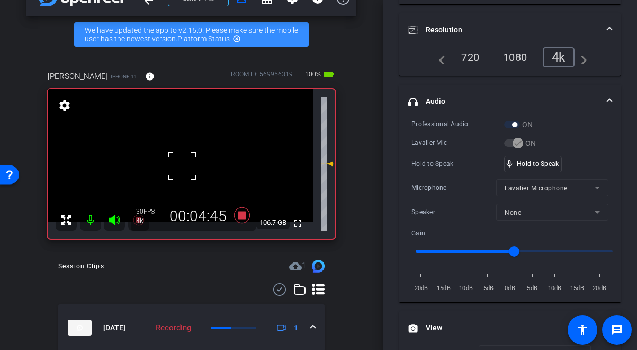
click at [182, 165] on div at bounding box center [182, 166] width 26 height 26
click at [182, 165] on video at bounding box center [180, 155] width 265 height 133
click at [182, 165] on div at bounding box center [182, 166] width 26 height 26
click at [182, 165] on video at bounding box center [180, 155] width 265 height 133
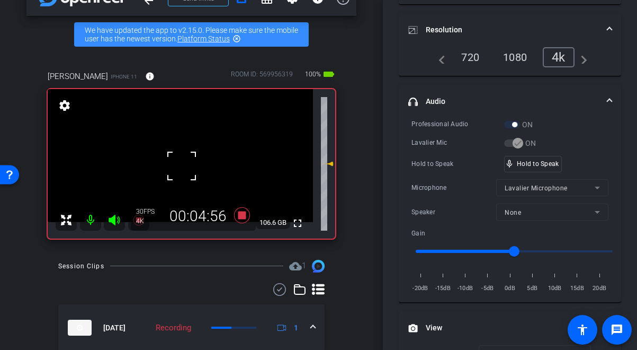
click at [182, 165] on div at bounding box center [182, 166] width 26 height 26
click at [182, 165] on video at bounding box center [180, 155] width 265 height 133
click at [182, 165] on div at bounding box center [182, 166] width 26 height 26
click at [183, 164] on div at bounding box center [182, 166] width 26 height 26
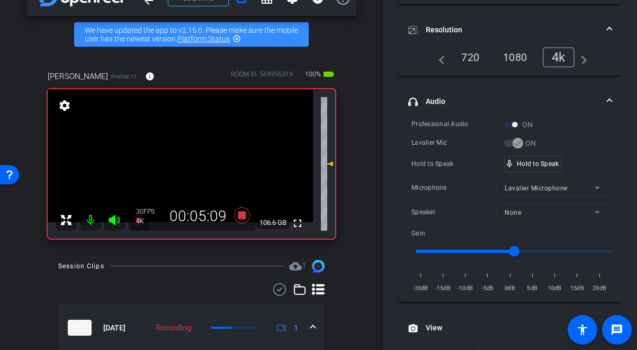
click at [181, 159] on video at bounding box center [180, 155] width 265 height 133
click at [181, 159] on div at bounding box center [181, 160] width 26 height 26
click at [181, 159] on video at bounding box center [180, 155] width 265 height 133
click at [186, 160] on video at bounding box center [180, 155] width 265 height 133
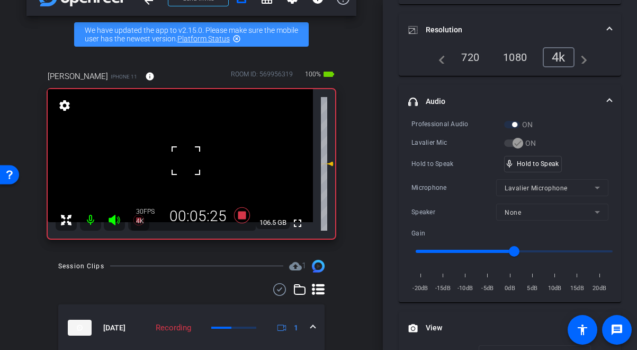
click at [182, 161] on div at bounding box center [186, 160] width 26 height 26
click at [185, 159] on div at bounding box center [186, 160] width 26 height 26
click at [185, 159] on video at bounding box center [180, 155] width 265 height 133
click at [183, 164] on div at bounding box center [185, 159] width 26 height 26
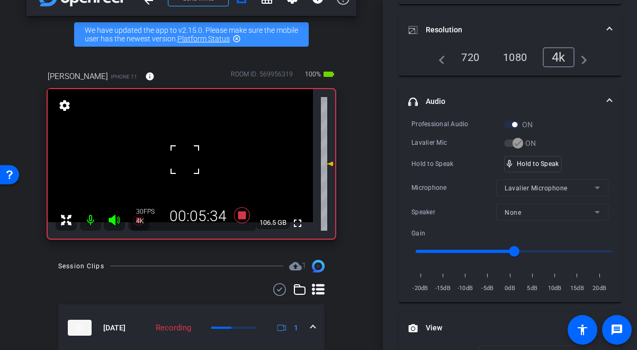
click at [184, 158] on div at bounding box center [185, 159] width 26 height 26
click at [185, 158] on video at bounding box center [180, 155] width 265 height 133
drag, startPoint x: 524, startPoint y: 167, endPoint x: 454, endPoint y: 167, distance: 69.4
click at [524, 166] on div "mic_none Speaking..." at bounding box center [529, 163] width 48 height 15
click at [190, 164] on video at bounding box center [180, 155] width 265 height 133
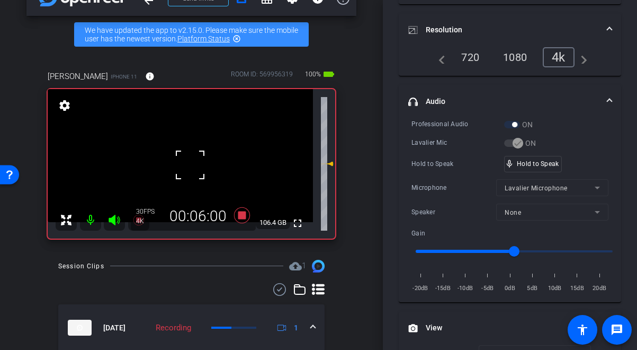
click at [189, 165] on div at bounding box center [190, 165] width 26 height 26
click at [179, 157] on div at bounding box center [190, 165] width 26 height 26
click at [179, 157] on video at bounding box center [180, 155] width 265 height 133
click at [179, 157] on div at bounding box center [178, 157] width 26 height 26
click at [182, 156] on div at bounding box center [178, 157] width 26 height 26
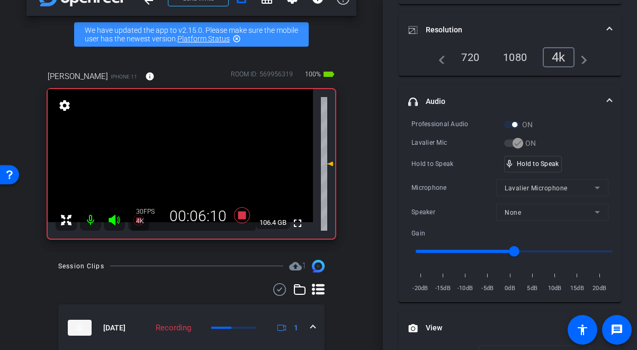
click at [183, 156] on video at bounding box center [180, 155] width 265 height 133
click at [183, 156] on div at bounding box center [183, 157] width 26 height 26
click at [183, 156] on video at bounding box center [180, 155] width 265 height 133
click at [178, 157] on div "fullscreen settings 106.4 GB" at bounding box center [192, 163] width 288 height 149
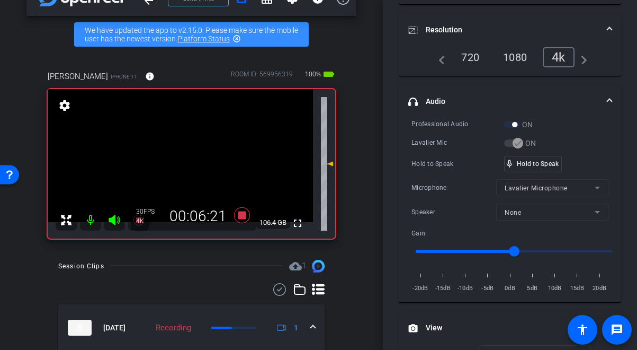
click at [183, 162] on video at bounding box center [180, 155] width 265 height 133
click at [184, 158] on video at bounding box center [180, 155] width 265 height 133
click at [184, 158] on div at bounding box center [184, 158] width 26 height 26
click at [184, 158] on video at bounding box center [180, 155] width 265 height 133
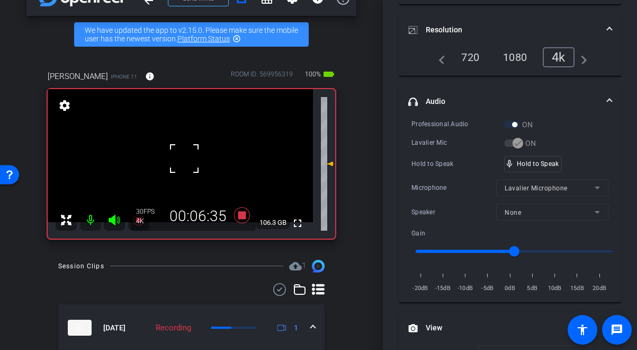
click at [184, 158] on div at bounding box center [184, 158] width 26 height 26
click at [175, 161] on div at bounding box center [184, 158] width 26 height 26
click at [183, 161] on video at bounding box center [180, 155] width 265 height 133
click at [183, 161] on div at bounding box center [183, 161] width 26 height 26
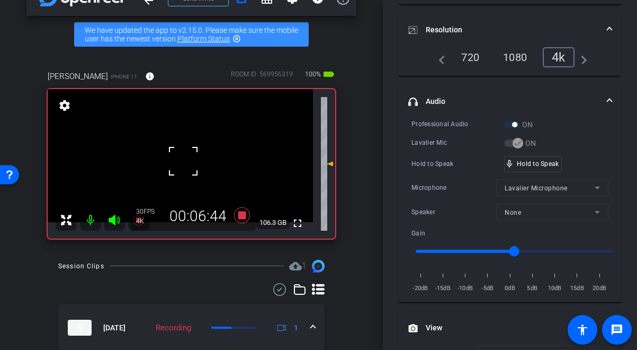
click at [183, 161] on div at bounding box center [183, 161] width 26 height 26
click at [183, 161] on video at bounding box center [180, 155] width 265 height 133
click at [183, 161] on div at bounding box center [183, 161] width 26 height 26
click at [183, 161] on video at bounding box center [180, 155] width 265 height 133
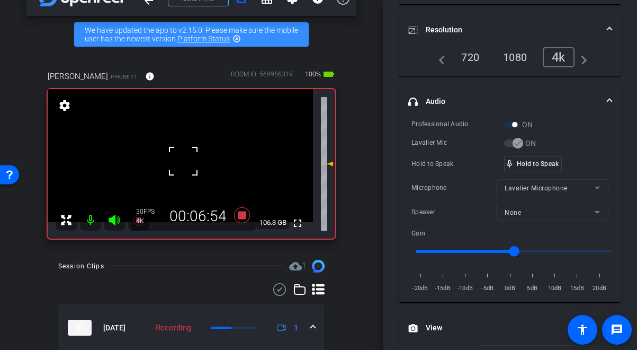
click at [183, 161] on div at bounding box center [183, 161] width 26 height 26
click at [183, 161] on video at bounding box center [180, 155] width 265 height 133
click at [183, 161] on div at bounding box center [183, 161] width 26 height 26
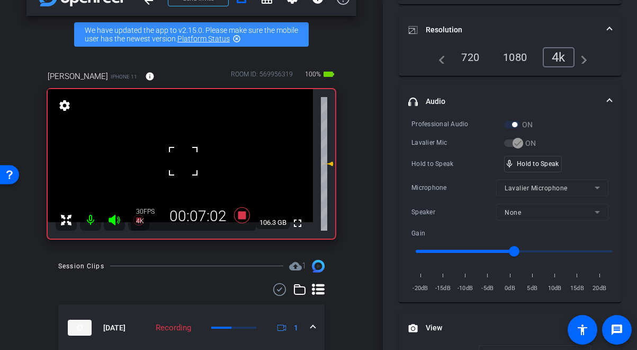
click at [183, 161] on div at bounding box center [183, 161] width 26 height 26
click at [530, 167] on div "mic_none Speaking..." at bounding box center [529, 163] width 48 height 15
click at [185, 166] on video at bounding box center [180, 155] width 265 height 133
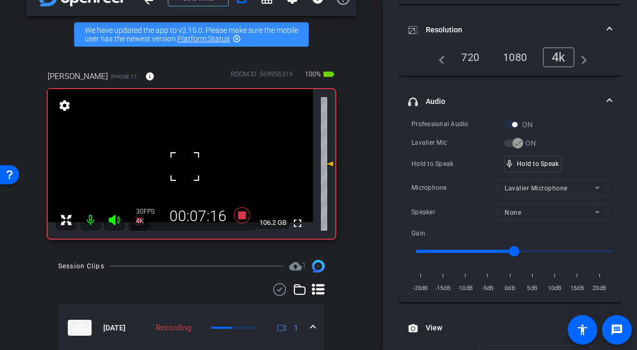
click at [181, 164] on div at bounding box center [185, 166] width 26 height 26
click at [182, 162] on video at bounding box center [180, 155] width 265 height 133
click at [182, 162] on div at bounding box center [182, 162] width 26 height 26
click at [182, 162] on video at bounding box center [180, 155] width 265 height 133
click at [182, 162] on div at bounding box center [182, 162] width 26 height 26
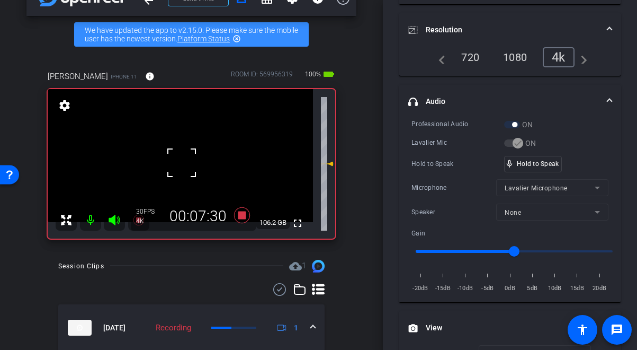
click at [182, 162] on div at bounding box center [182, 162] width 26 height 26
click at [182, 162] on video at bounding box center [180, 155] width 265 height 133
click at [182, 162] on div at bounding box center [182, 162] width 26 height 26
click at [180, 162] on video at bounding box center [180, 155] width 265 height 133
click at [182, 159] on div at bounding box center [180, 162] width 26 height 26
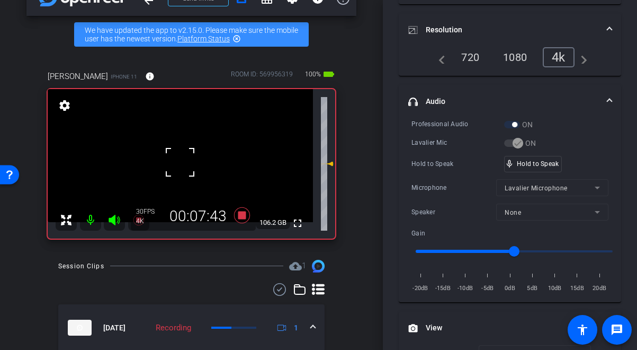
click at [182, 159] on div at bounding box center [180, 162] width 26 height 26
click at [182, 159] on div "fullscreen settings 106.1 GB" at bounding box center [192, 163] width 288 height 149
click at [182, 159] on video at bounding box center [180, 155] width 265 height 133
click at [182, 159] on div at bounding box center [182, 160] width 26 height 26
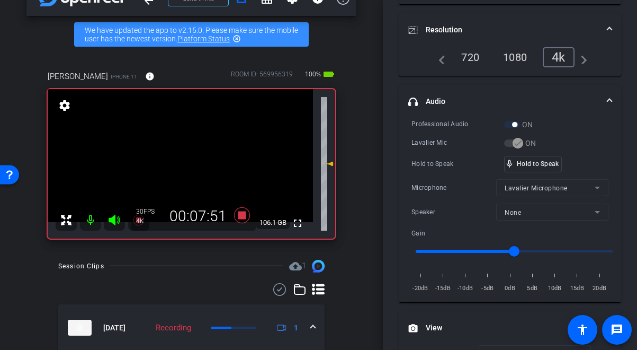
click at [182, 159] on video at bounding box center [180, 155] width 265 height 133
drag, startPoint x: 538, startPoint y: 165, endPoint x: 302, endPoint y: 190, distance: 237.6
click at [241, 213] on icon at bounding box center [242, 215] width 16 height 16
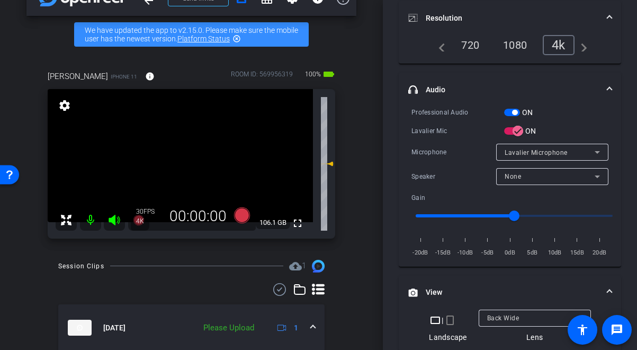
scroll to position [135, 0]
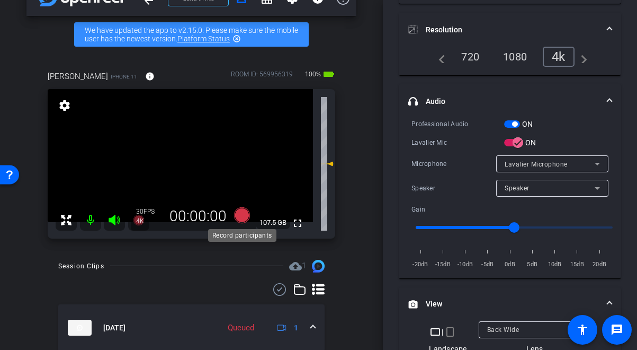
click at [241, 217] on icon at bounding box center [242, 215] width 16 height 16
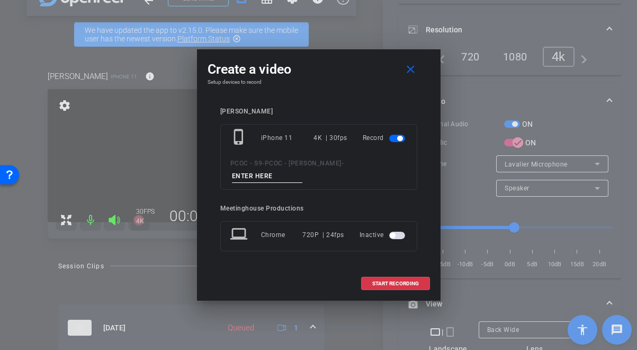
click at [262, 176] on input at bounding box center [267, 176] width 71 height 13
type input "901 - seg 6"
click at [390, 287] on span at bounding box center [396, 283] width 68 height 25
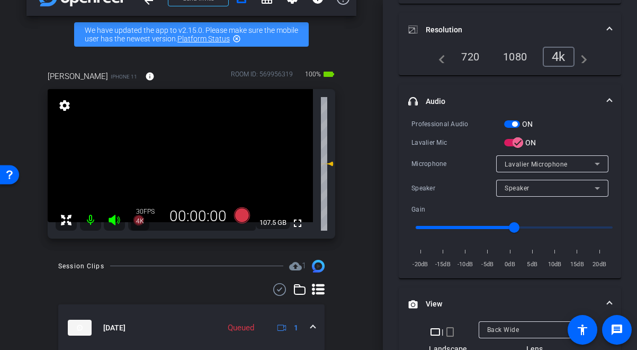
scroll to position [146, 0]
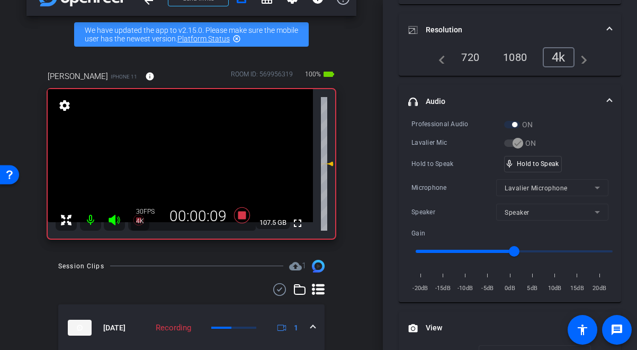
click at [182, 164] on video at bounding box center [180, 155] width 265 height 133
click at [182, 164] on div at bounding box center [182, 164] width 26 height 26
click at [182, 159] on video at bounding box center [180, 155] width 265 height 133
click at [182, 160] on div at bounding box center [182, 159] width 26 height 26
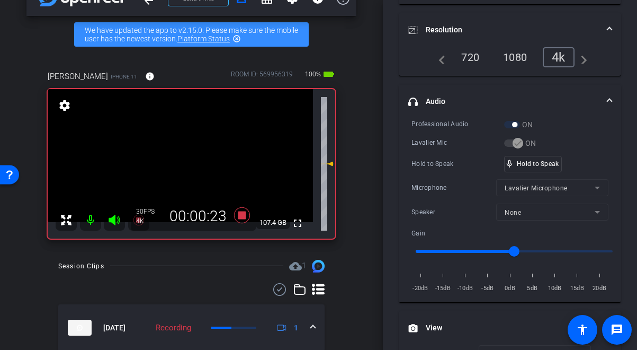
click at [191, 159] on video at bounding box center [180, 155] width 265 height 133
click at [185, 163] on div at bounding box center [191, 160] width 26 height 26
click at [185, 163] on video at bounding box center [180, 155] width 265 height 133
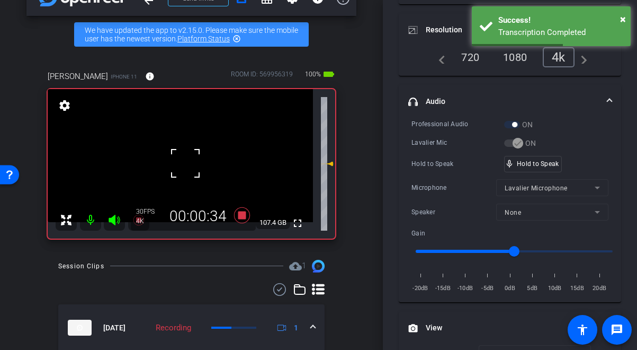
click at [185, 163] on div at bounding box center [185, 163] width 26 height 26
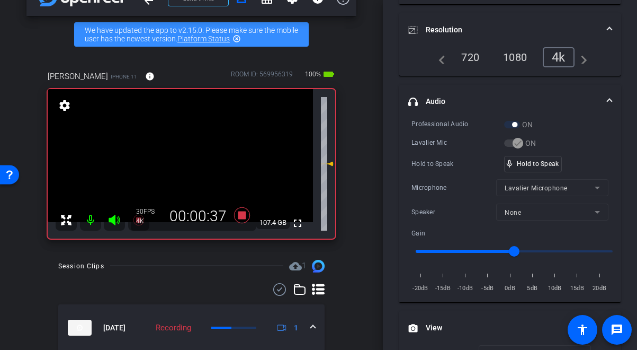
click at [190, 171] on video at bounding box center [180, 155] width 265 height 133
click at [189, 170] on div at bounding box center [189, 171] width 26 height 26
click at [190, 170] on div at bounding box center [189, 171] width 26 height 26
click at [190, 168] on div "fullscreen settings 107.3 GB" at bounding box center [192, 163] width 288 height 149
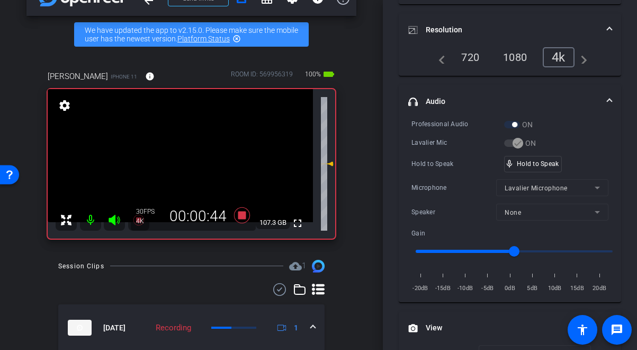
click at [186, 161] on video at bounding box center [180, 155] width 265 height 133
click at [185, 161] on div at bounding box center [186, 161] width 26 height 26
click at [185, 161] on video at bounding box center [180, 155] width 265 height 133
click at [185, 161] on div at bounding box center [185, 161] width 26 height 26
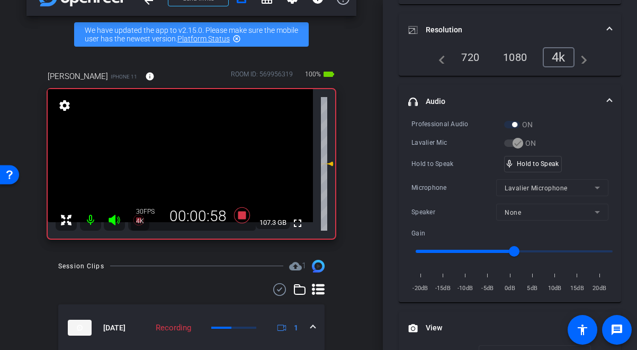
click at [185, 161] on video at bounding box center [180, 155] width 265 height 133
click at [185, 161] on div at bounding box center [185, 161] width 26 height 26
click at [185, 161] on video at bounding box center [180, 155] width 265 height 133
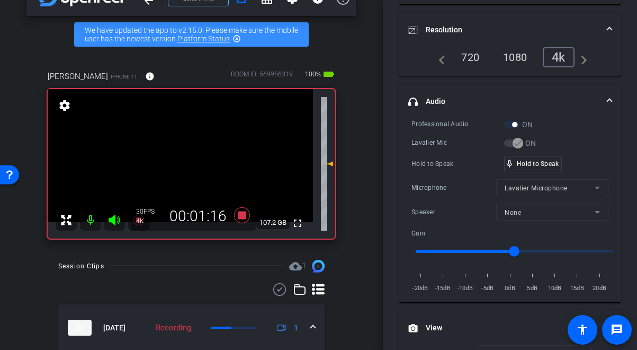
click at [191, 161] on video at bounding box center [180, 155] width 265 height 133
click at [191, 161] on div at bounding box center [191, 161] width 26 height 26
click at [190, 162] on video at bounding box center [180, 155] width 265 height 133
click at [190, 162] on div at bounding box center [190, 162] width 26 height 26
click at [185, 162] on video at bounding box center [180, 155] width 265 height 133
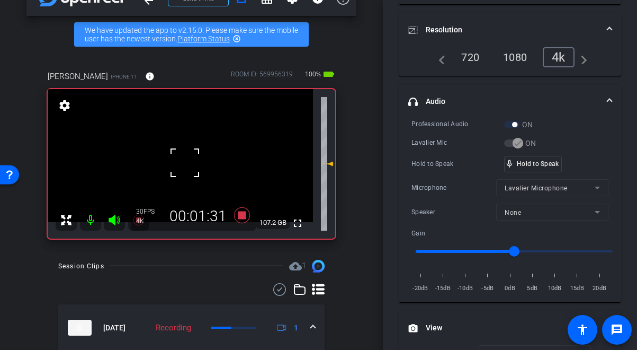
click at [185, 162] on div at bounding box center [185, 162] width 26 height 26
click at [188, 159] on div at bounding box center [185, 162] width 26 height 26
click at [188, 159] on video at bounding box center [180, 155] width 265 height 133
click at [188, 159] on div at bounding box center [187, 160] width 26 height 26
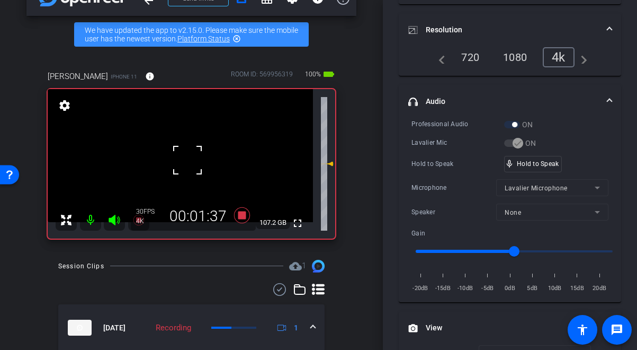
click at [188, 159] on div at bounding box center [187, 160] width 26 height 26
drag, startPoint x: 523, startPoint y: 165, endPoint x: 56, endPoint y: 197, distance: 467.9
click at [189, 178] on video at bounding box center [180, 155] width 265 height 133
click at [188, 165] on div at bounding box center [189, 178] width 26 height 26
click at [188, 161] on video at bounding box center [180, 155] width 265 height 133
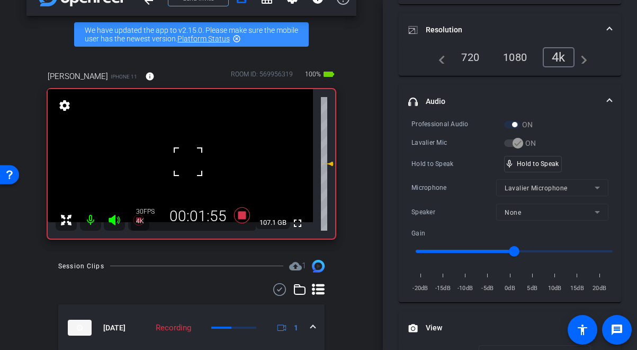
click at [188, 161] on div at bounding box center [188, 161] width 26 height 26
click at [188, 161] on video at bounding box center [180, 155] width 265 height 133
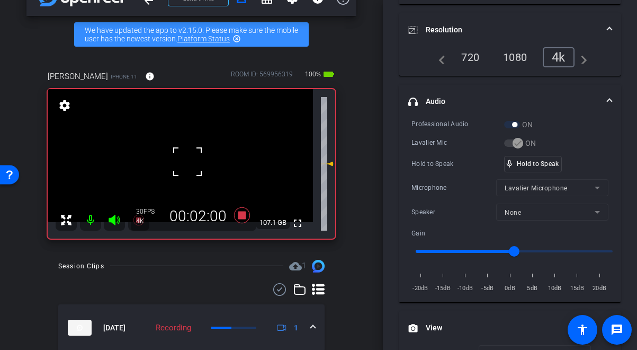
click at [188, 161] on div at bounding box center [187, 161] width 26 height 26
click at [187, 156] on div at bounding box center [187, 161] width 26 height 26
click at [186, 157] on div at bounding box center [187, 161] width 26 height 26
click at [186, 157] on video at bounding box center [180, 155] width 265 height 133
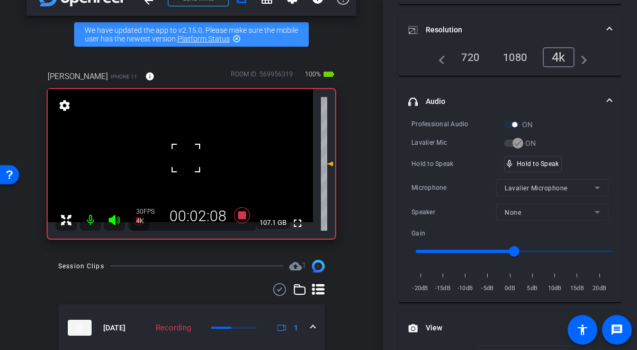
click at [186, 157] on div at bounding box center [186, 158] width 26 height 26
click at [186, 164] on video at bounding box center [180, 155] width 265 height 133
click at [186, 164] on div at bounding box center [186, 164] width 26 height 26
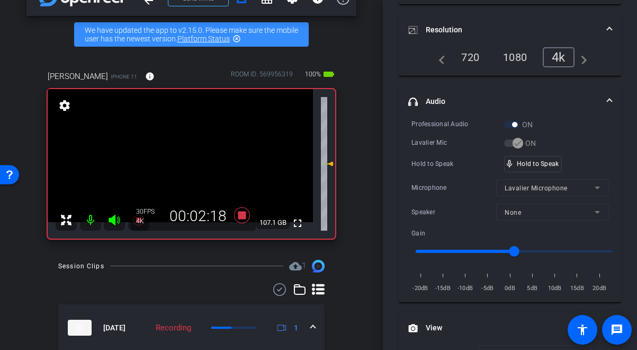
click at [191, 168] on video at bounding box center [180, 155] width 265 height 133
click at [190, 168] on div at bounding box center [191, 168] width 26 height 26
click at [191, 167] on video at bounding box center [180, 155] width 265 height 133
click at [185, 167] on div at bounding box center [191, 167] width 26 height 26
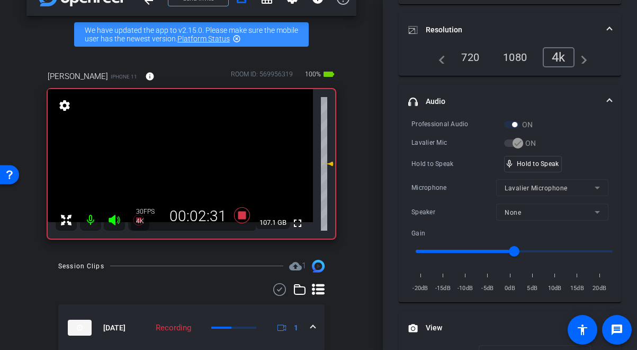
click at [185, 167] on video at bounding box center [180, 155] width 265 height 133
click at [185, 167] on div at bounding box center [185, 168] width 26 height 26
click at [185, 166] on div at bounding box center [185, 168] width 26 height 26
drag, startPoint x: 534, startPoint y: 162, endPoint x: 354, endPoint y: 173, distance: 179.9
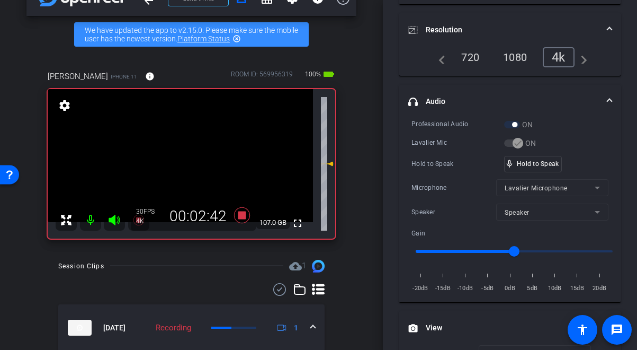
click at [202, 172] on video at bounding box center [180, 155] width 265 height 133
click at [189, 168] on div at bounding box center [202, 172] width 26 height 26
click at [170, 153] on video at bounding box center [180, 155] width 265 height 133
click at [187, 160] on video at bounding box center [180, 155] width 265 height 133
click at [187, 160] on div at bounding box center [187, 160] width 26 height 26
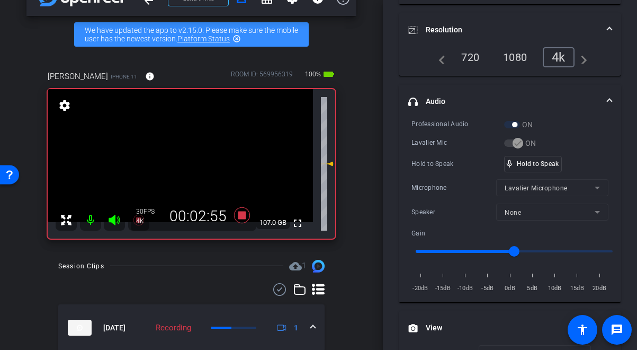
click at [187, 160] on video at bounding box center [180, 155] width 265 height 133
click at [187, 160] on div at bounding box center [186, 160] width 26 height 26
click at [187, 160] on video at bounding box center [180, 155] width 265 height 133
click at [187, 160] on div at bounding box center [186, 160] width 26 height 26
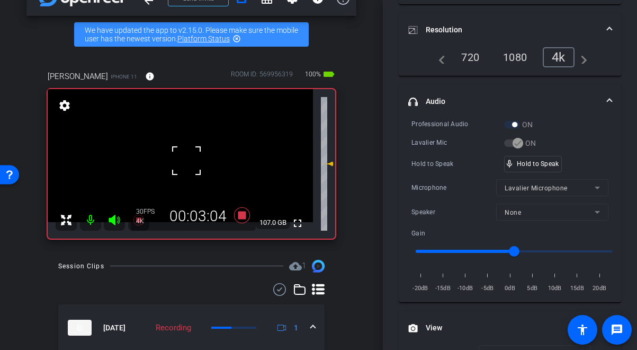
click at [187, 160] on div at bounding box center [186, 160] width 26 height 26
click at [187, 160] on video at bounding box center [180, 155] width 265 height 133
click at [187, 160] on div at bounding box center [186, 160] width 26 height 26
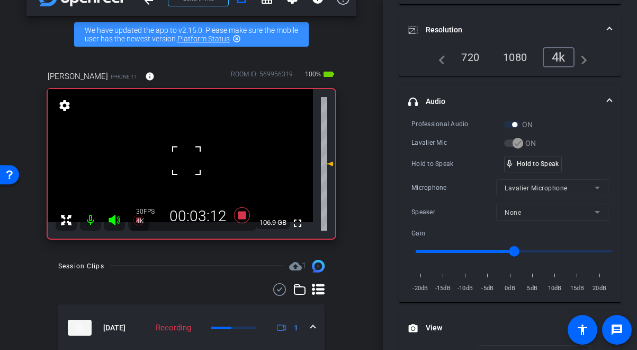
click at [187, 160] on div at bounding box center [186, 160] width 26 height 26
click at [187, 160] on video at bounding box center [180, 155] width 265 height 133
click at [187, 160] on div at bounding box center [186, 160] width 26 height 26
click at [187, 163] on video at bounding box center [180, 155] width 265 height 133
click at [187, 163] on div at bounding box center [186, 163] width 26 height 26
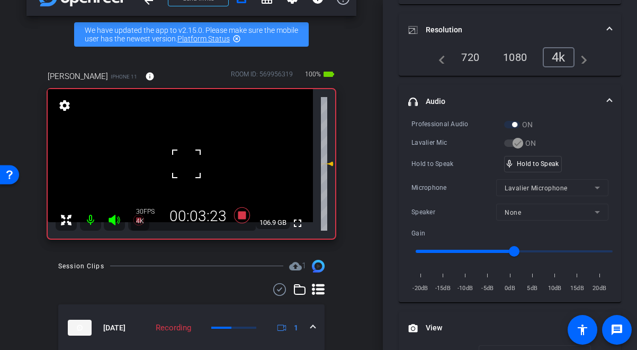
click at [187, 163] on div at bounding box center [186, 163] width 26 height 26
click at [187, 163] on video at bounding box center [180, 155] width 265 height 133
click at [187, 163] on div at bounding box center [186, 163] width 26 height 26
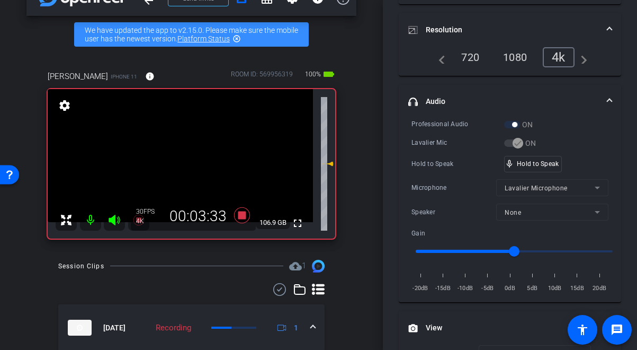
click at [187, 163] on video at bounding box center [180, 155] width 265 height 133
click at [187, 163] on div at bounding box center [186, 163] width 26 height 26
click at [184, 164] on video at bounding box center [180, 155] width 265 height 133
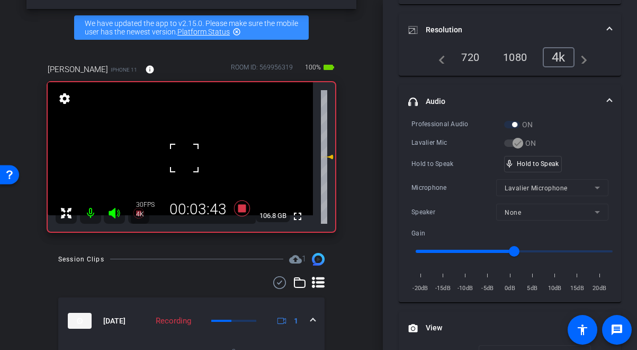
click at [184, 160] on div at bounding box center [184, 158] width 26 height 26
click at [180, 160] on div at bounding box center [184, 158] width 26 height 26
click at [182, 158] on video at bounding box center [180, 148] width 265 height 133
click at [177, 154] on div at bounding box center [182, 159] width 26 height 26
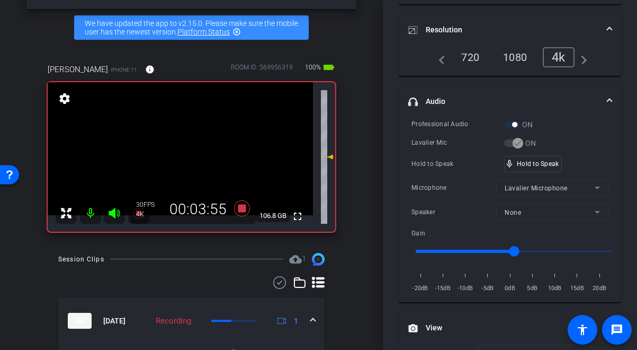
click at [179, 159] on video at bounding box center [180, 148] width 265 height 133
click at [179, 159] on div at bounding box center [179, 160] width 26 height 26
click at [182, 155] on div at bounding box center [179, 160] width 26 height 26
click at [182, 155] on video at bounding box center [180, 148] width 265 height 133
click at [182, 155] on div at bounding box center [182, 156] width 26 height 26
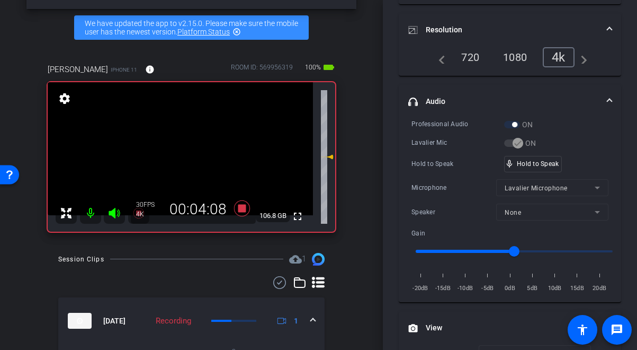
click at [182, 155] on video at bounding box center [180, 148] width 265 height 133
drag, startPoint x: 533, startPoint y: 166, endPoint x: 305, endPoint y: 160, distance: 227.4
click at [188, 154] on video at bounding box center [180, 148] width 265 height 133
click at [189, 132] on video at bounding box center [180, 148] width 265 height 133
click at [181, 155] on video at bounding box center [180, 148] width 265 height 133
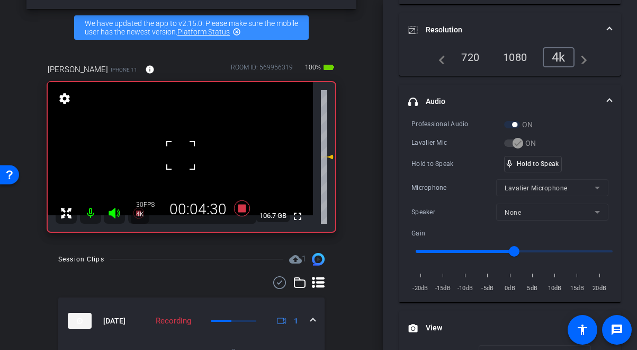
scroll to position [38, 0]
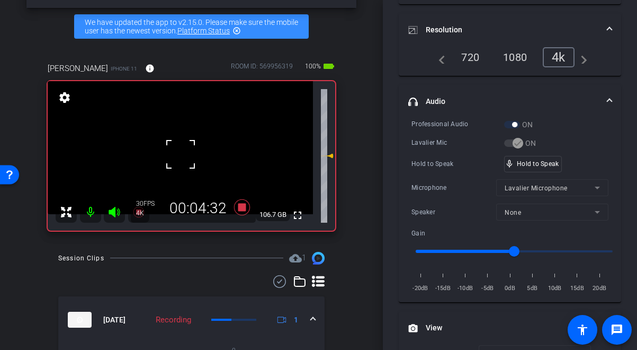
click at [180, 148] on div at bounding box center [180, 154] width 26 height 26
click at [187, 156] on video at bounding box center [180, 147] width 265 height 133
click at [185, 154] on div at bounding box center [187, 156] width 26 height 26
click at [185, 154] on video at bounding box center [180, 147] width 265 height 133
click at [185, 154] on div at bounding box center [185, 154] width 26 height 26
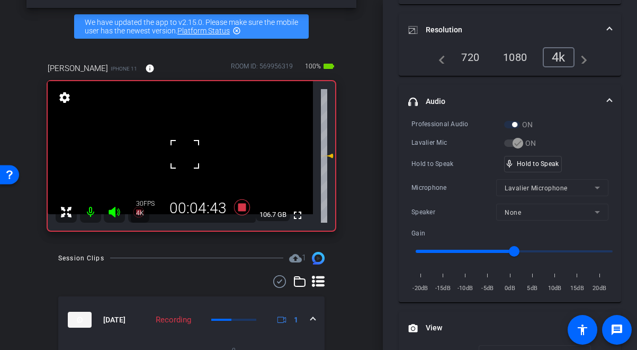
click at [185, 154] on div at bounding box center [185, 154] width 26 height 26
click at [186, 153] on video at bounding box center [180, 147] width 265 height 133
click at [186, 153] on div at bounding box center [186, 153] width 26 height 26
click at [187, 153] on video at bounding box center [180, 147] width 265 height 133
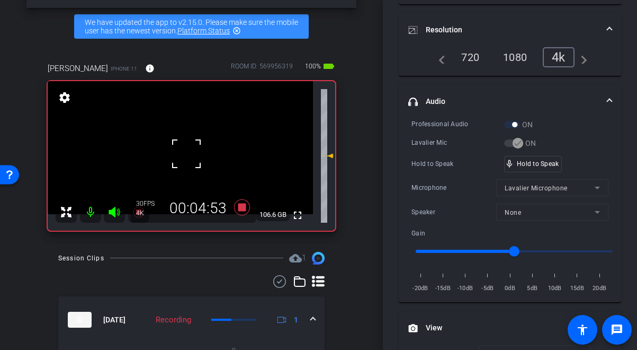
click at [187, 153] on div at bounding box center [186, 153] width 26 height 26
click at [187, 153] on div "fullscreen settings 106.6 GB" at bounding box center [192, 155] width 288 height 149
click at [188, 154] on video at bounding box center [180, 147] width 265 height 133
click at [187, 154] on div at bounding box center [187, 154] width 26 height 26
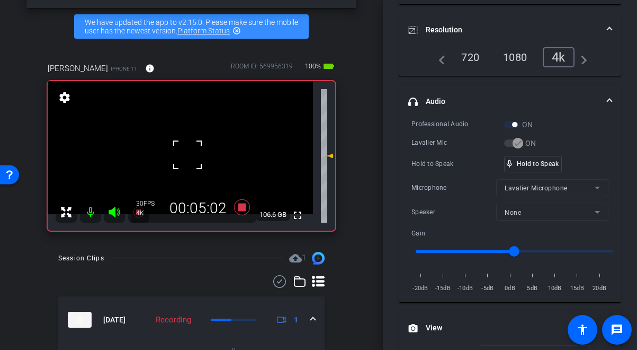
click at [188, 154] on div at bounding box center [187, 154] width 26 height 26
click at [189, 154] on div "fullscreen settings 106.6 GB" at bounding box center [192, 155] width 288 height 149
click at [189, 154] on video at bounding box center [180, 147] width 265 height 133
click at [189, 154] on div at bounding box center [188, 154] width 26 height 26
click at [533, 167] on div "mic_none Speaking..." at bounding box center [529, 163] width 48 height 15
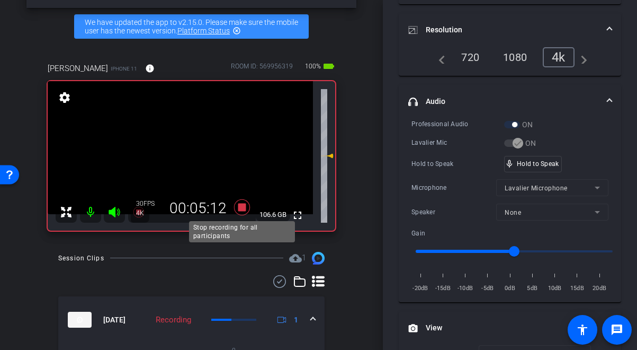
click at [238, 208] on icon at bounding box center [242, 207] width 16 height 16
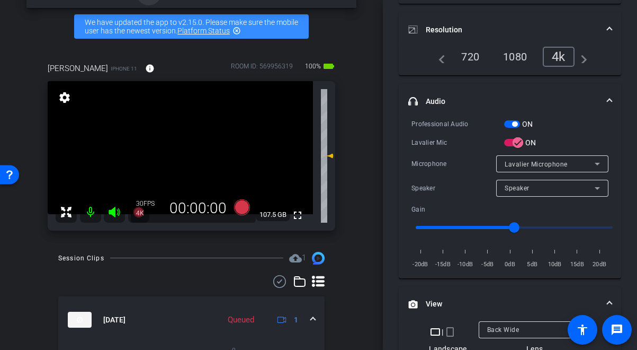
scroll to position [35, 0]
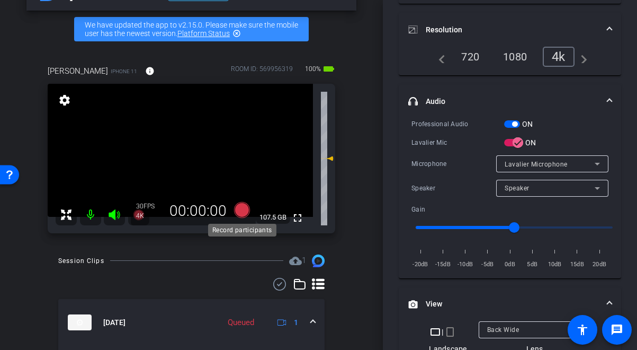
click at [244, 208] on icon at bounding box center [242, 210] width 16 height 16
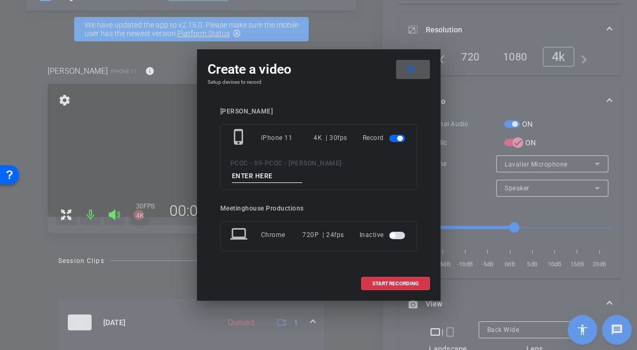
click at [274, 173] on input at bounding box center [267, 176] width 71 height 13
click at [261, 172] on input "901 - seg7" at bounding box center [267, 176] width 71 height 13
type input "901 - seg 7"
click at [376, 286] on span "START RECORDING" at bounding box center [396, 283] width 47 height 5
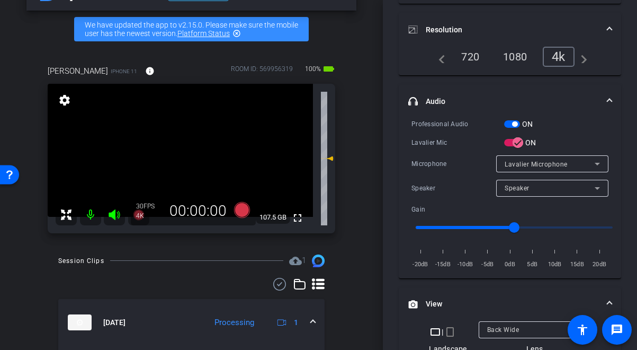
scroll to position [146, 0]
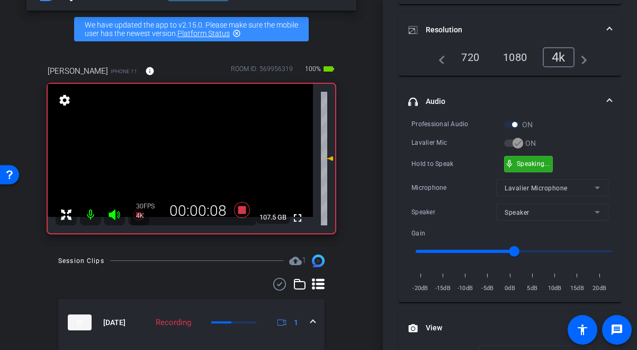
drag, startPoint x: 530, startPoint y: 162, endPoint x: 396, endPoint y: 174, distance: 134.0
click at [183, 163] on video at bounding box center [180, 150] width 265 height 133
click at [177, 158] on div at bounding box center [183, 163] width 26 height 26
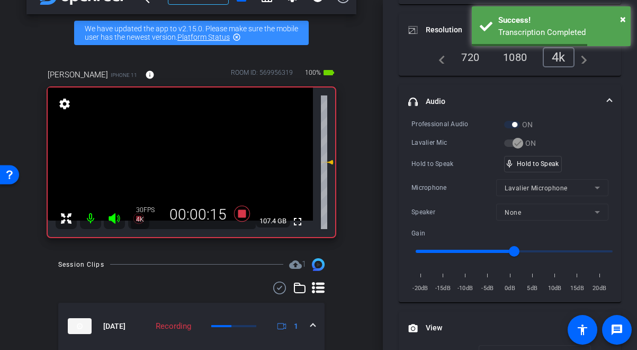
click at [182, 157] on video at bounding box center [180, 153] width 265 height 133
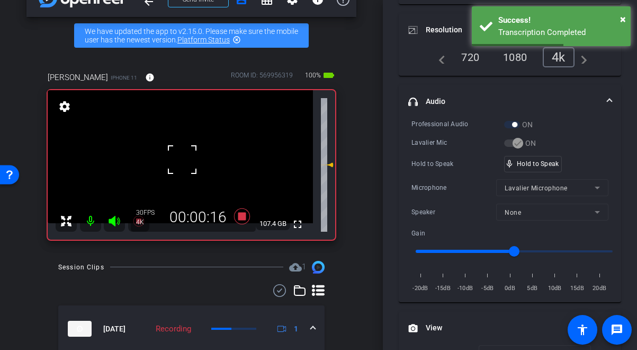
scroll to position [28, 0]
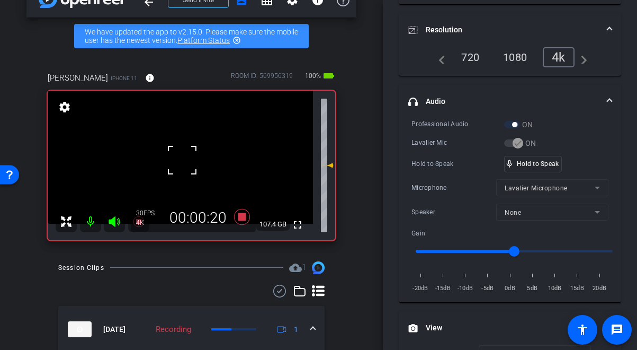
click at [184, 162] on div at bounding box center [182, 160] width 26 height 26
click at [184, 162] on video at bounding box center [180, 157] width 265 height 133
click at [188, 159] on div at bounding box center [184, 162] width 26 height 26
click at [188, 159] on div "fullscreen settings 107.4 GB" at bounding box center [192, 165] width 288 height 149
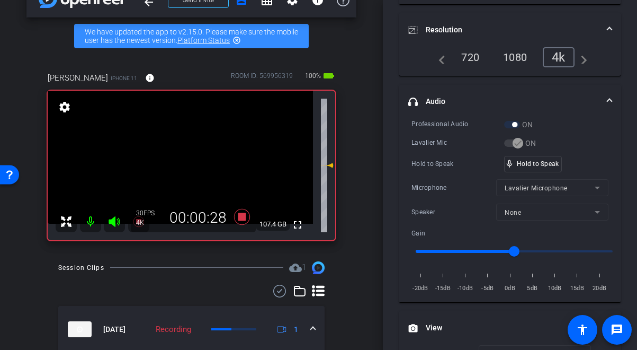
click at [189, 159] on video at bounding box center [180, 157] width 265 height 133
click at [191, 161] on div at bounding box center [188, 160] width 26 height 26
click at [191, 161] on video at bounding box center [180, 157] width 265 height 133
click at [191, 161] on div at bounding box center [191, 161] width 26 height 26
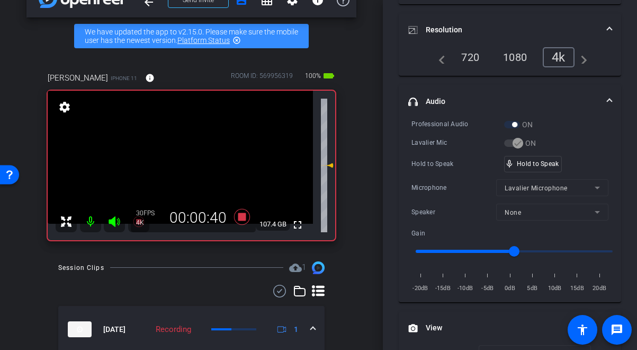
click at [191, 161] on video at bounding box center [180, 157] width 265 height 133
click at [191, 161] on div at bounding box center [191, 161] width 26 height 26
click at [191, 161] on video at bounding box center [180, 157] width 265 height 133
click at [191, 161] on div at bounding box center [191, 161] width 26 height 26
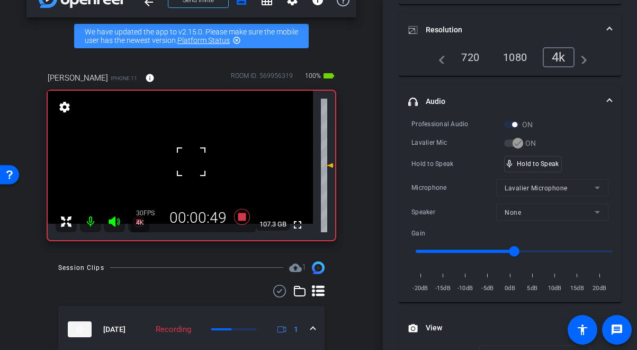
click at [194, 161] on div at bounding box center [191, 161] width 26 height 26
click at [188, 163] on video at bounding box center [180, 157] width 265 height 133
click at [188, 163] on div at bounding box center [188, 163] width 26 height 26
click at [188, 163] on video at bounding box center [180, 157] width 265 height 133
click at [188, 163] on div at bounding box center [188, 163] width 26 height 26
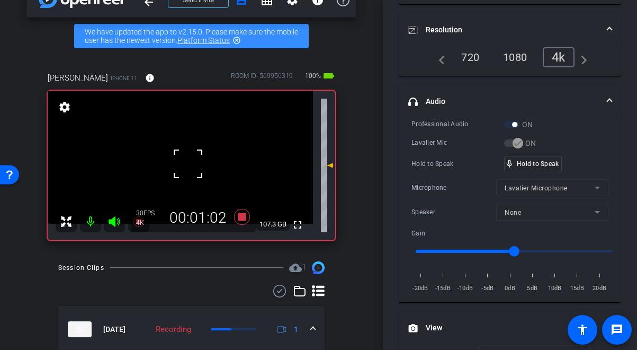
click at [188, 163] on div at bounding box center [188, 163] width 26 height 26
click at [188, 163] on video at bounding box center [180, 157] width 265 height 133
click at [188, 163] on div at bounding box center [188, 163] width 26 height 26
click at [188, 163] on video at bounding box center [180, 157] width 265 height 133
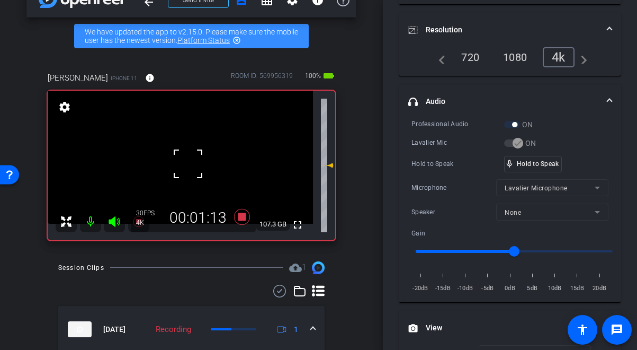
click at [188, 163] on div at bounding box center [188, 163] width 26 height 26
click at [187, 166] on div at bounding box center [188, 163] width 26 height 26
click at [187, 166] on video at bounding box center [180, 157] width 265 height 133
click at [187, 166] on div at bounding box center [187, 167] width 26 height 26
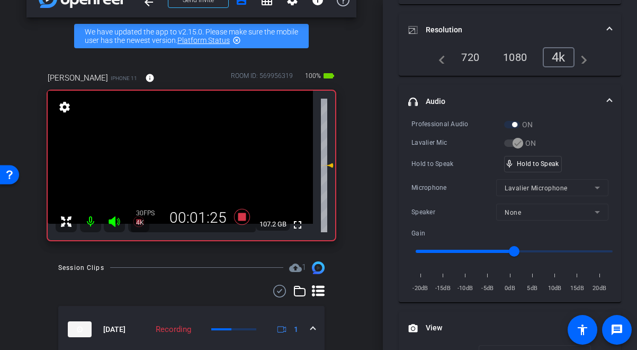
click at [187, 166] on video at bounding box center [180, 157] width 265 height 133
click at [187, 166] on div at bounding box center [187, 167] width 26 height 26
click at [187, 167] on div at bounding box center [187, 167] width 26 height 26
click at [187, 167] on video at bounding box center [180, 157] width 265 height 133
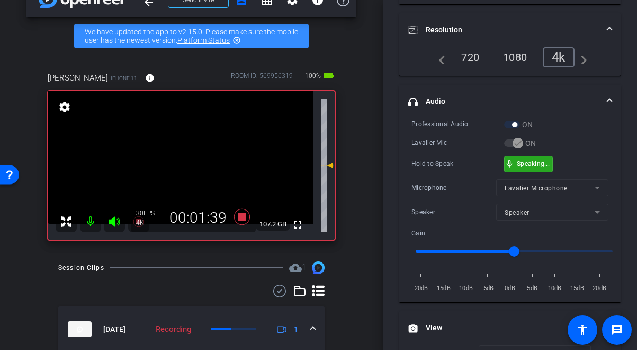
drag, startPoint x: 531, startPoint y: 157, endPoint x: 343, endPoint y: 187, distance: 190.4
click at [531, 157] on div "mic_none Speaking..." at bounding box center [529, 163] width 48 height 15
click at [207, 171] on video at bounding box center [180, 157] width 265 height 133
click at [187, 162] on video at bounding box center [180, 157] width 265 height 133
click at [192, 156] on div at bounding box center [186, 162] width 26 height 26
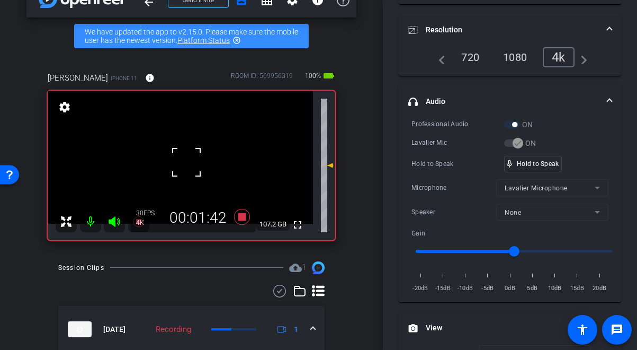
click at [192, 156] on div at bounding box center [186, 162] width 26 height 26
click at [192, 156] on video at bounding box center [180, 157] width 265 height 133
click at [192, 156] on div at bounding box center [192, 156] width 26 height 26
click at [182, 162] on video at bounding box center [180, 157] width 265 height 133
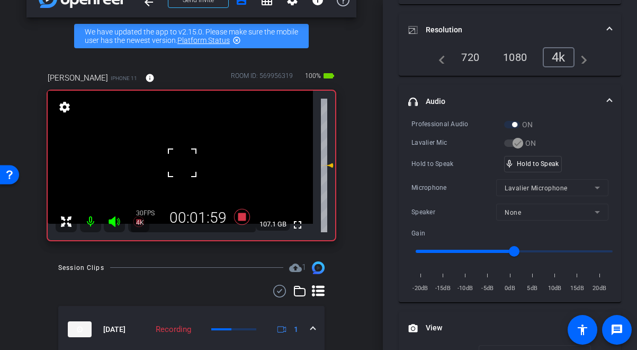
click at [182, 162] on div at bounding box center [182, 162] width 26 height 26
click at [185, 166] on video at bounding box center [180, 157] width 265 height 133
click at [185, 164] on div at bounding box center [185, 166] width 26 height 26
click at [185, 164] on video at bounding box center [180, 157] width 265 height 133
click at [185, 164] on div at bounding box center [185, 164] width 26 height 26
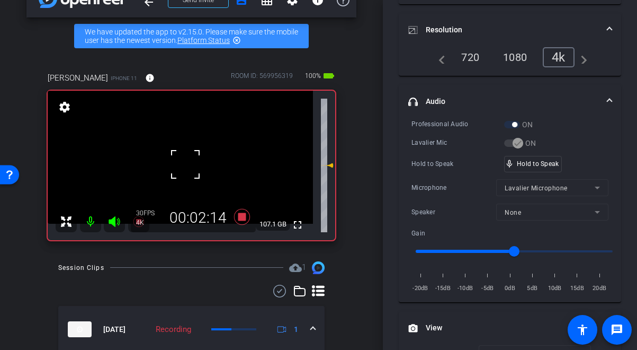
click at [185, 164] on div at bounding box center [185, 164] width 26 height 26
click at [185, 164] on video at bounding box center [180, 157] width 265 height 133
click at [181, 166] on div at bounding box center [185, 164] width 26 height 26
click at [189, 162] on div at bounding box center [185, 164] width 26 height 26
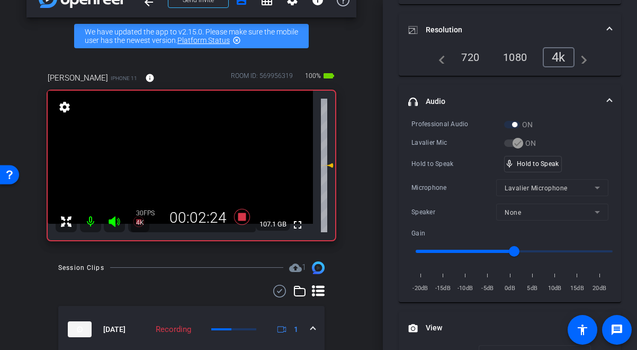
click at [180, 163] on video at bounding box center [180, 157] width 265 height 133
click at [188, 162] on div at bounding box center [180, 163] width 26 height 26
click at [190, 167] on video at bounding box center [180, 157] width 265 height 133
click at [190, 147] on video at bounding box center [180, 157] width 265 height 133
click at [182, 165] on video at bounding box center [180, 157] width 265 height 133
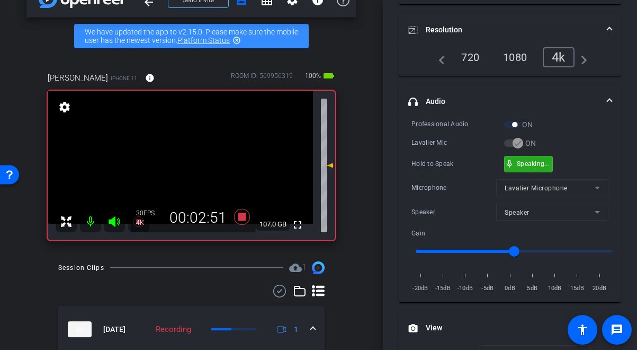
drag, startPoint x: 534, startPoint y: 161, endPoint x: 247, endPoint y: 185, distance: 287.7
click at [193, 161] on video at bounding box center [180, 157] width 265 height 133
click at [193, 162] on div at bounding box center [193, 161] width 26 height 26
click at [191, 162] on video at bounding box center [180, 157] width 265 height 133
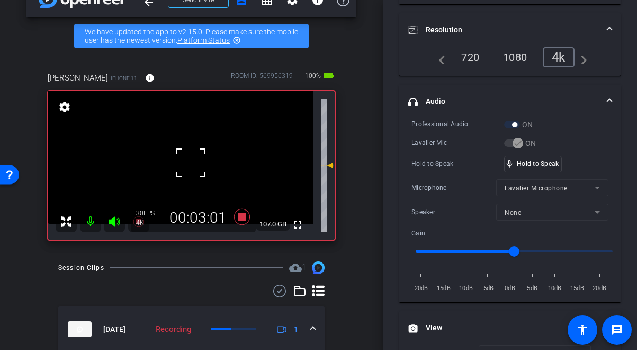
click at [191, 162] on div at bounding box center [191, 162] width 26 height 26
click at [191, 162] on video at bounding box center [180, 157] width 265 height 133
click at [191, 162] on div at bounding box center [191, 162] width 26 height 26
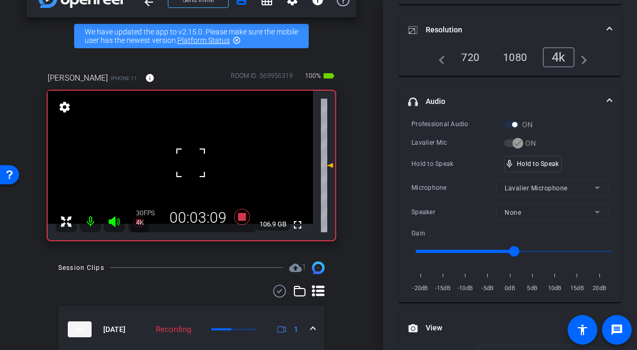
click at [191, 162] on div at bounding box center [191, 162] width 26 height 26
click at [190, 162] on video at bounding box center [180, 157] width 265 height 133
click at [189, 162] on div at bounding box center [190, 162] width 26 height 26
click at [186, 160] on video at bounding box center [180, 157] width 265 height 133
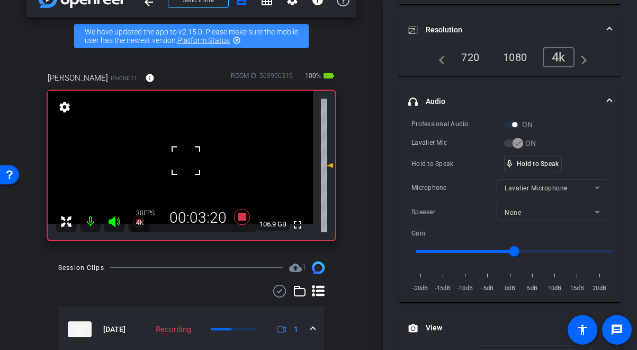
click at [186, 159] on div at bounding box center [186, 160] width 26 height 26
click at [186, 159] on video at bounding box center [180, 157] width 265 height 133
click at [186, 159] on div at bounding box center [186, 160] width 26 height 26
drag, startPoint x: 519, startPoint y: 163, endPoint x: 430, endPoint y: 167, distance: 89.7
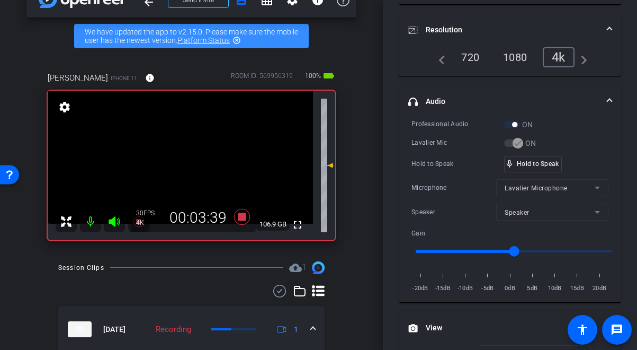
click at [194, 167] on video at bounding box center [180, 157] width 265 height 133
click at [193, 167] on div at bounding box center [194, 168] width 26 height 26
click at [191, 164] on video at bounding box center [180, 157] width 265 height 133
click at [186, 159] on div at bounding box center [191, 164] width 26 height 26
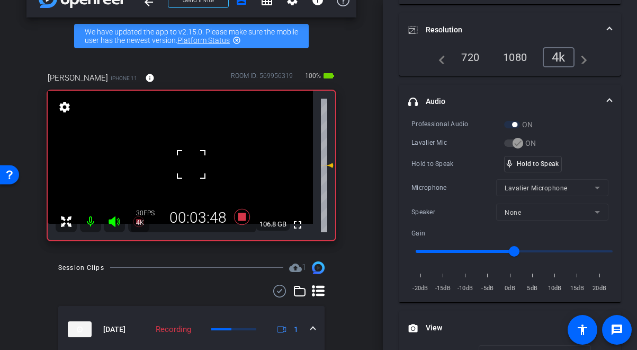
click at [186, 159] on div at bounding box center [191, 164] width 26 height 26
click at [186, 159] on video at bounding box center [180, 157] width 265 height 133
click at [186, 159] on div at bounding box center [186, 160] width 26 height 26
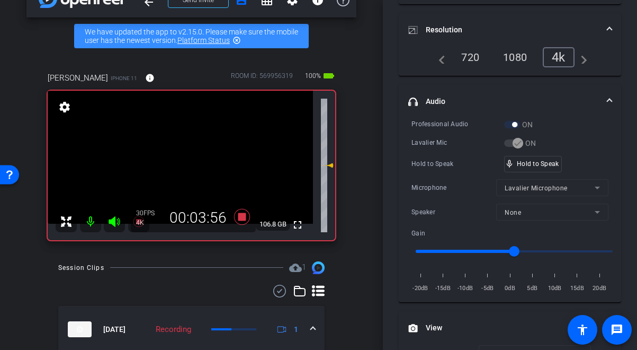
click at [188, 157] on video at bounding box center [180, 157] width 265 height 133
click at [191, 156] on div at bounding box center [187, 158] width 26 height 26
click at [190, 156] on div at bounding box center [187, 158] width 26 height 26
click at [190, 156] on video at bounding box center [180, 157] width 265 height 133
click at [190, 156] on div at bounding box center [190, 157] width 26 height 26
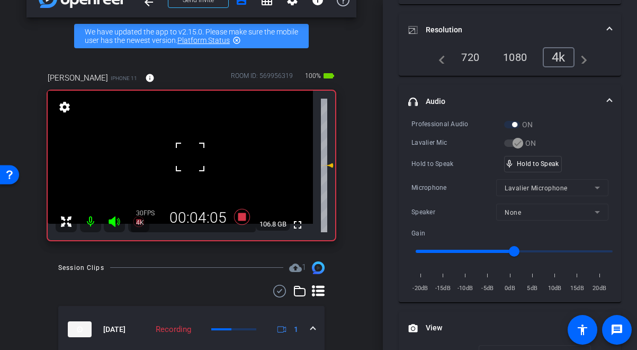
click at [190, 156] on div at bounding box center [190, 157] width 26 height 26
click at [190, 156] on video at bounding box center [180, 157] width 265 height 133
click at [190, 156] on div at bounding box center [189, 157] width 26 height 26
click at [187, 157] on div at bounding box center [189, 157] width 26 height 26
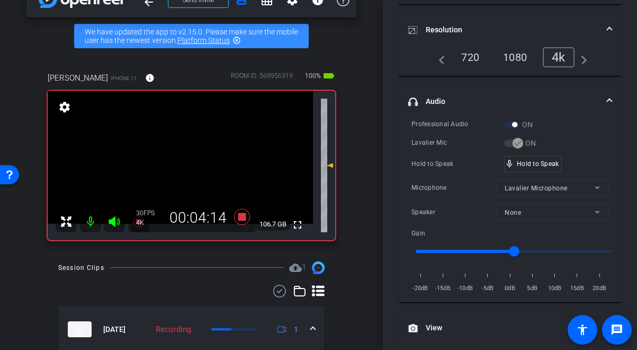
click at [184, 159] on video at bounding box center [180, 157] width 265 height 133
click at [184, 159] on div at bounding box center [184, 159] width 26 height 26
click at [184, 159] on video at bounding box center [180, 157] width 265 height 133
click at [184, 159] on div at bounding box center [184, 159] width 26 height 26
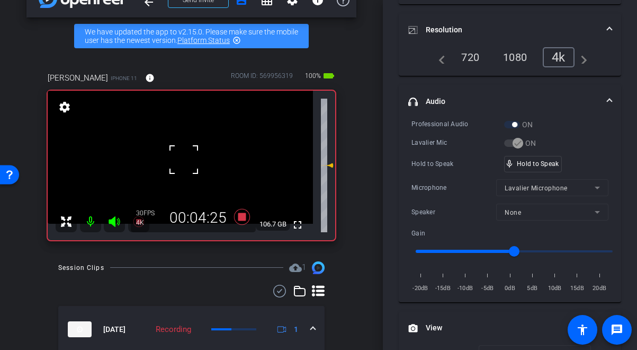
click at [184, 159] on div at bounding box center [184, 159] width 26 height 26
click at [184, 159] on video at bounding box center [180, 157] width 265 height 133
click at [184, 159] on div at bounding box center [184, 159] width 26 height 26
click at [184, 159] on video at bounding box center [180, 157] width 265 height 133
click at [184, 159] on div at bounding box center [184, 159] width 26 height 26
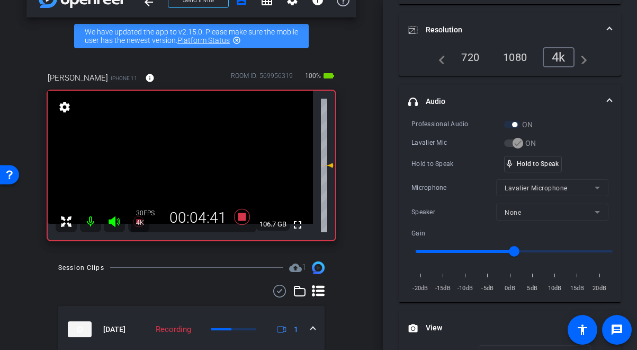
click at [184, 159] on video at bounding box center [180, 157] width 265 height 133
drag, startPoint x: 533, startPoint y: 166, endPoint x: 438, endPoint y: 180, distance: 95.3
click at [524, 166] on div "mic_none Speaking..." at bounding box center [529, 163] width 48 height 15
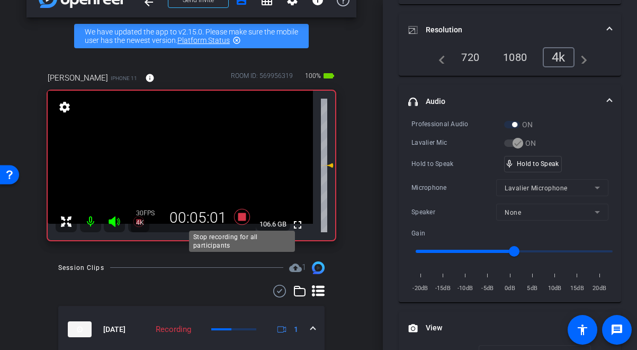
click at [240, 216] on icon at bounding box center [242, 217] width 16 height 16
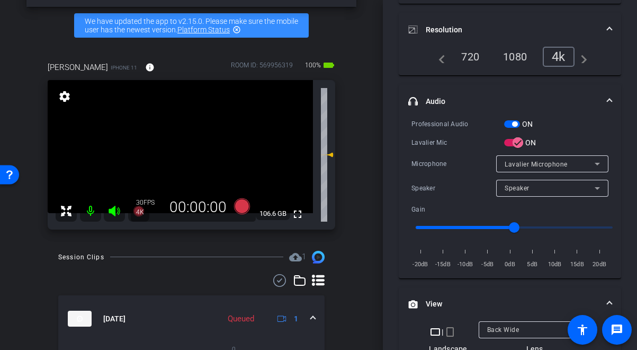
scroll to position [0, 0]
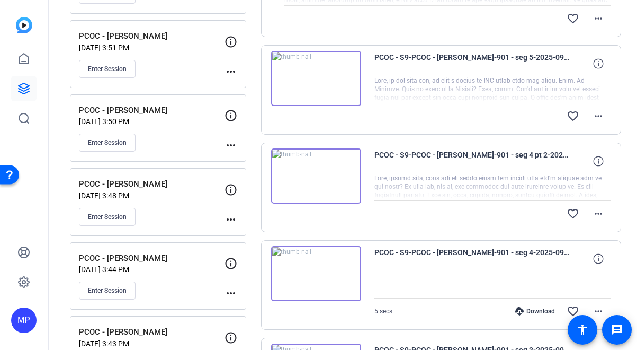
scroll to position [302, 0]
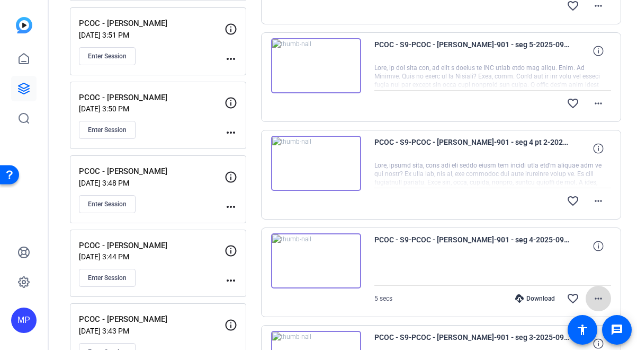
click at [597, 297] on mat-icon "more_horiz" at bounding box center [598, 298] width 13 height 13
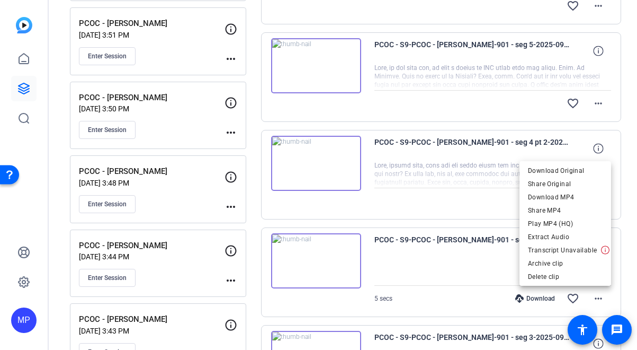
click at [454, 271] on div at bounding box center [318, 175] width 637 height 350
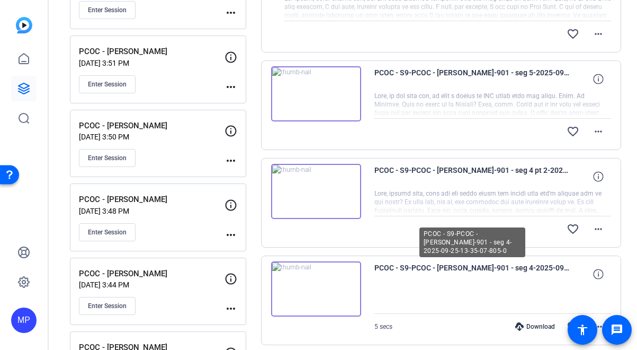
scroll to position [318, 0]
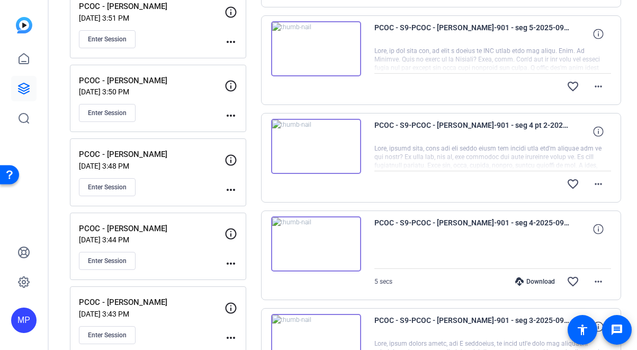
click at [430, 252] on div at bounding box center [493, 255] width 237 height 26
click at [603, 285] on mat-icon "more_horiz" at bounding box center [598, 281] width 13 height 13
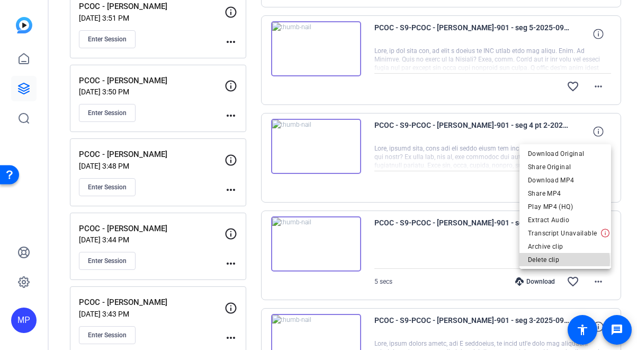
click at [565, 261] on span "Delete clip" at bounding box center [565, 259] width 75 height 13
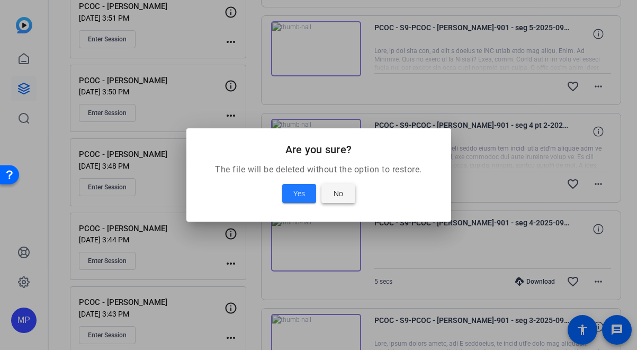
click at [339, 194] on span "No" at bounding box center [339, 193] width 10 height 13
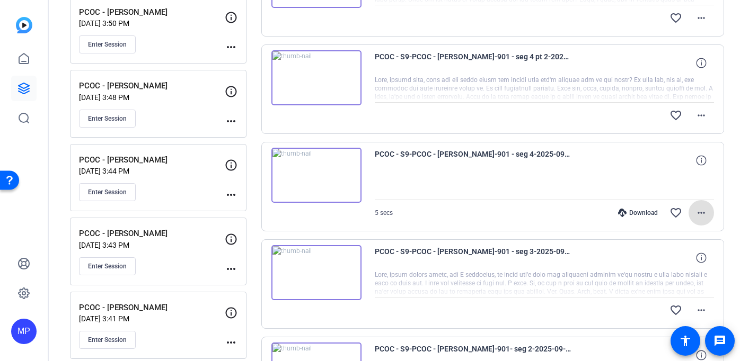
scroll to position [387, 0]
click at [637, 212] on div "Download" at bounding box center [638, 212] width 50 height 8
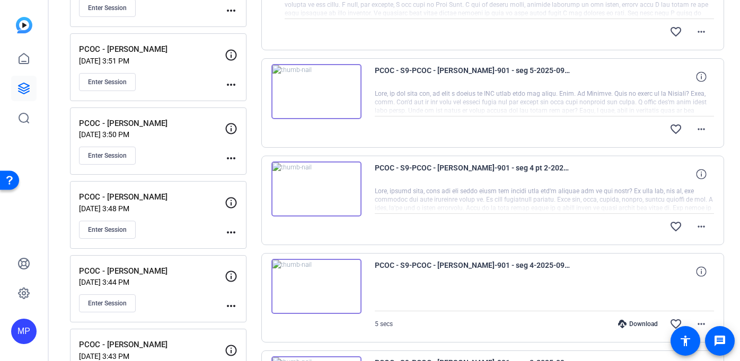
scroll to position [268, 0]
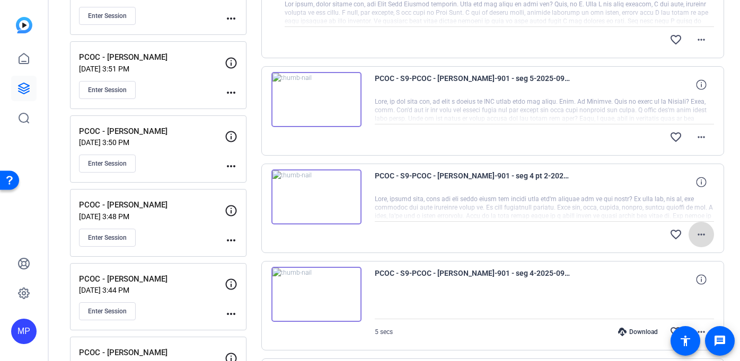
click at [637, 233] on mat-icon "more_horiz" at bounding box center [701, 234] width 13 height 13
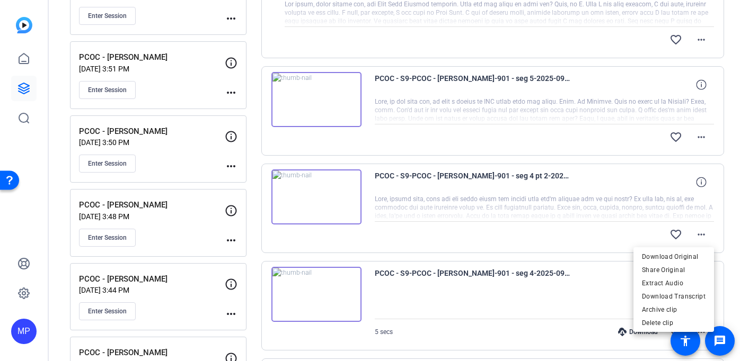
click at [637, 170] on div at bounding box center [370, 180] width 740 height 361
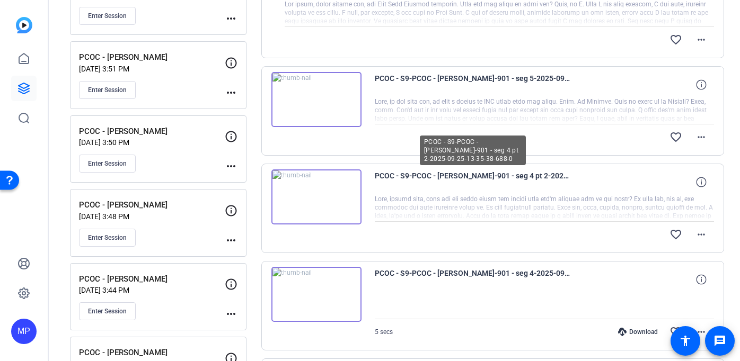
click at [520, 174] on span "PCOC - S9-PCOC - Lynne McNeill-901 - seg 4 pt 2-2025-09-25-13-35-38-688-0" at bounding box center [473, 182] width 196 height 25
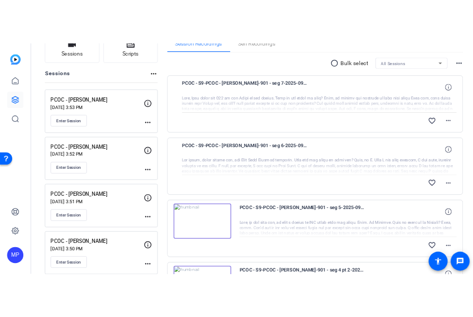
scroll to position [72, 0]
